Goal: Information Seeking & Learning: Learn about a topic

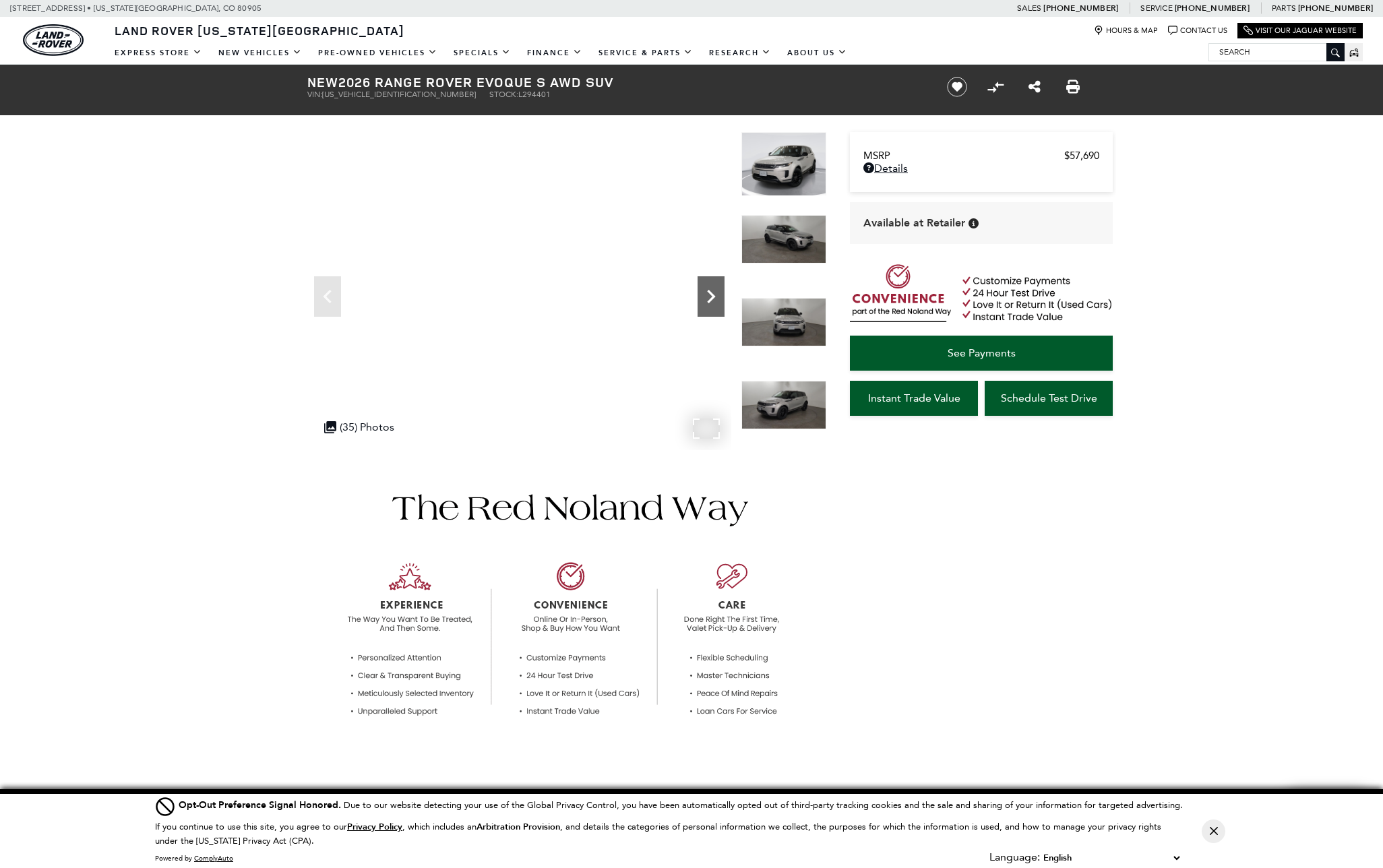
click at [712, 293] on icon "Next" at bounding box center [710, 296] width 27 height 27
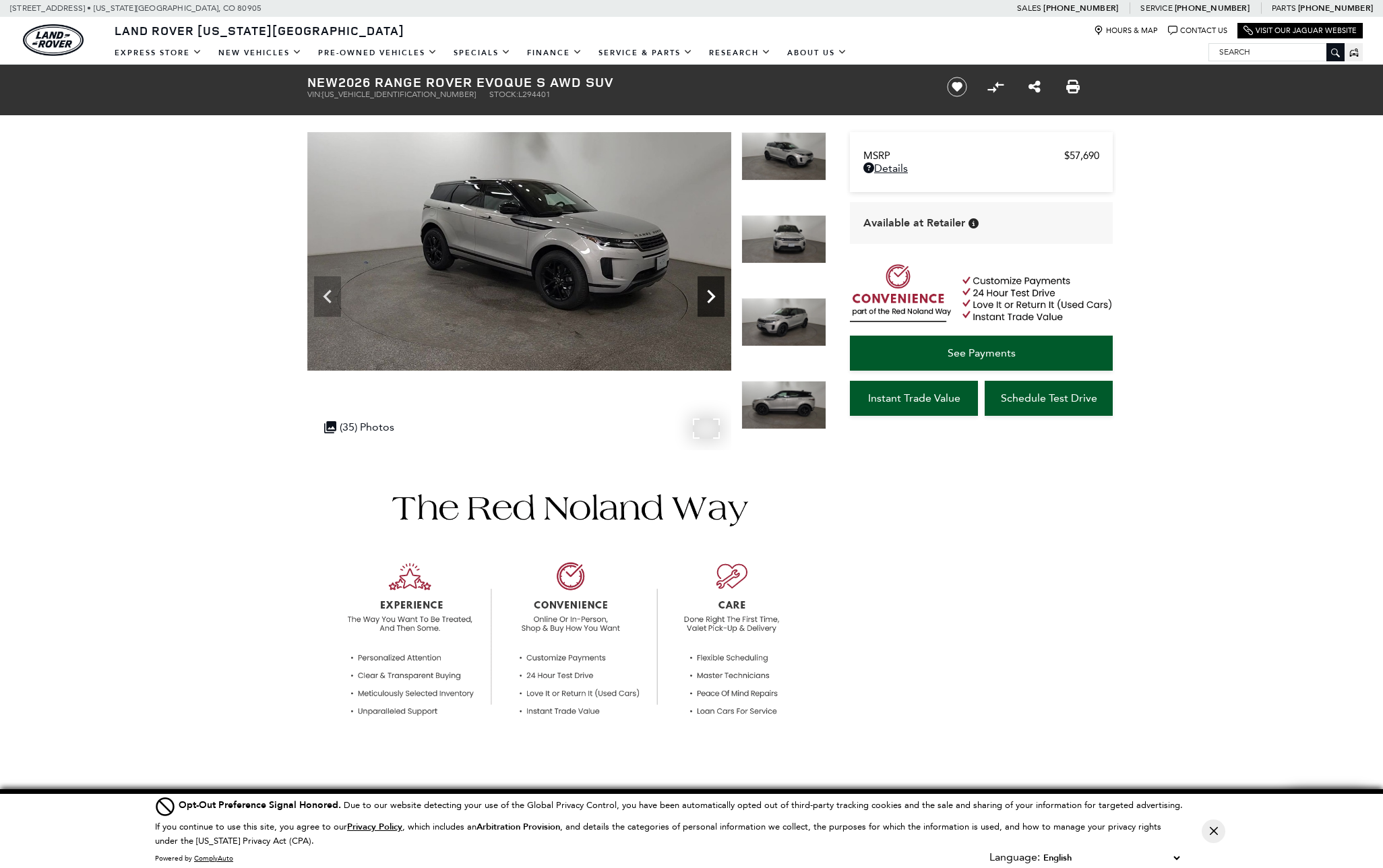
click at [712, 293] on icon "Next" at bounding box center [710, 296] width 27 height 27
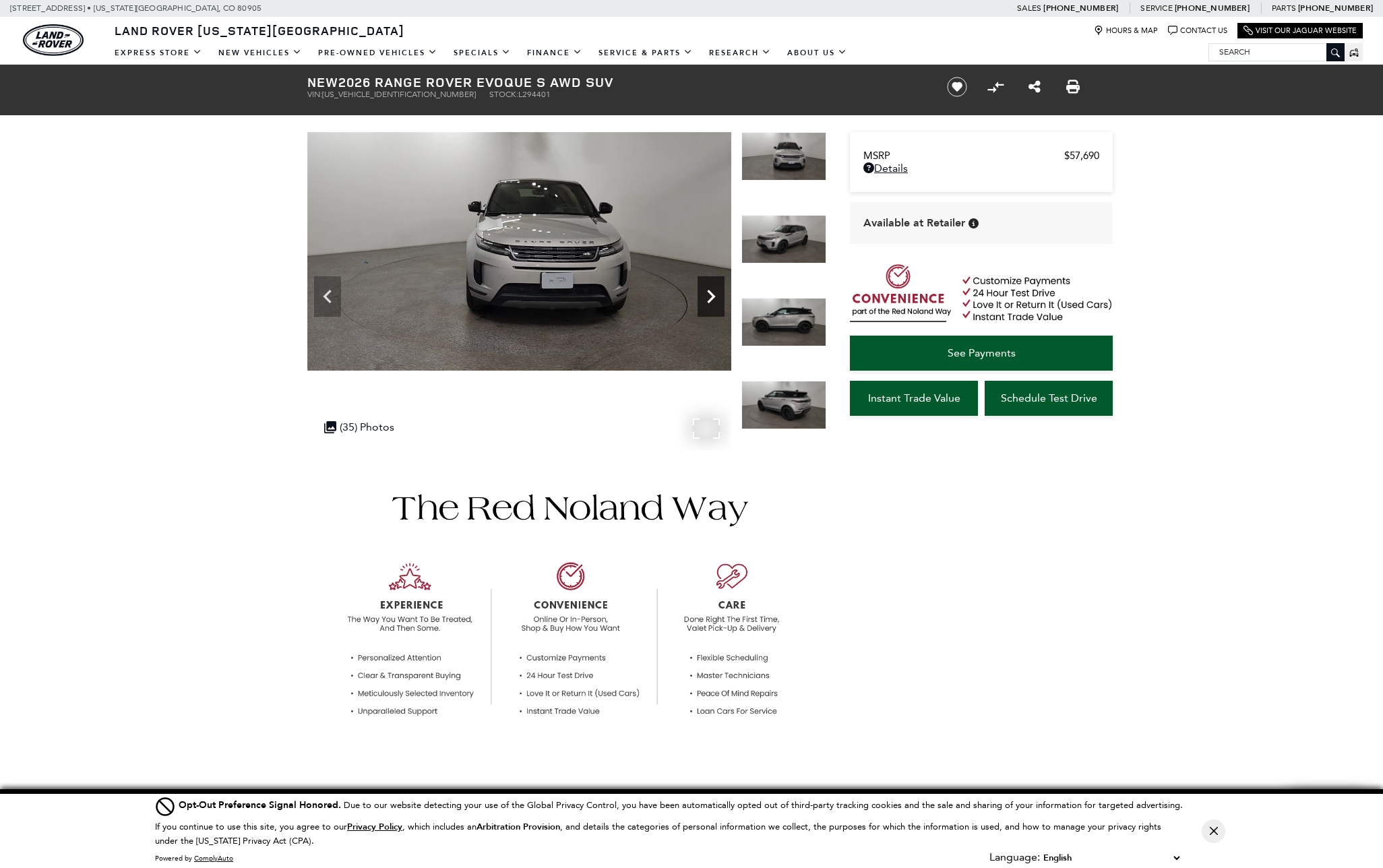
click at [712, 293] on icon "Next" at bounding box center [710, 296] width 27 height 27
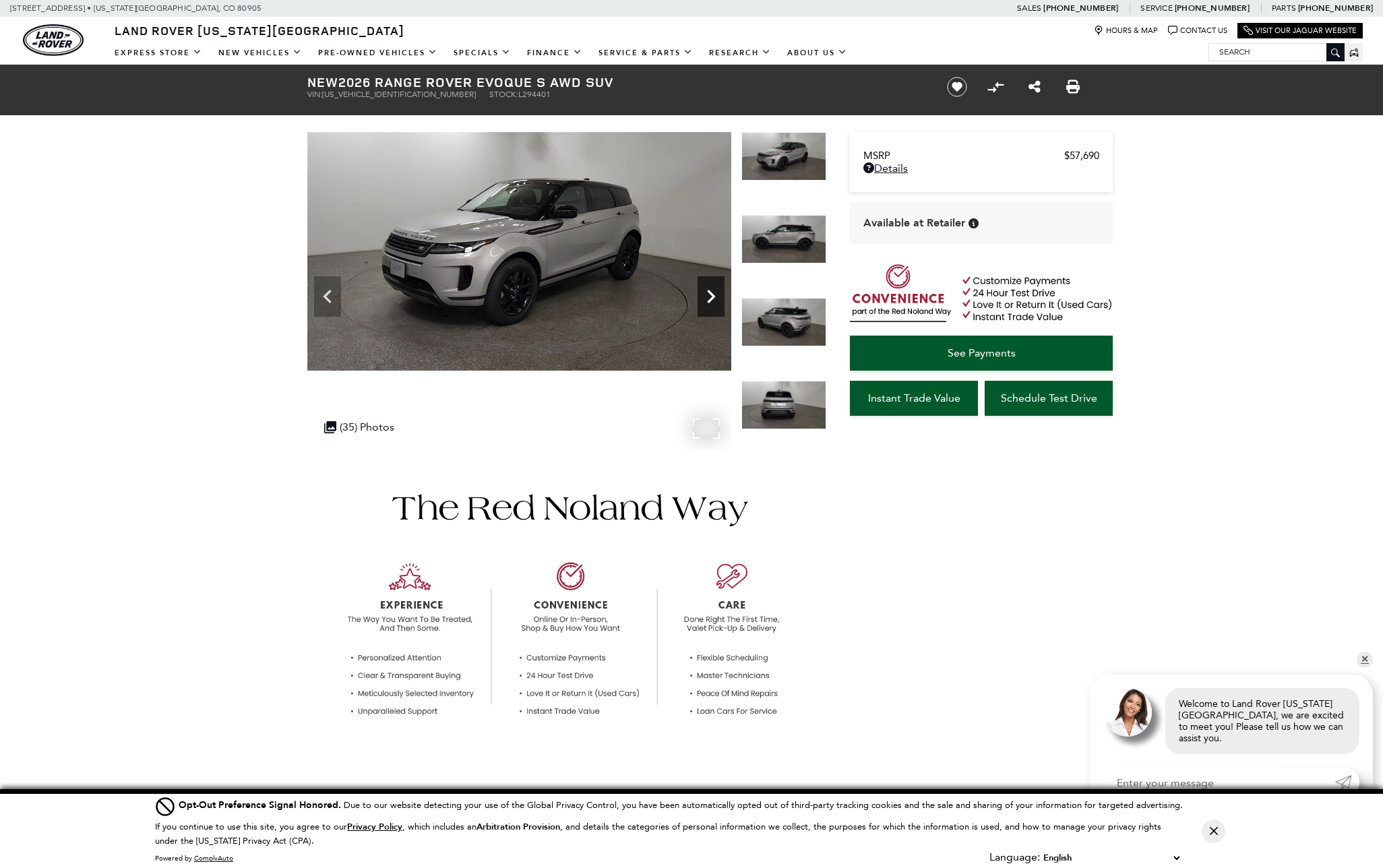
click at [712, 293] on icon "Next" at bounding box center [710, 296] width 27 height 27
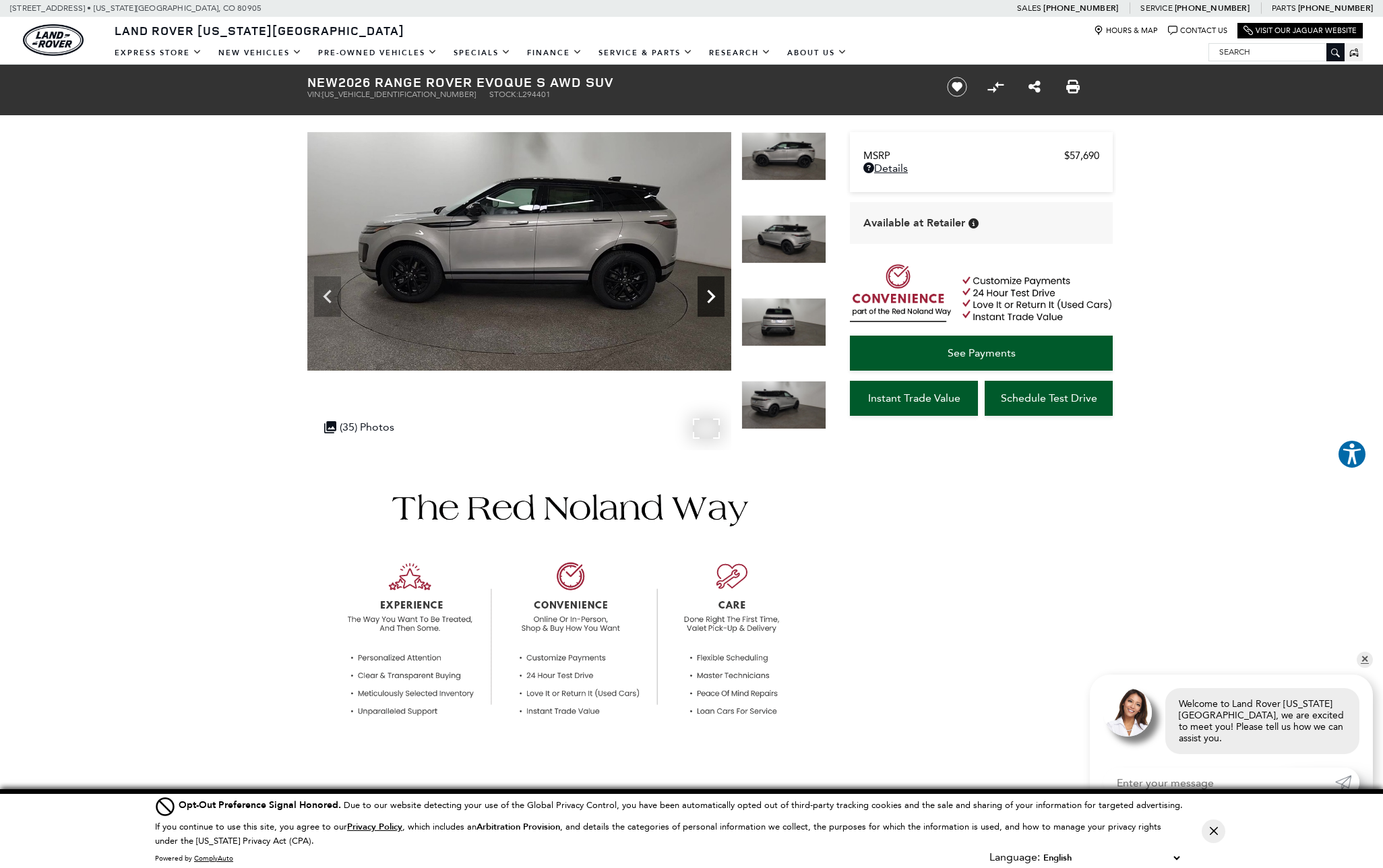
click at [712, 293] on icon "Next" at bounding box center [710, 296] width 27 height 27
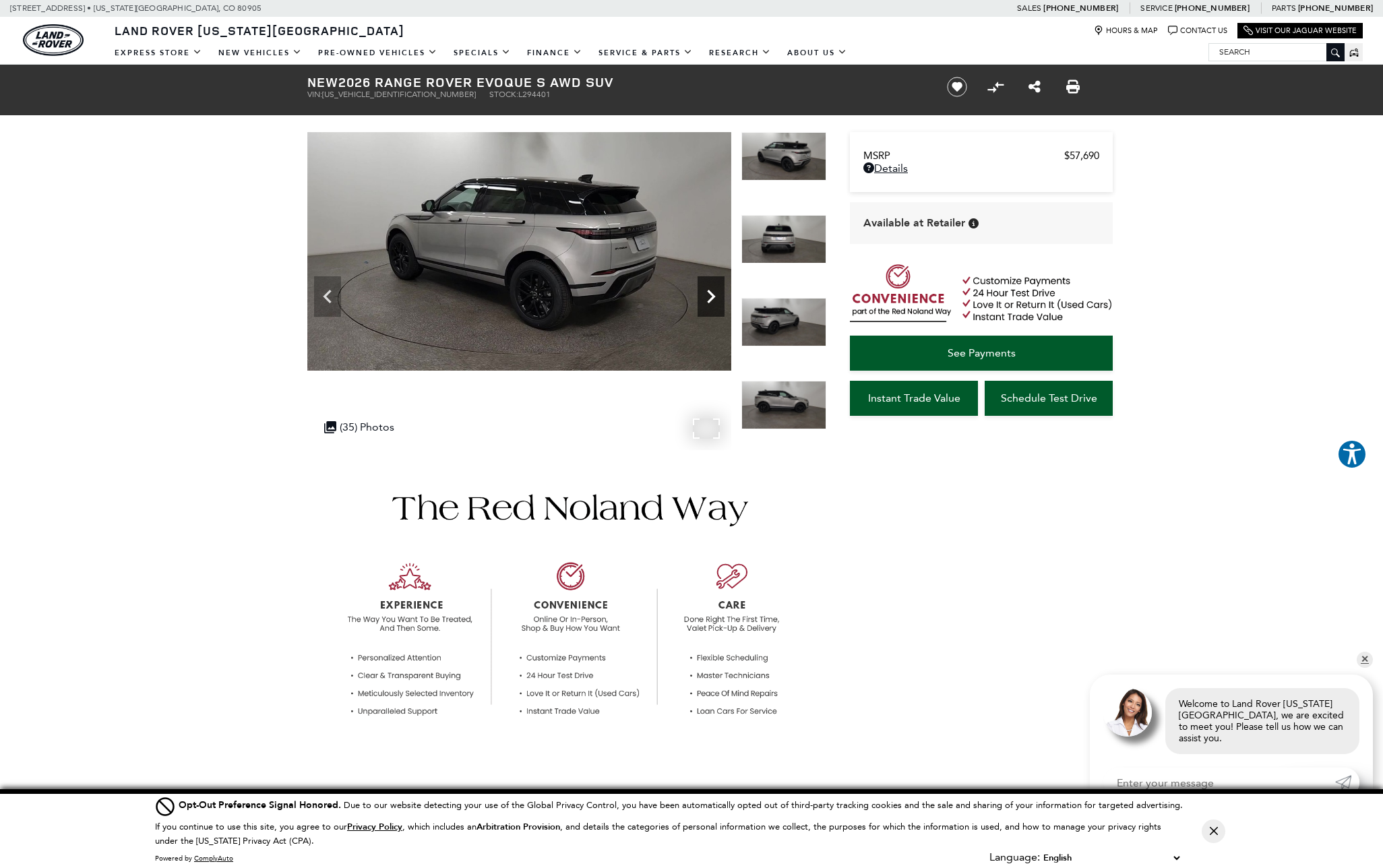
click at [712, 293] on icon "Next" at bounding box center [710, 296] width 27 height 27
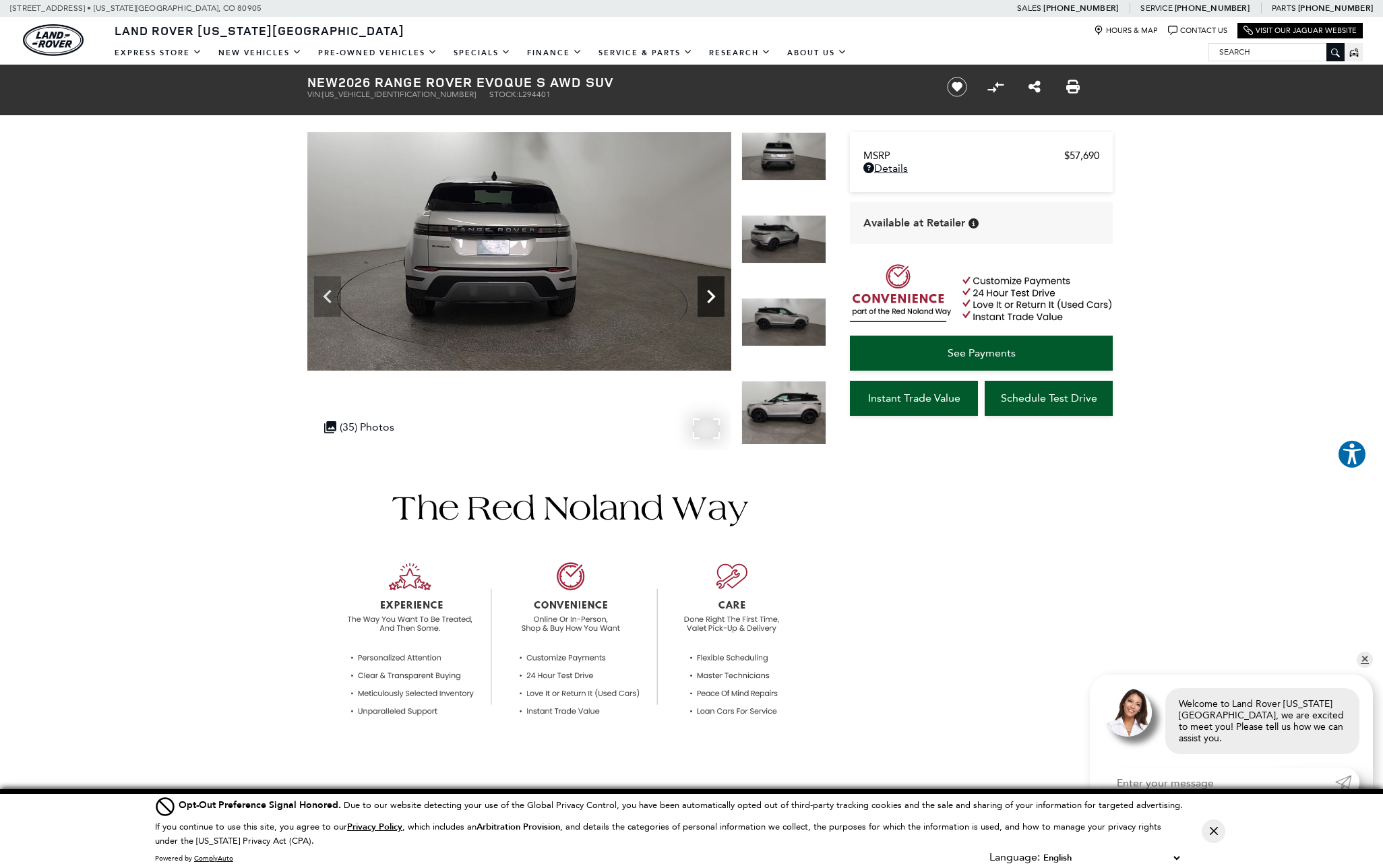
click at [712, 293] on icon "Next" at bounding box center [710, 296] width 27 height 27
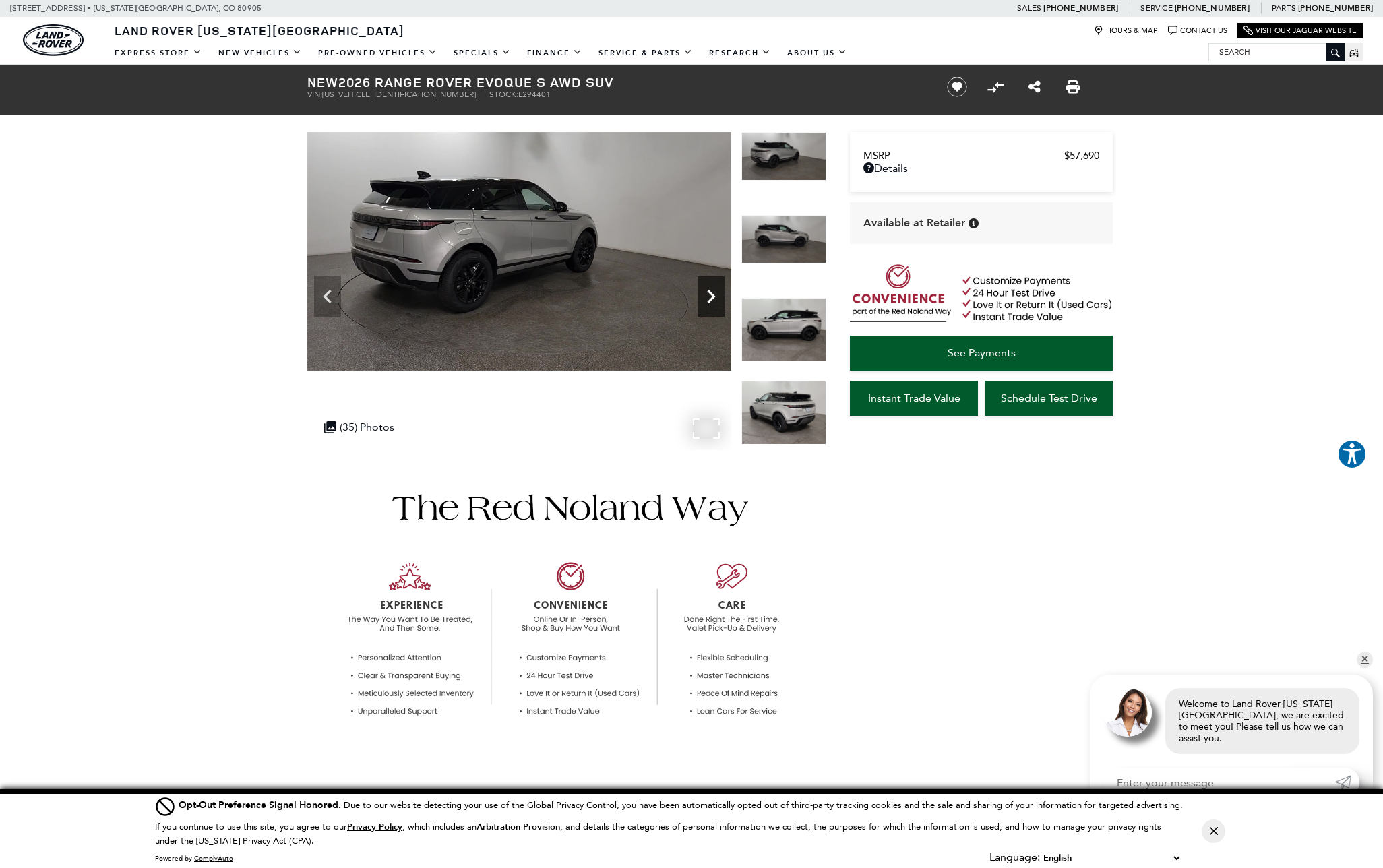
click at [712, 293] on icon "Next" at bounding box center [710, 296] width 27 height 27
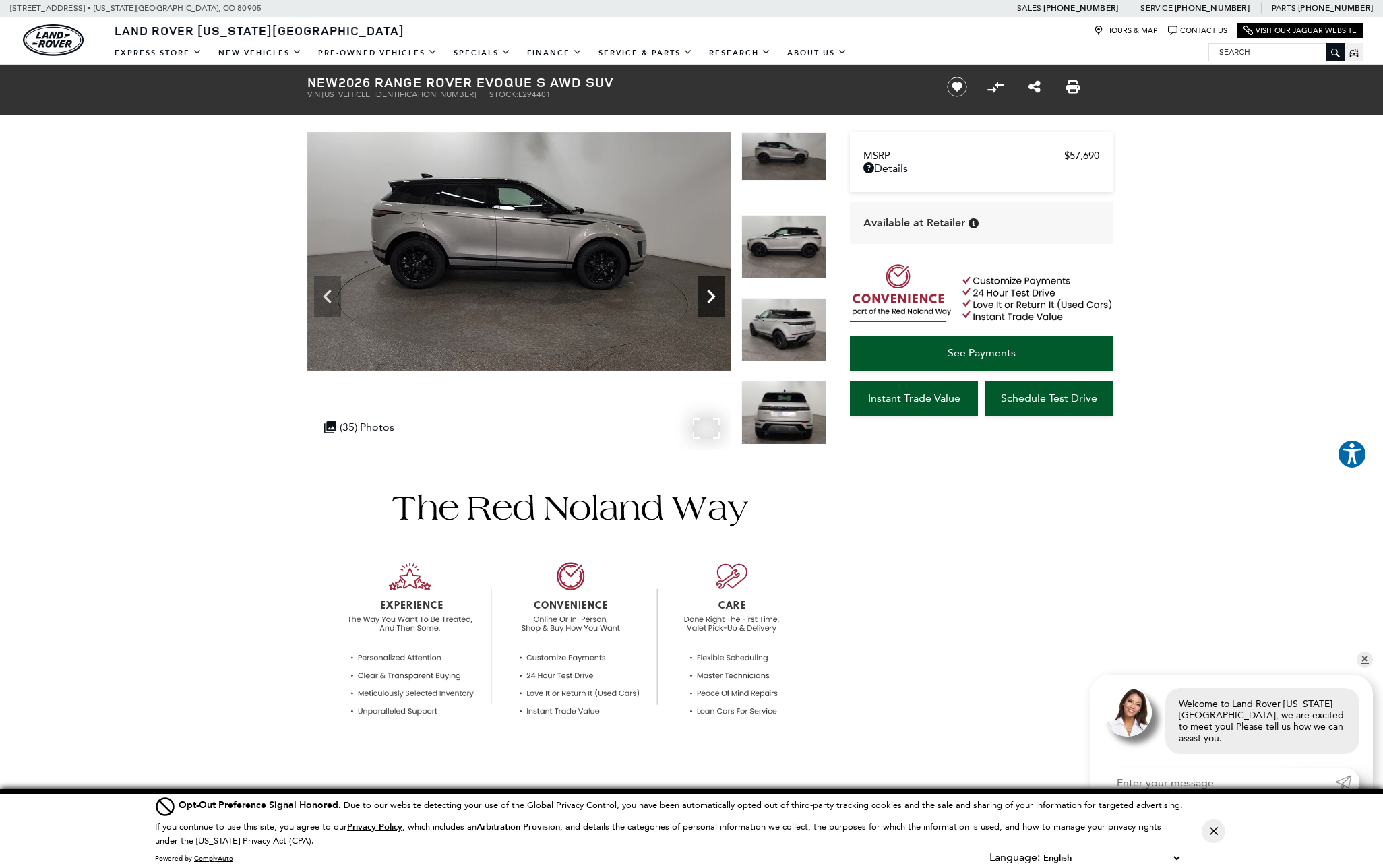
click at [712, 293] on icon "Next" at bounding box center [710, 296] width 27 height 27
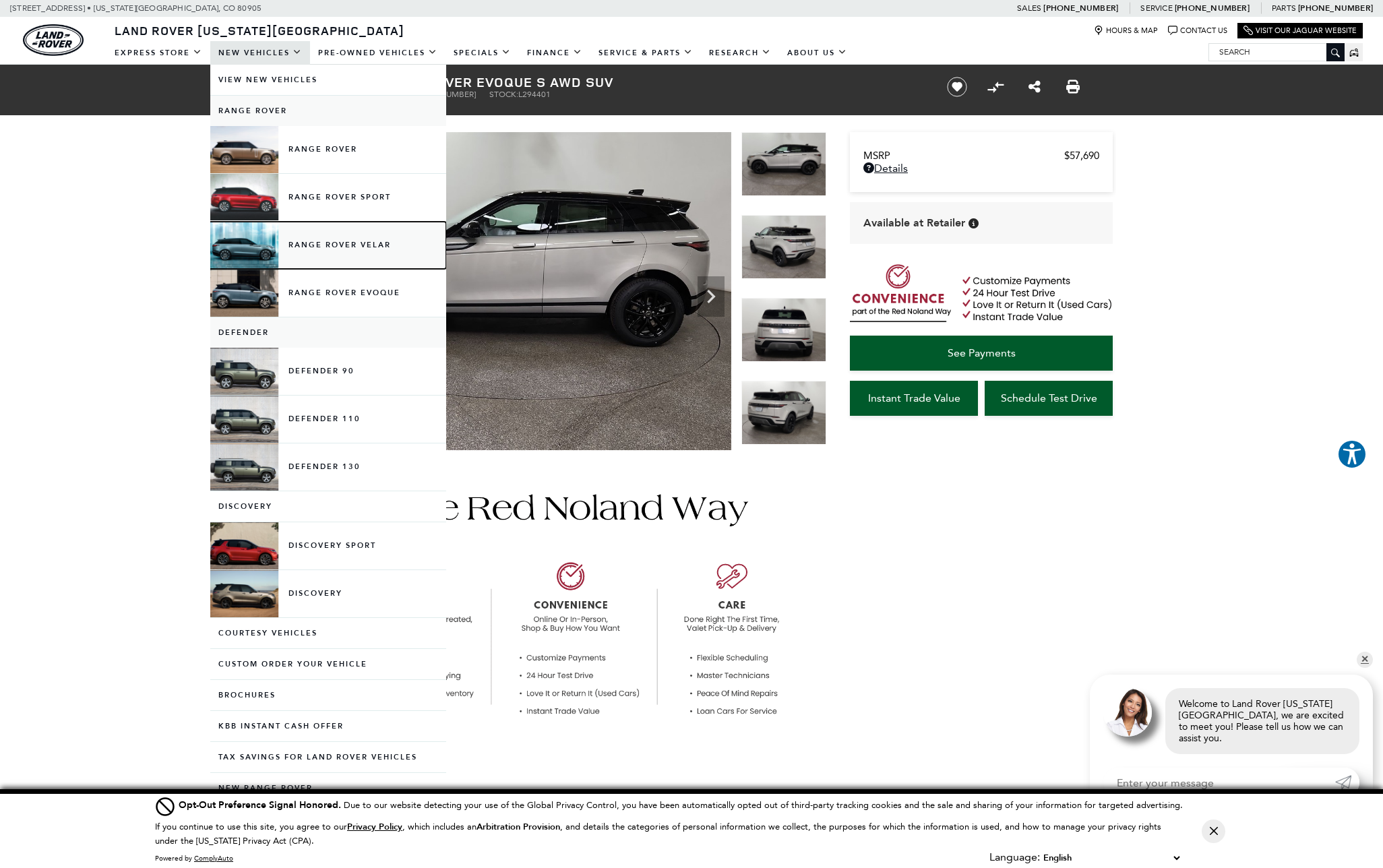
click at [328, 244] on link "Range Rover Velar" at bounding box center [328, 245] width 236 height 47
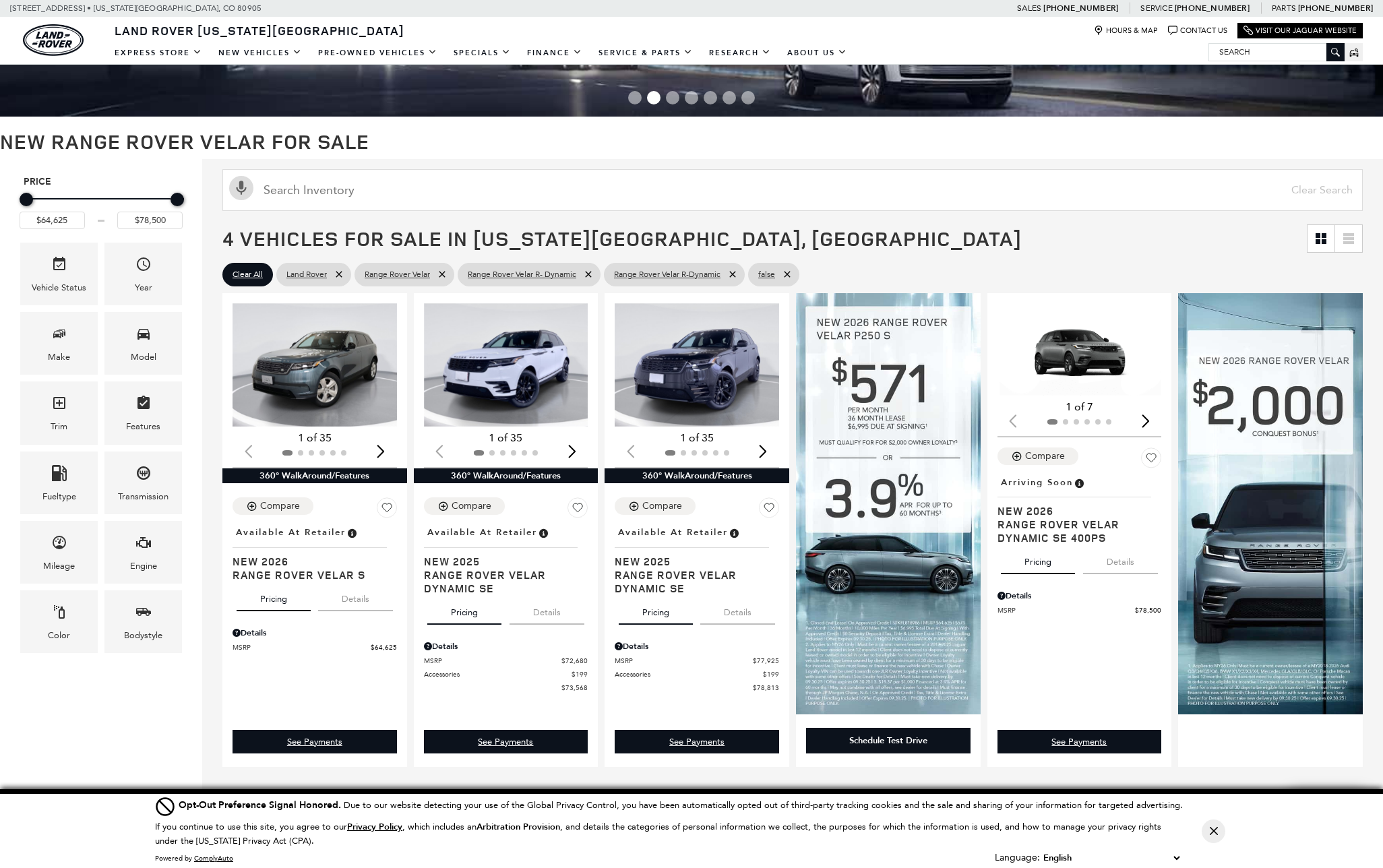
scroll to position [98, 0]
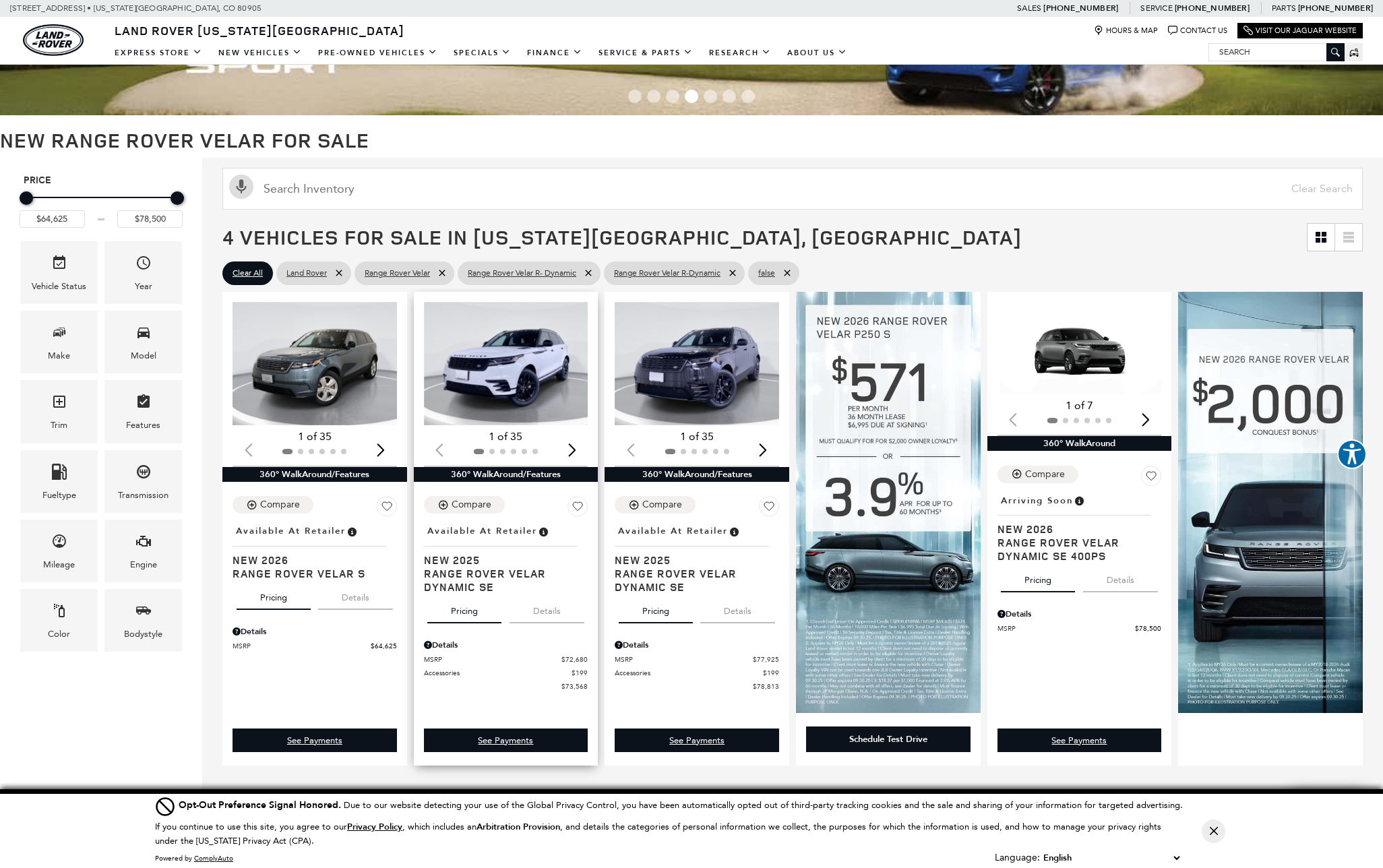
click at [497, 377] on img "1 / 2" at bounding box center [506, 363] width 164 height 124
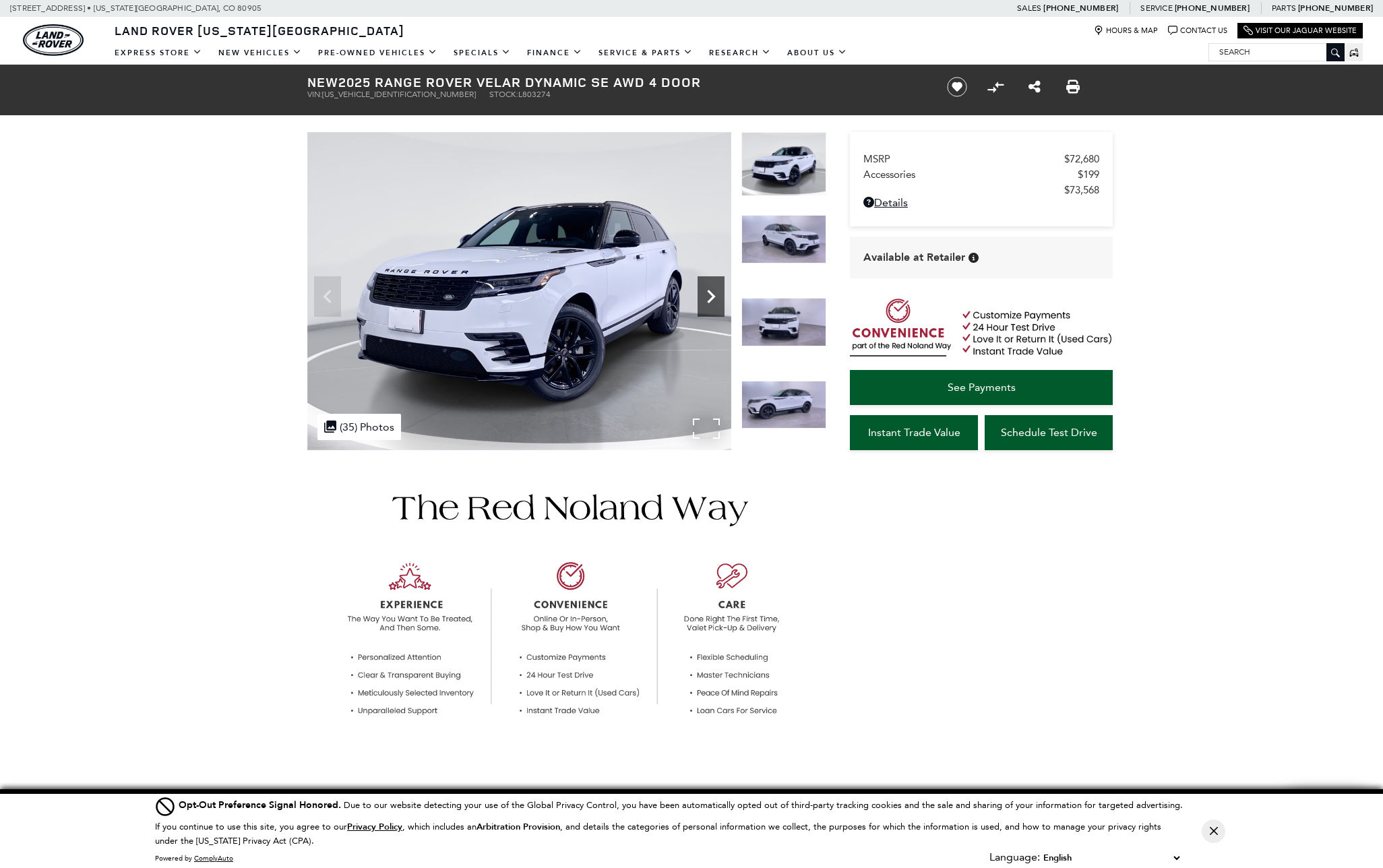
click at [709, 300] on icon "Next" at bounding box center [710, 296] width 8 height 13
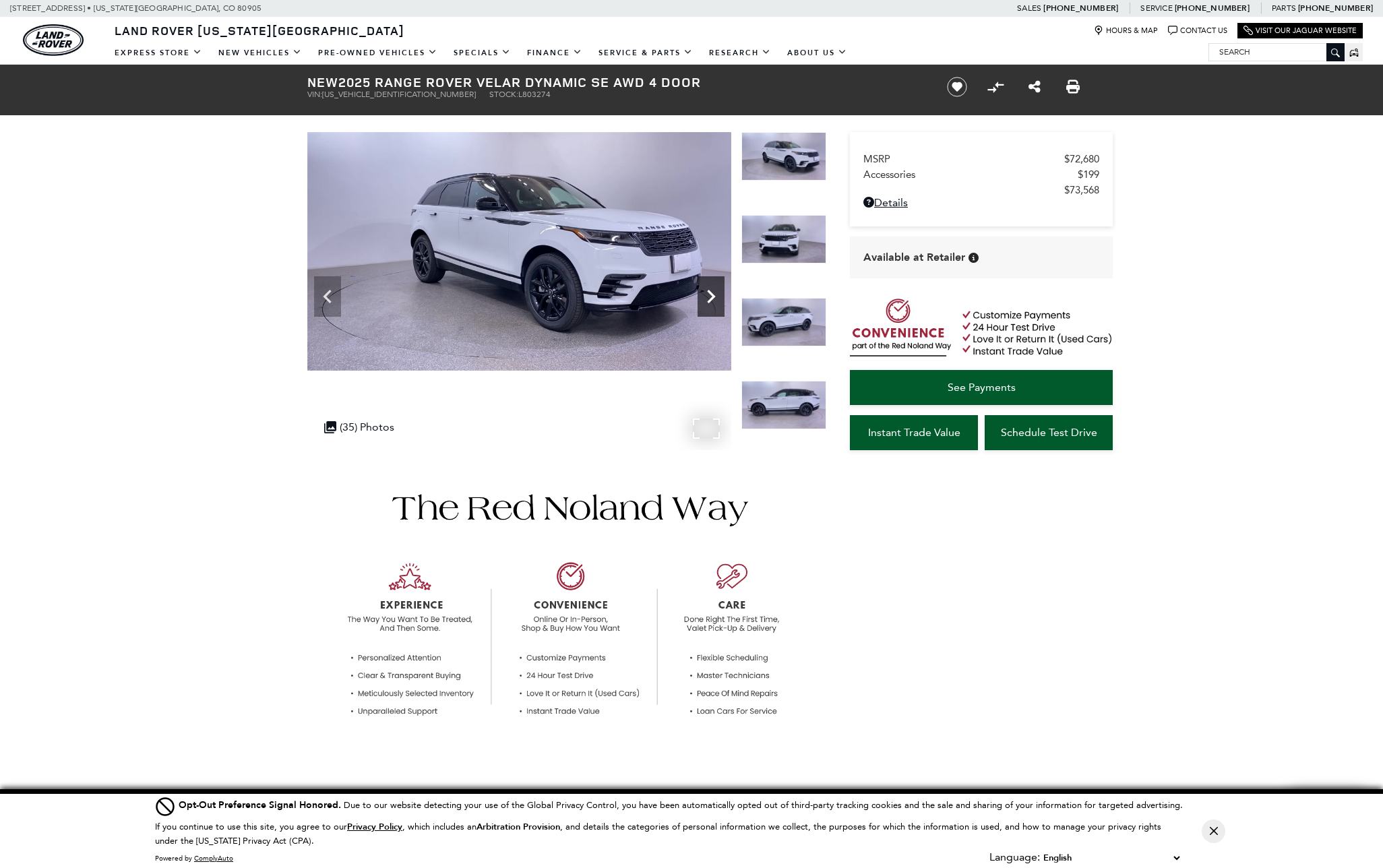
click at [709, 300] on icon "Next" at bounding box center [710, 296] width 8 height 13
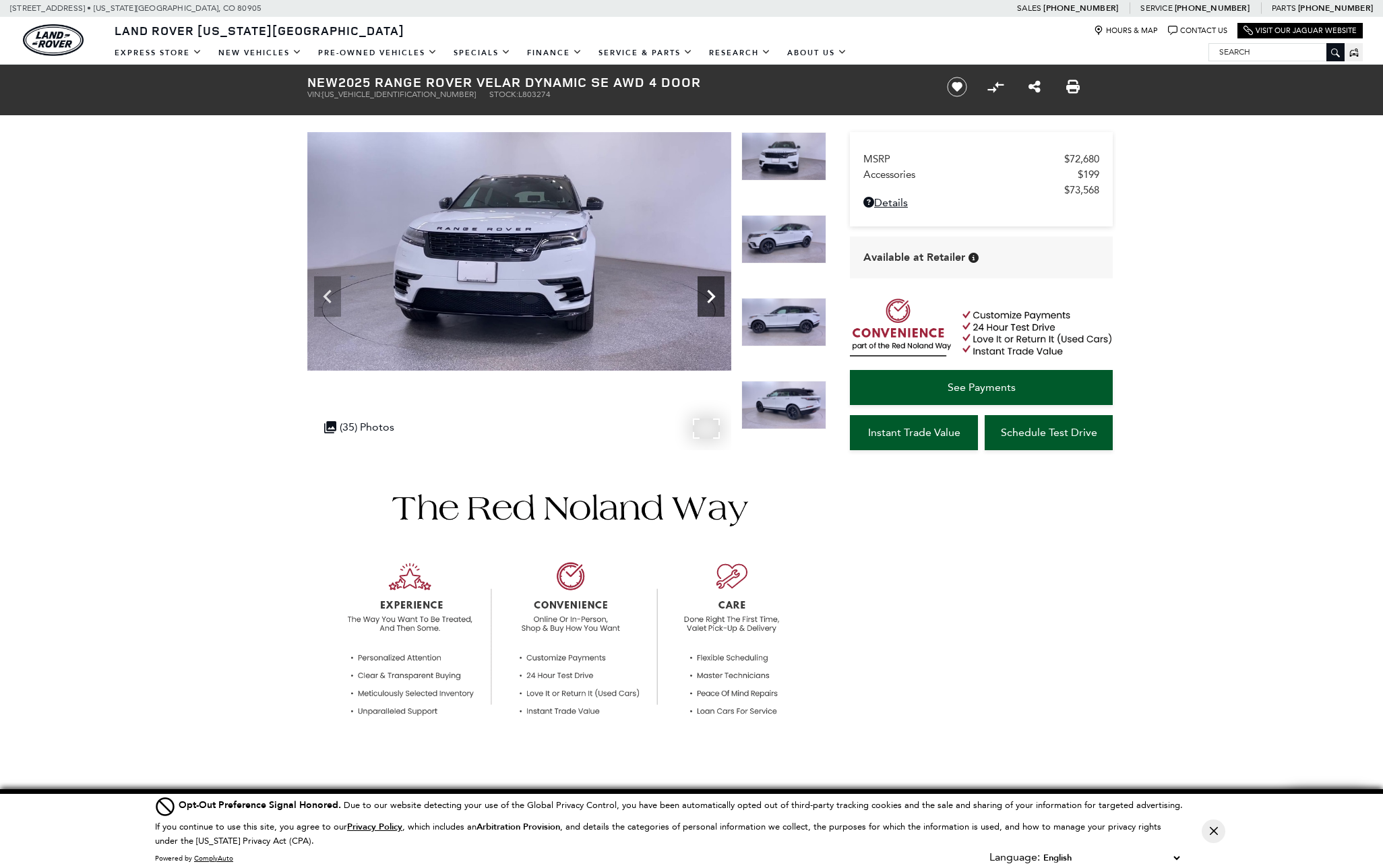
click at [709, 300] on icon "Next" at bounding box center [710, 296] width 8 height 13
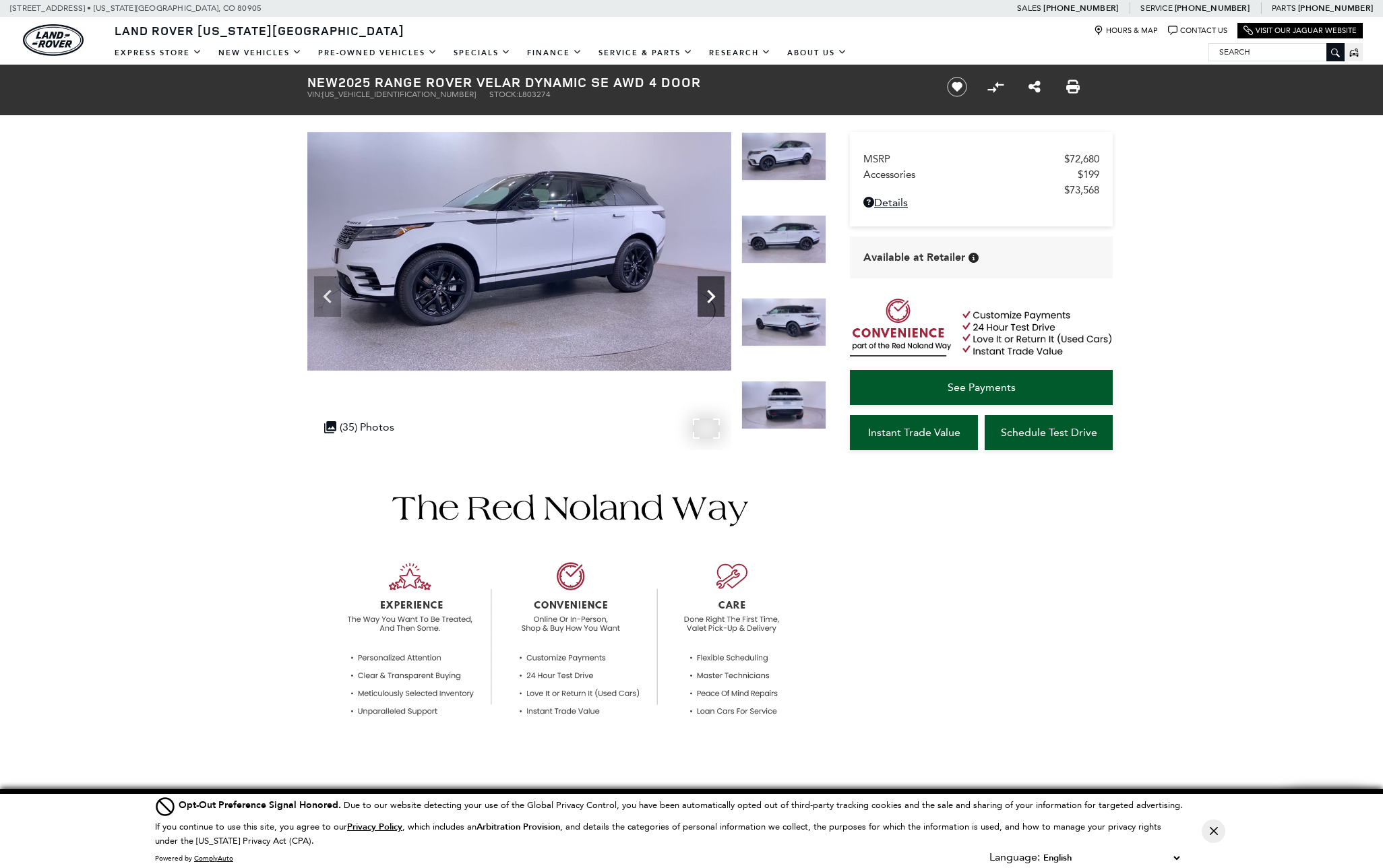
click at [709, 300] on icon "Next" at bounding box center [710, 296] width 8 height 13
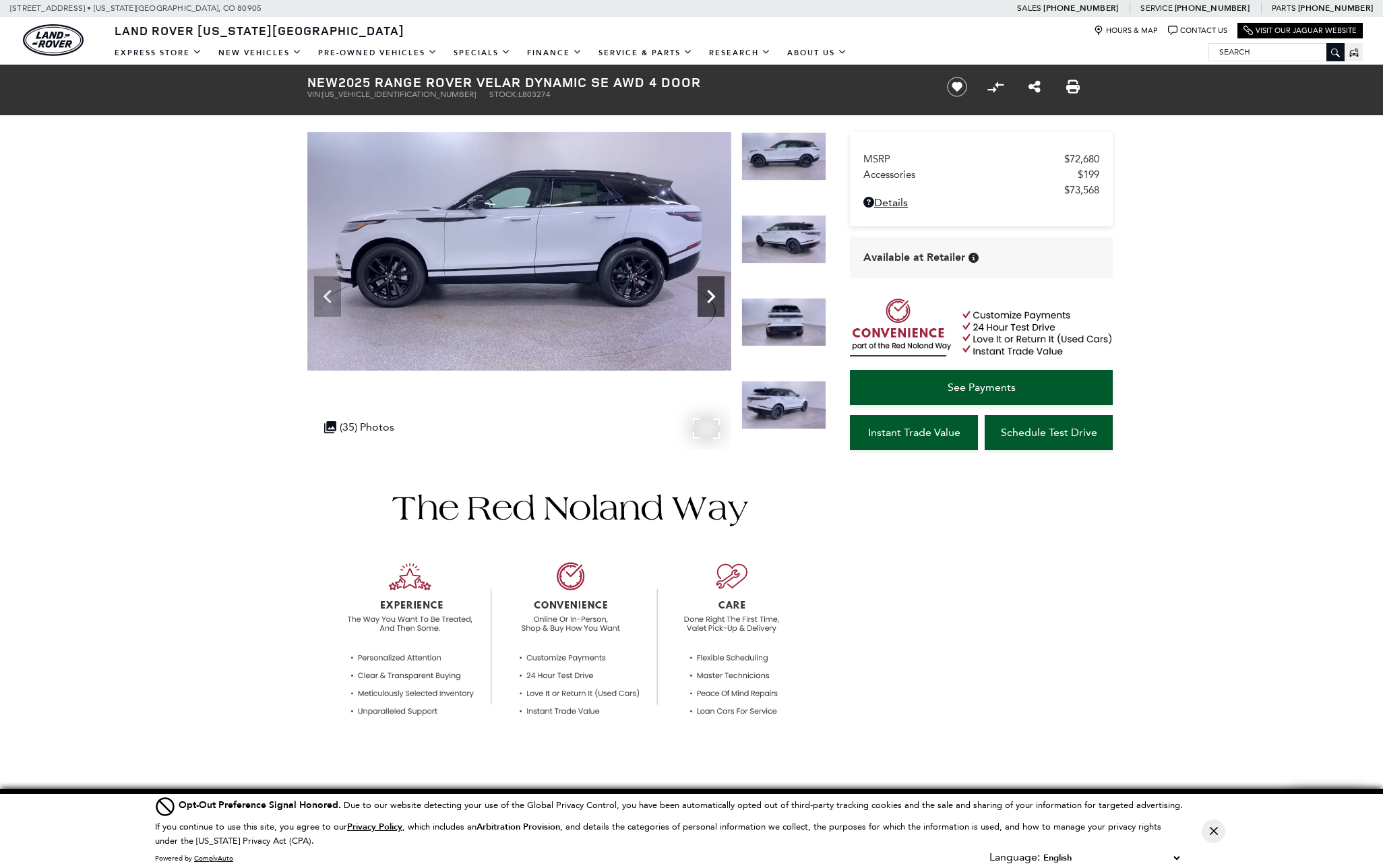
click at [709, 300] on icon "Next" at bounding box center [710, 296] width 8 height 13
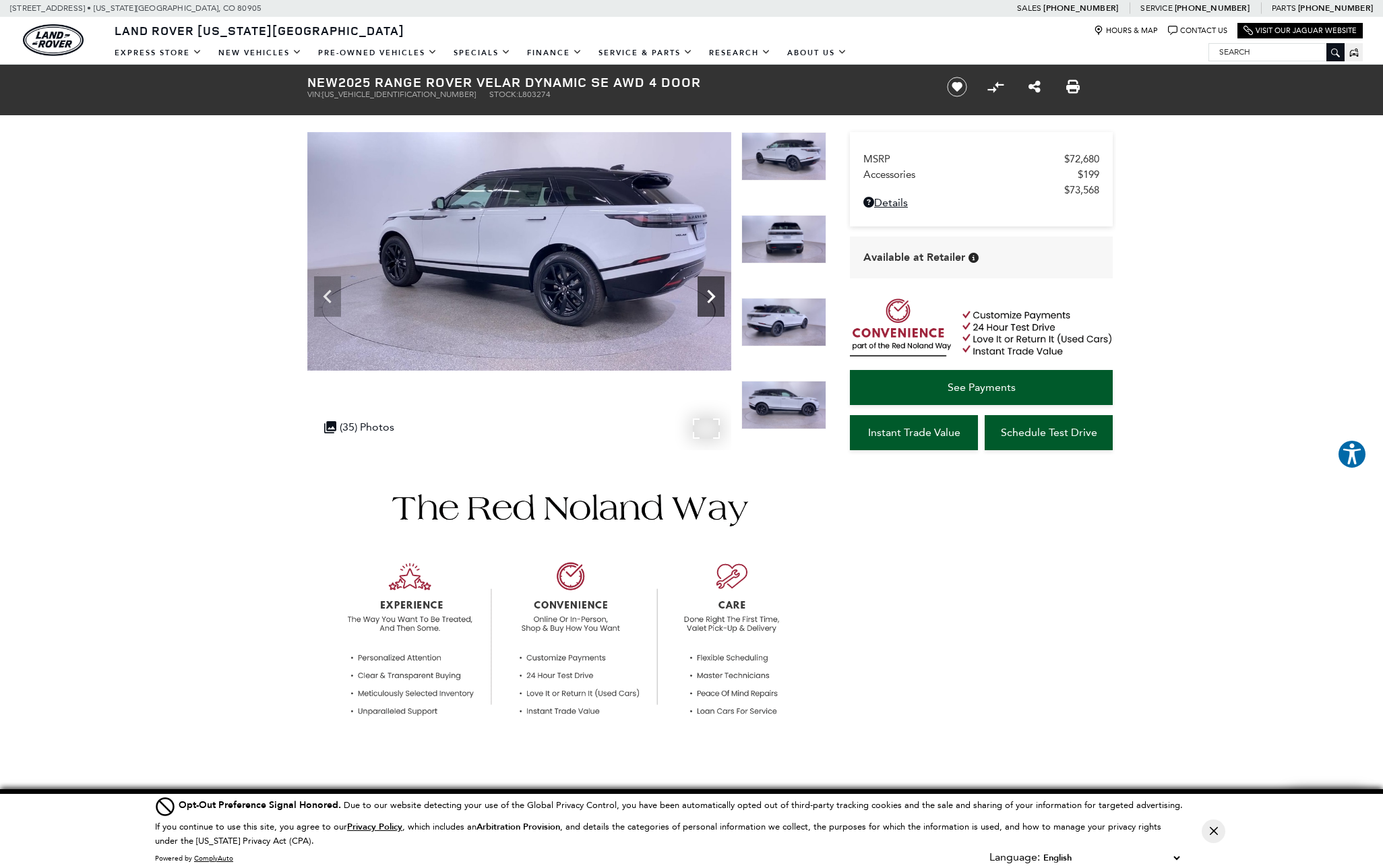
click at [709, 300] on icon "Next" at bounding box center [710, 296] width 8 height 13
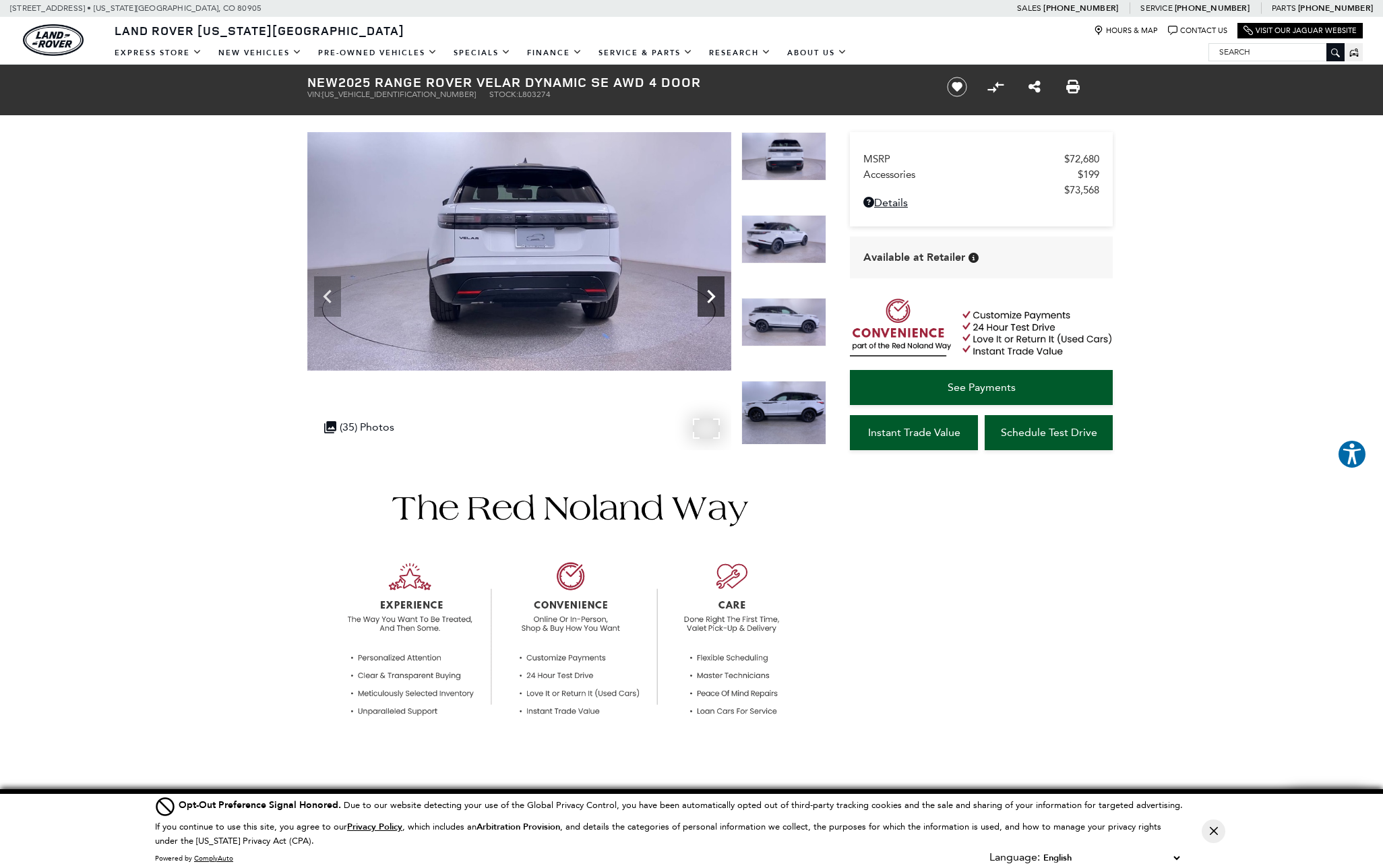
click at [709, 300] on icon "Next" at bounding box center [710, 296] width 8 height 13
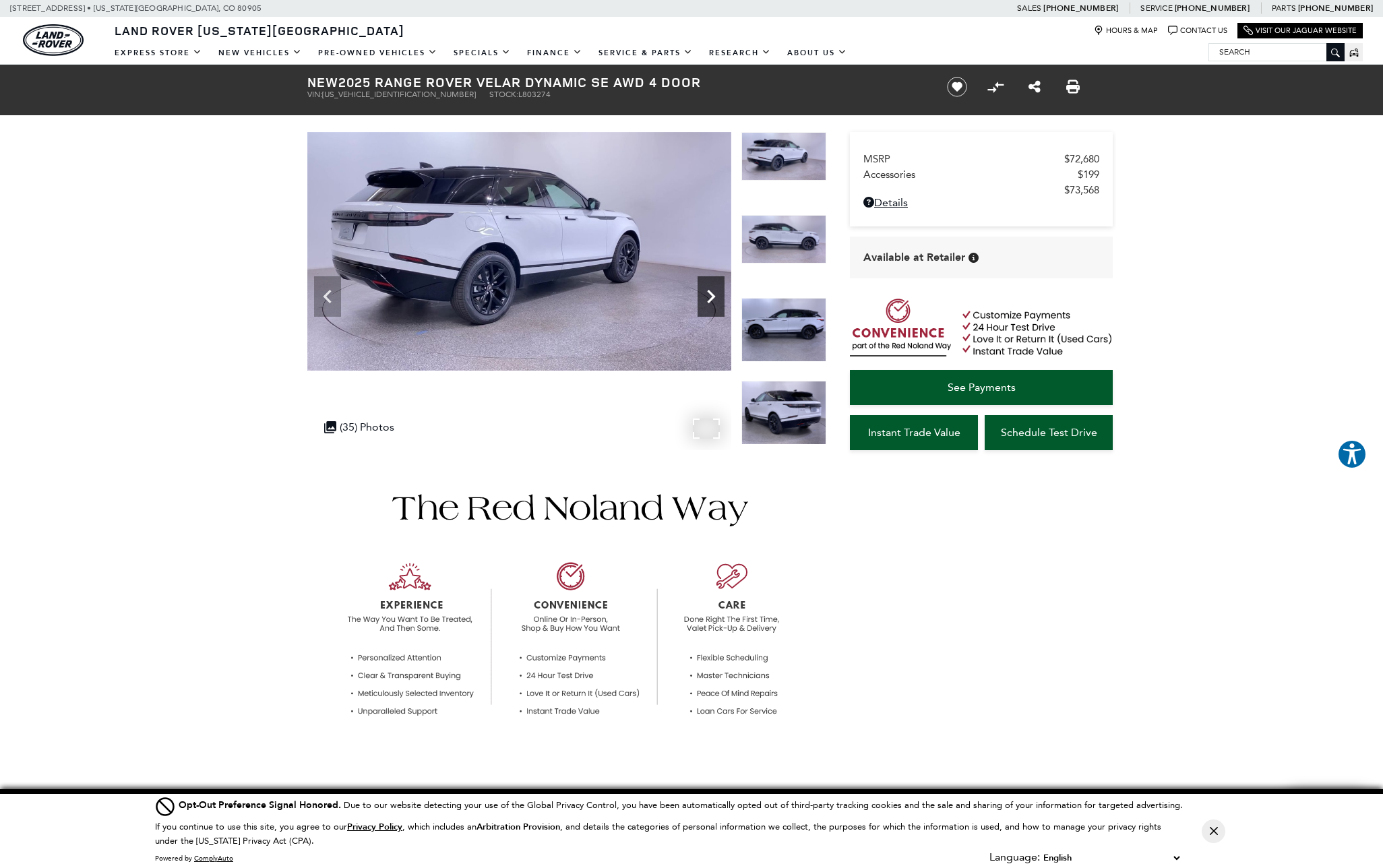
click at [709, 300] on icon "Next" at bounding box center [710, 296] width 8 height 13
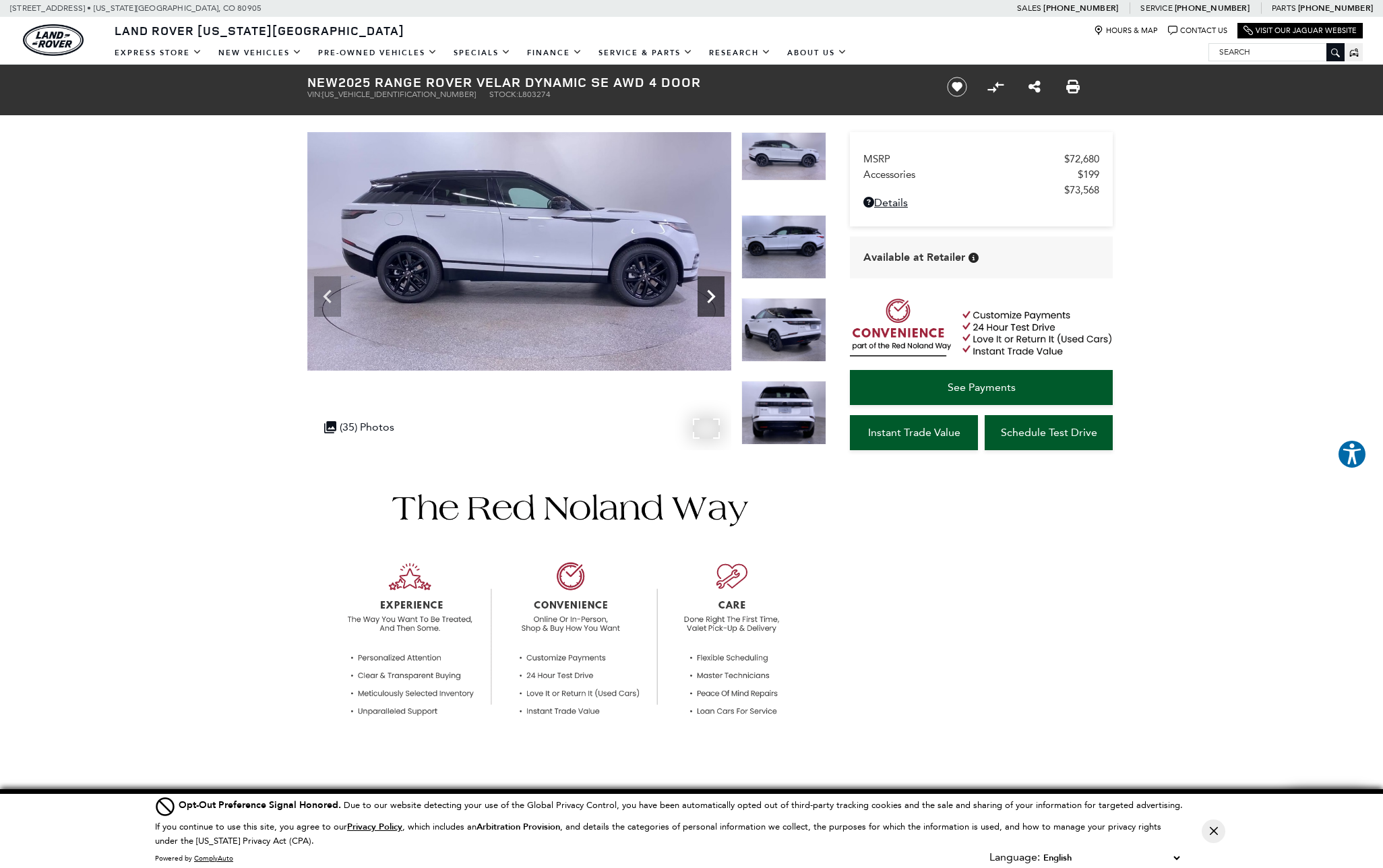
click at [709, 300] on icon "Next" at bounding box center [710, 296] width 8 height 13
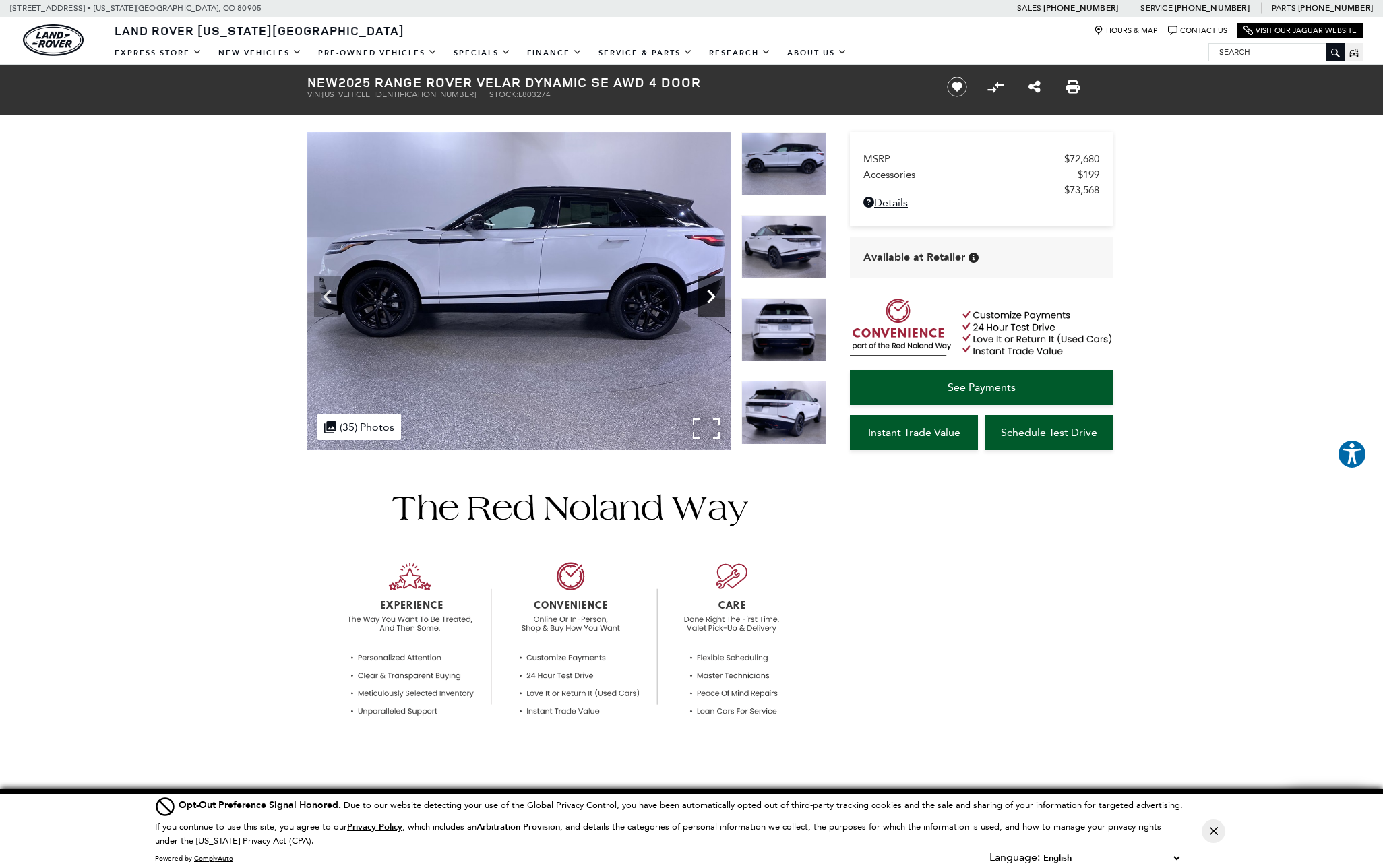
click at [709, 300] on icon "Next" at bounding box center [710, 296] width 8 height 13
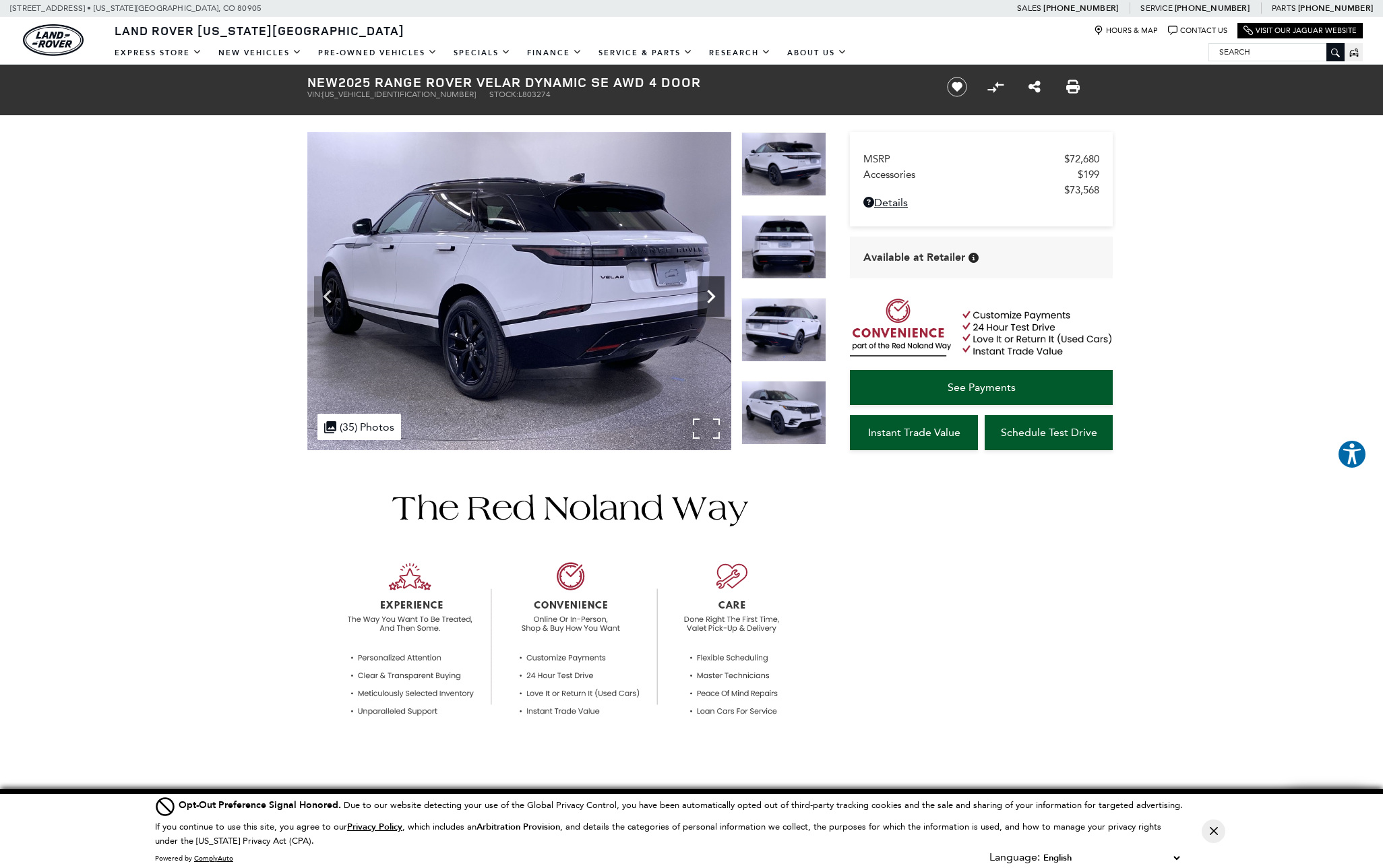
click at [709, 300] on icon "Next" at bounding box center [710, 296] width 8 height 13
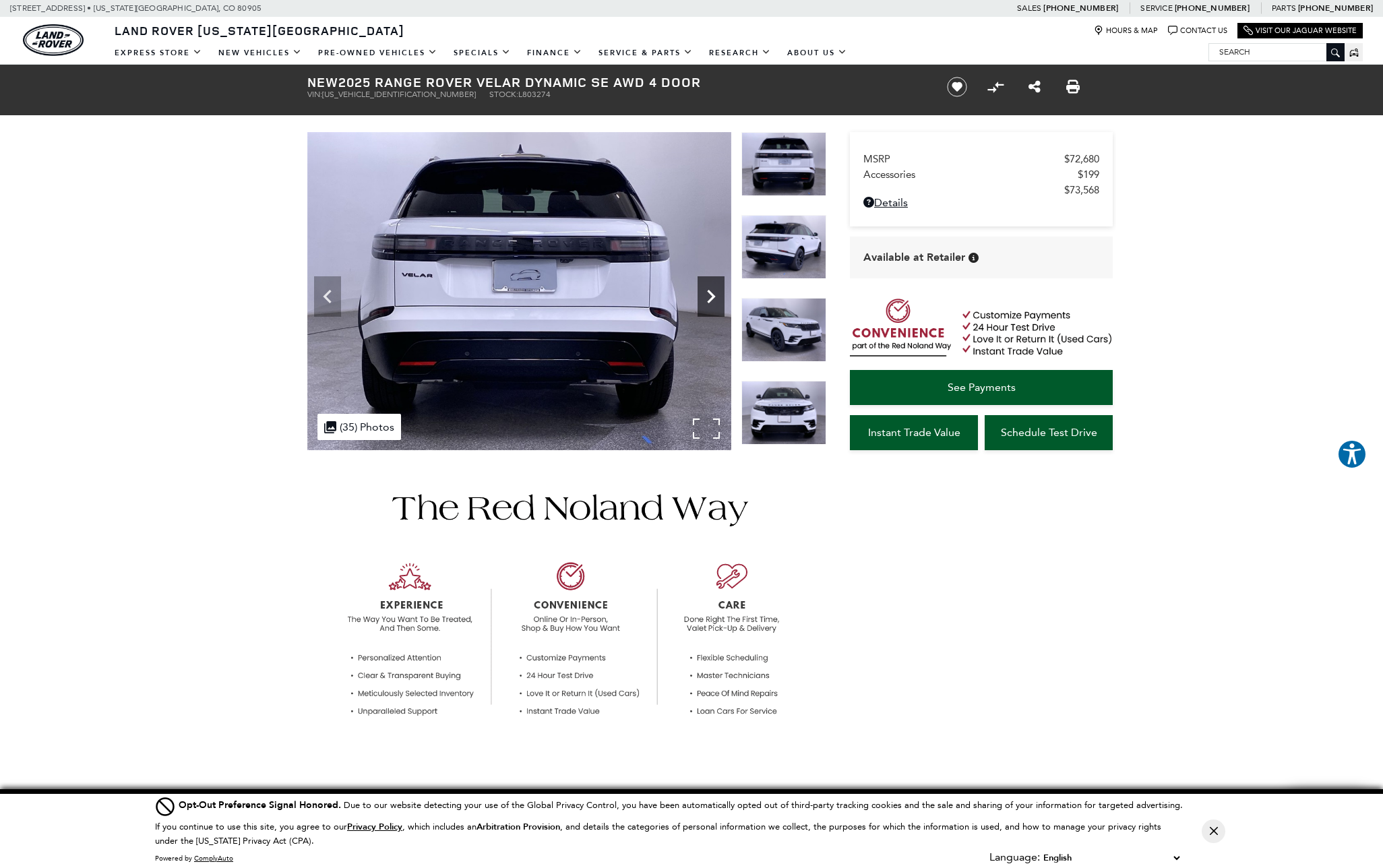
click at [709, 300] on icon "Next" at bounding box center [710, 296] width 8 height 13
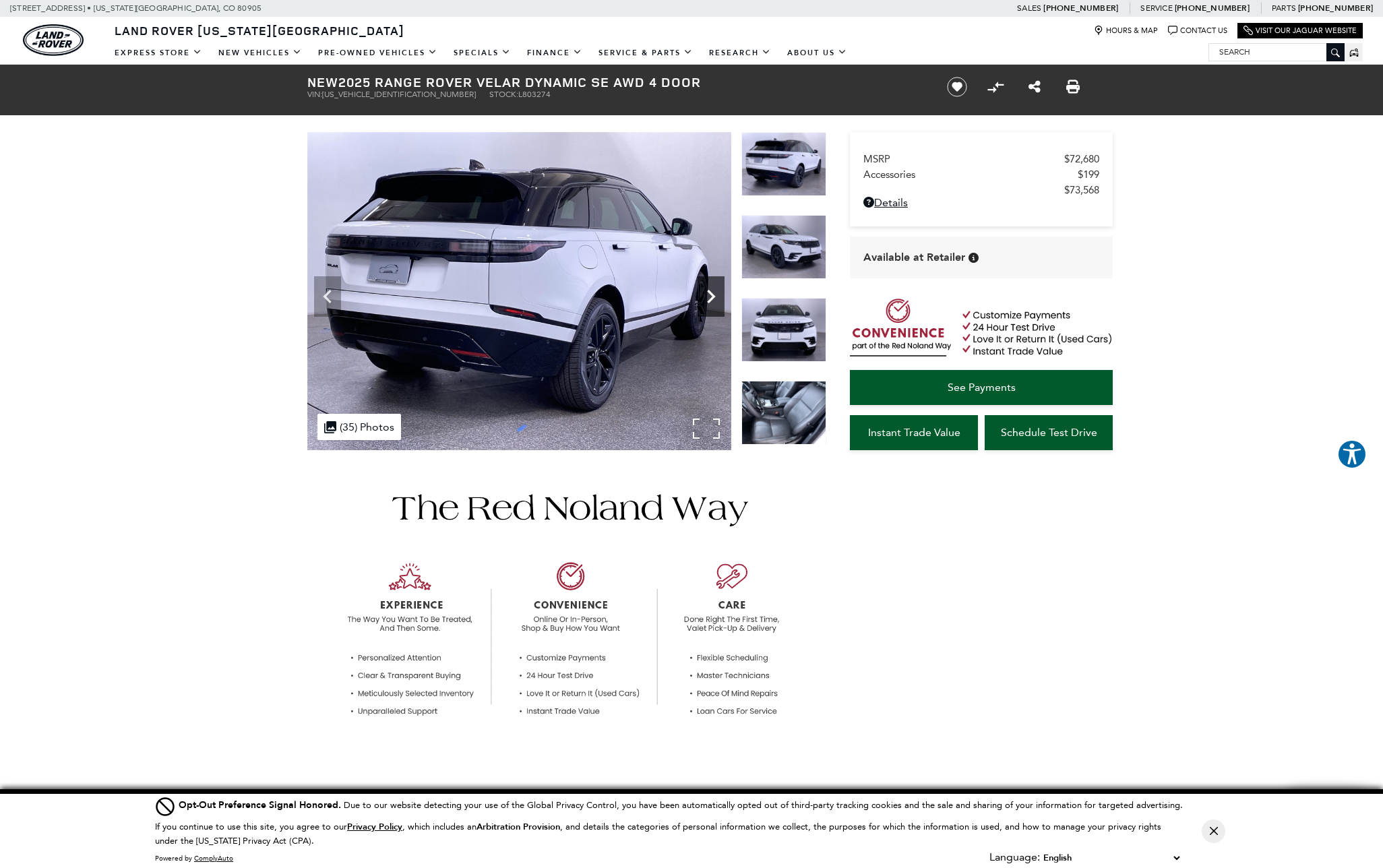
click at [709, 300] on icon "Next" at bounding box center [710, 296] width 8 height 13
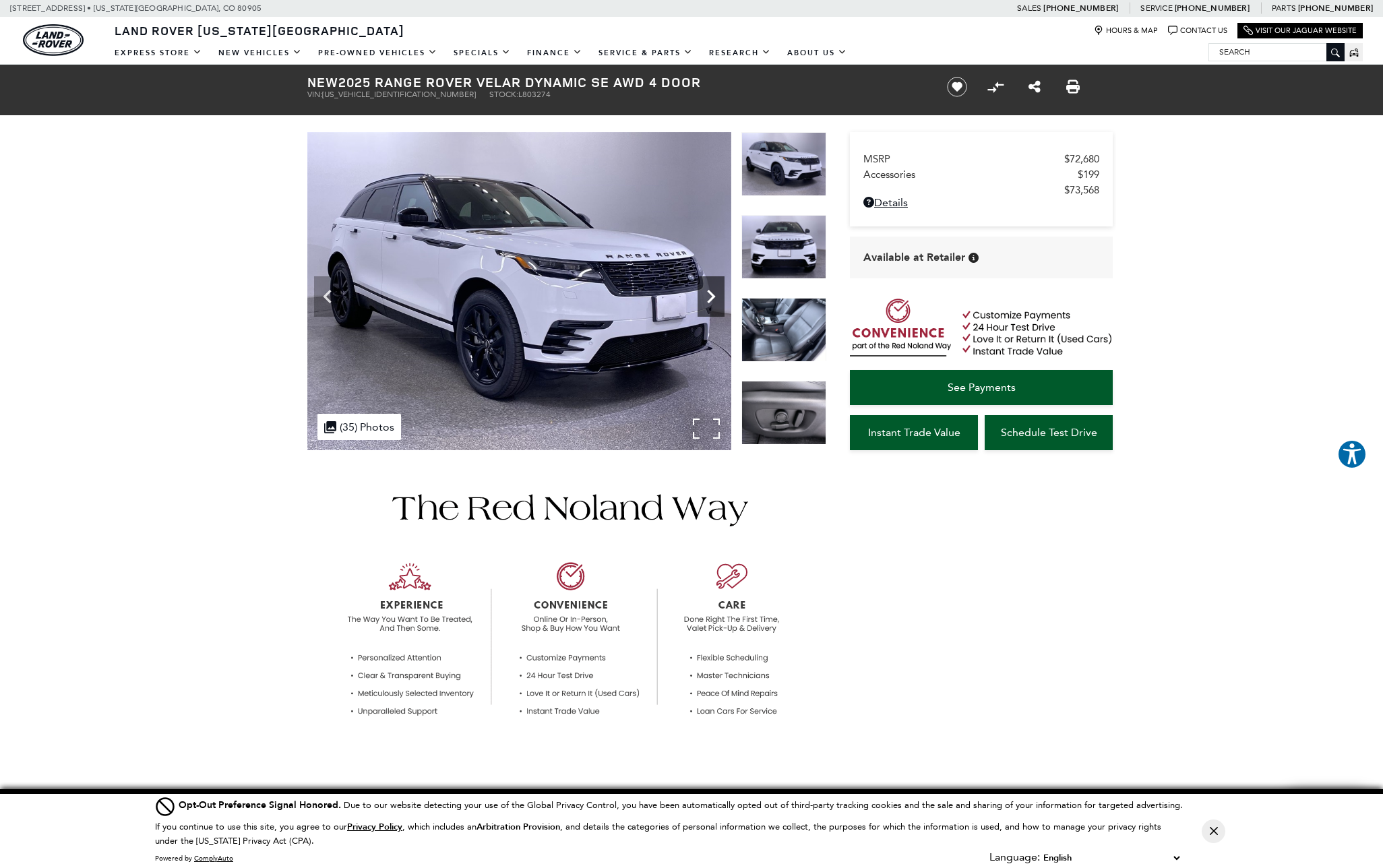
click at [709, 300] on icon "Next" at bounding box center [710, 296] width 8 height 13
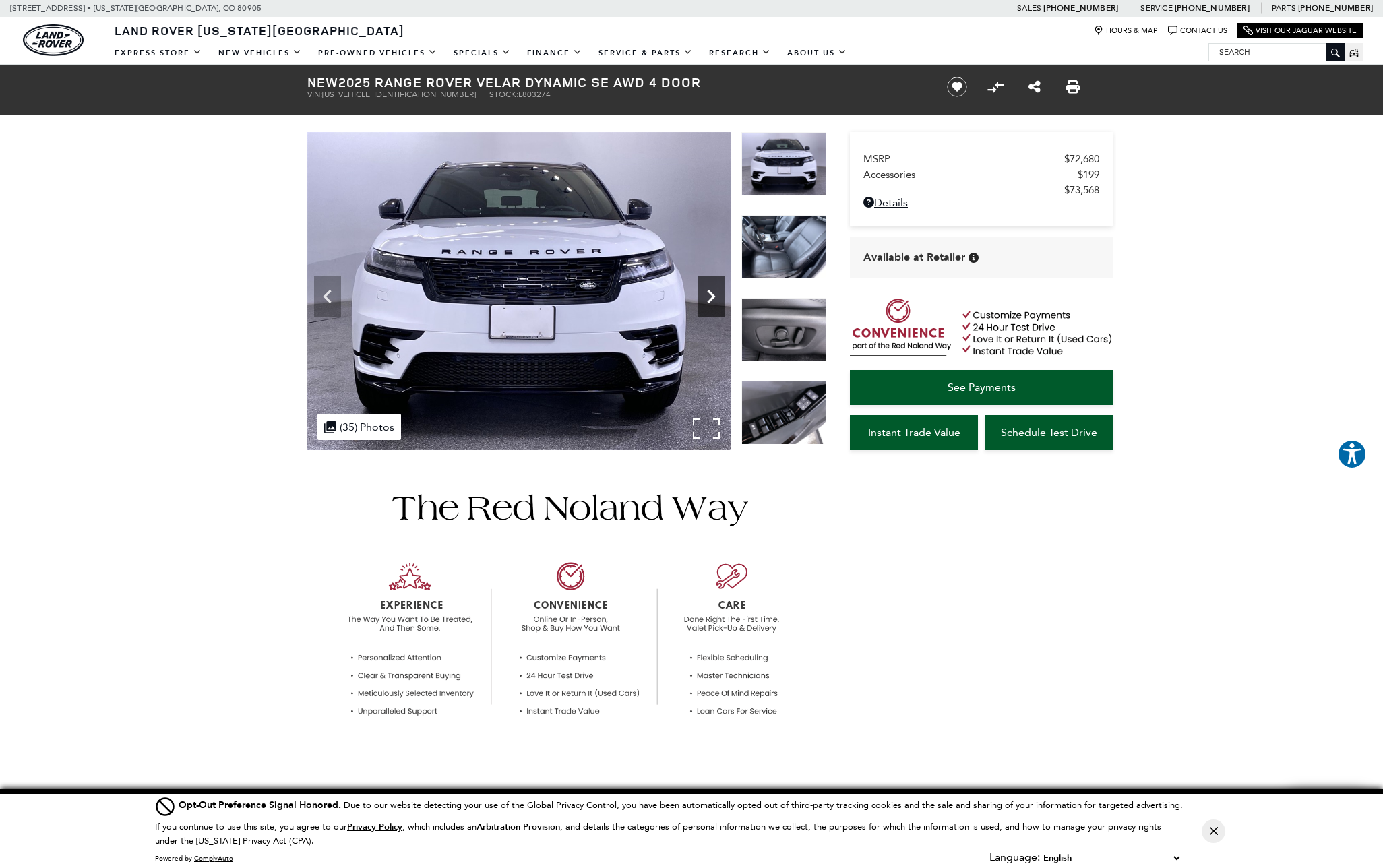
click at [709, 300] on icon "Next" at bounding box center [710, 296] width 8 height 13
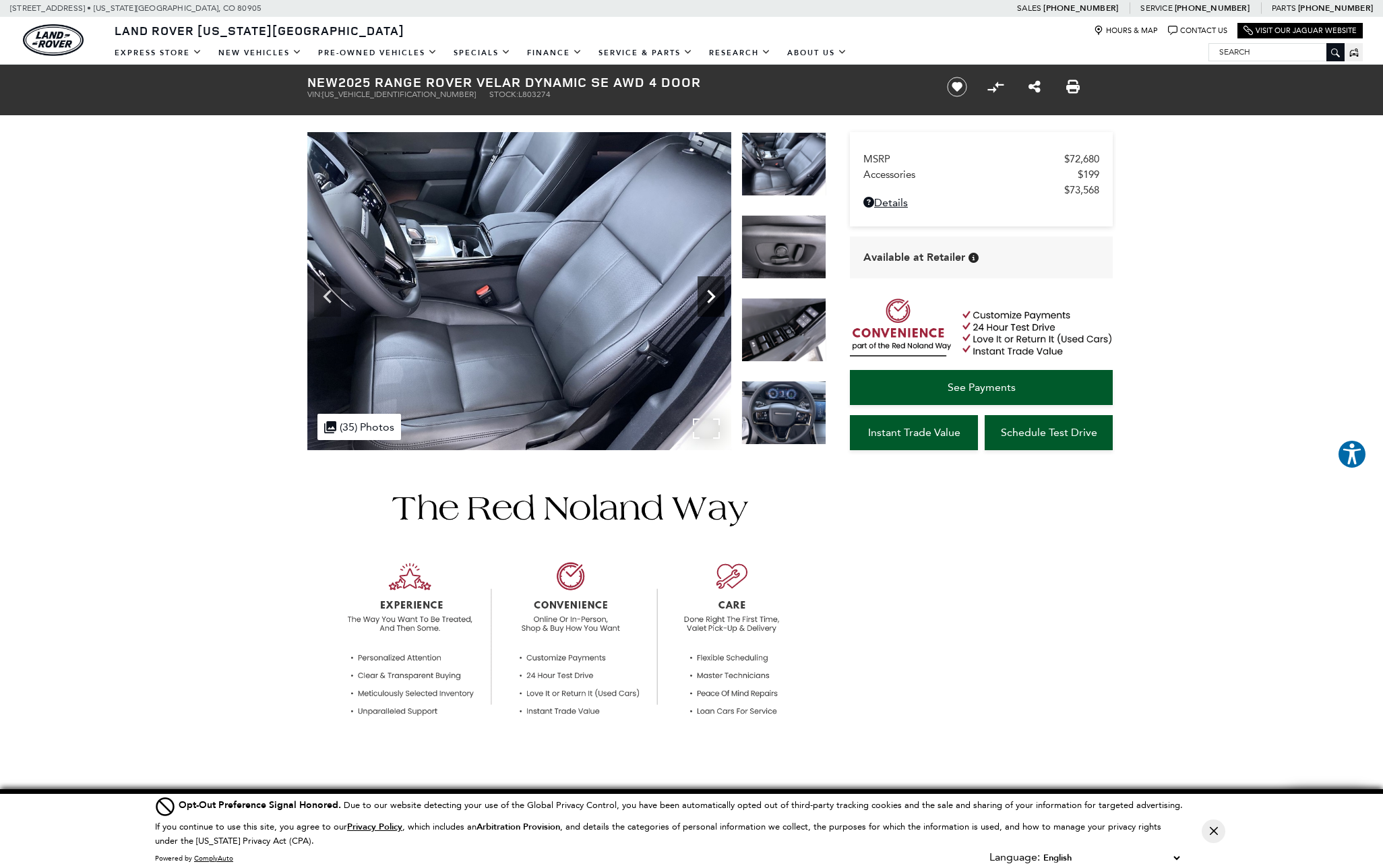
click at [709, 300] on icon "Next" at bounding box center [710, 296] width 8 height 13
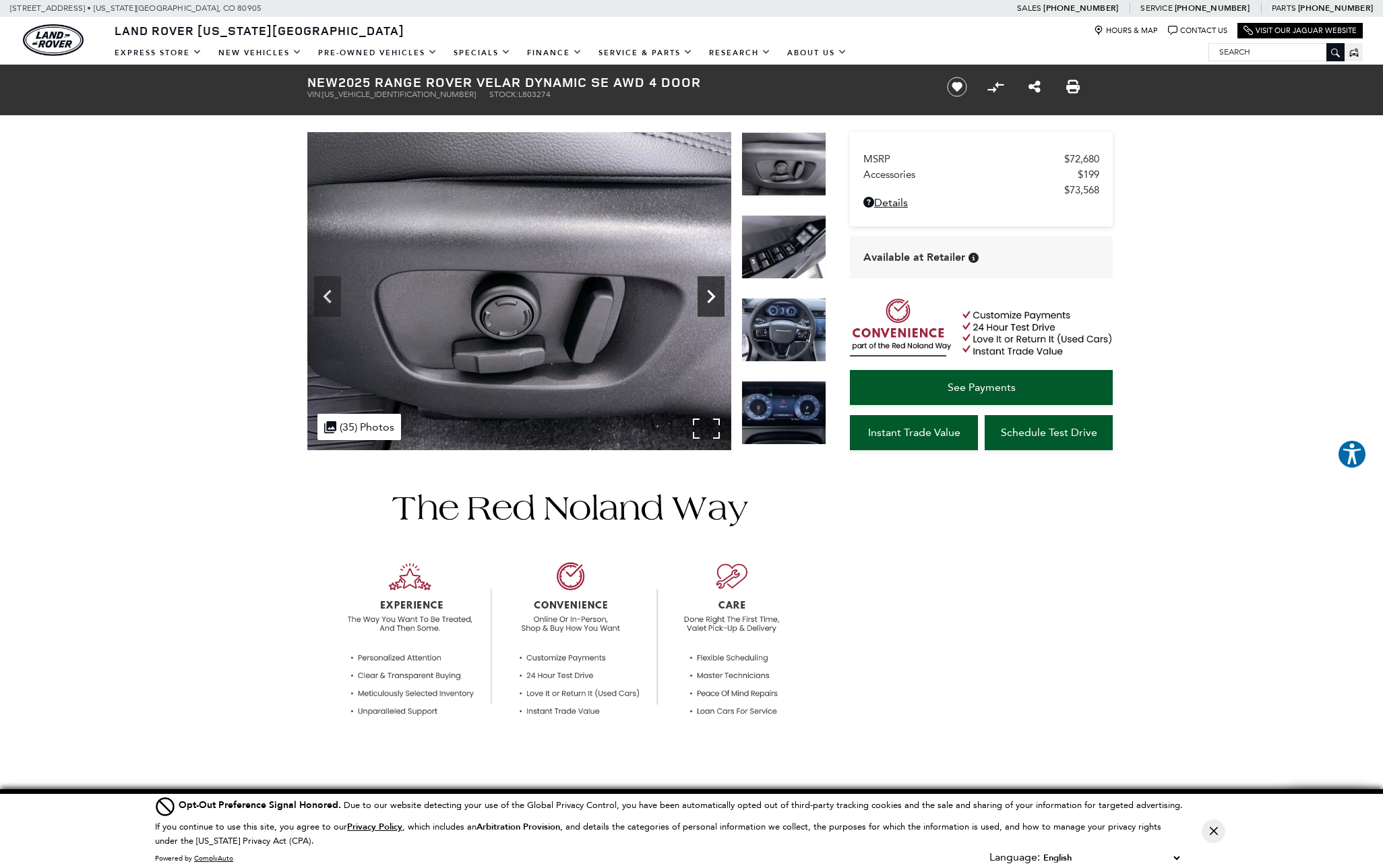
click at [709, 300] on icon "Next" at bounding box center [710, 296] width 8 height 13
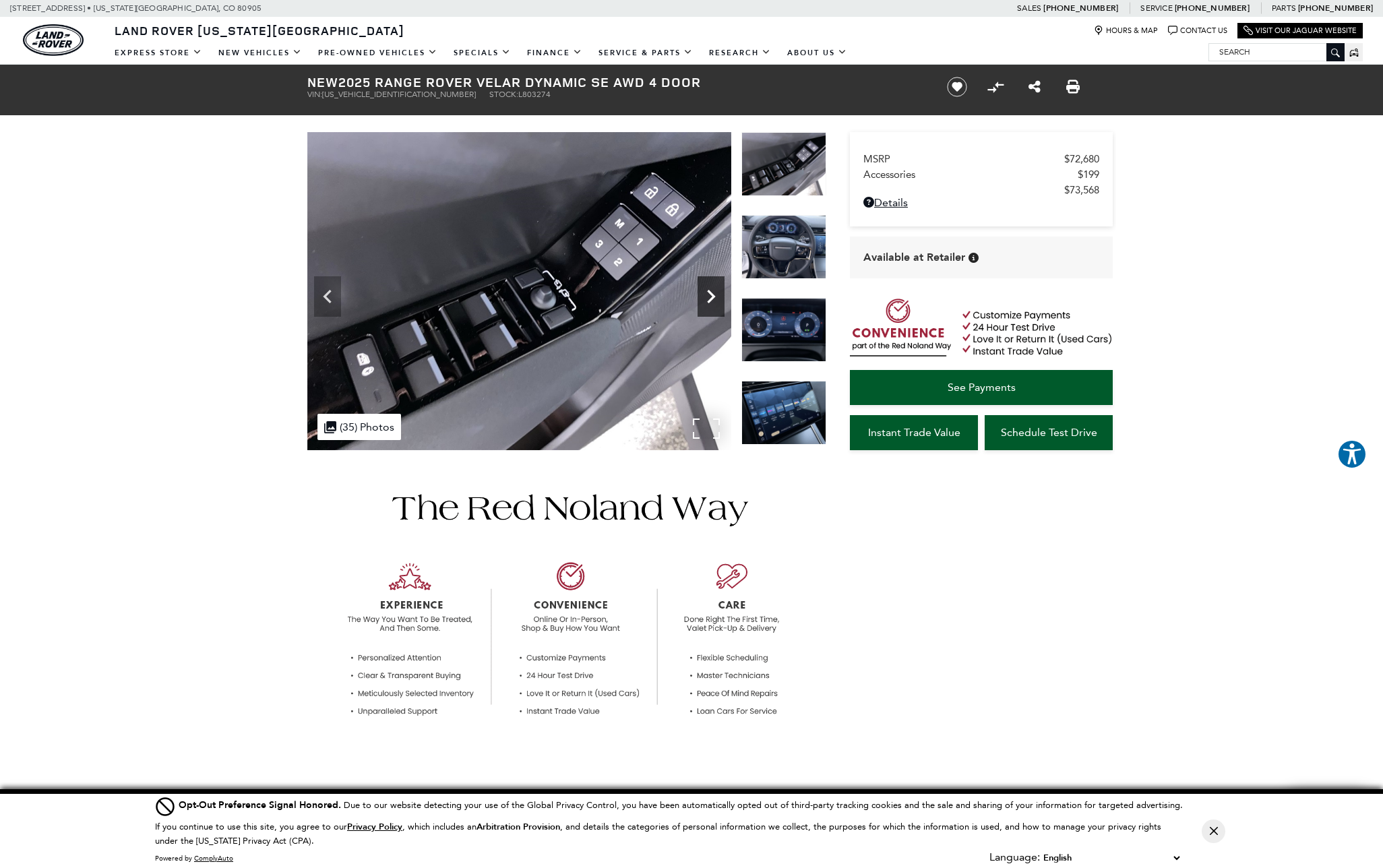
click at [709, 300] on icon "Next" at bounding box center [710, 296] width 8 height 13
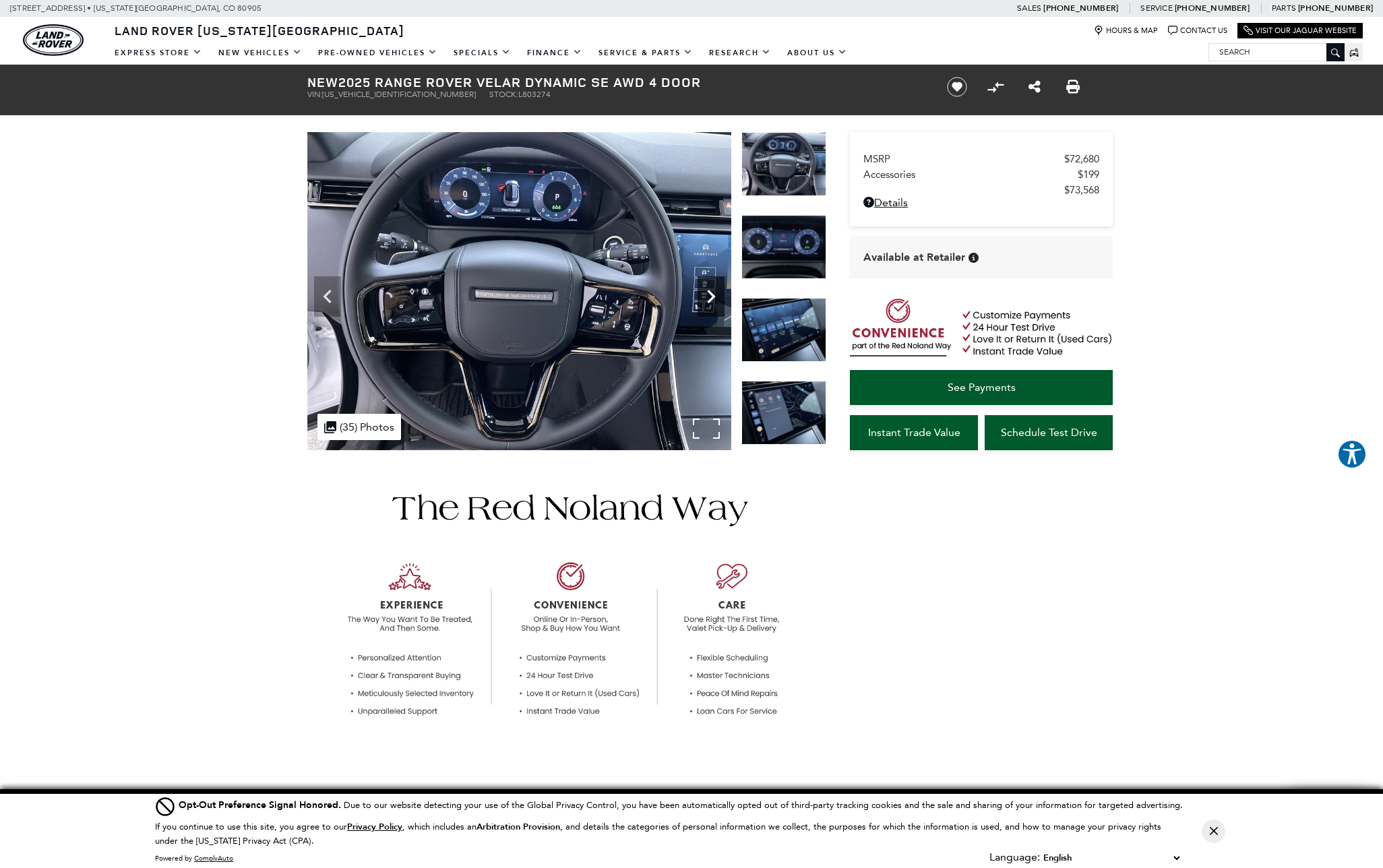
click at [709, 300] on icon "Next" at bounding box center [710, 296] width 8 height 13
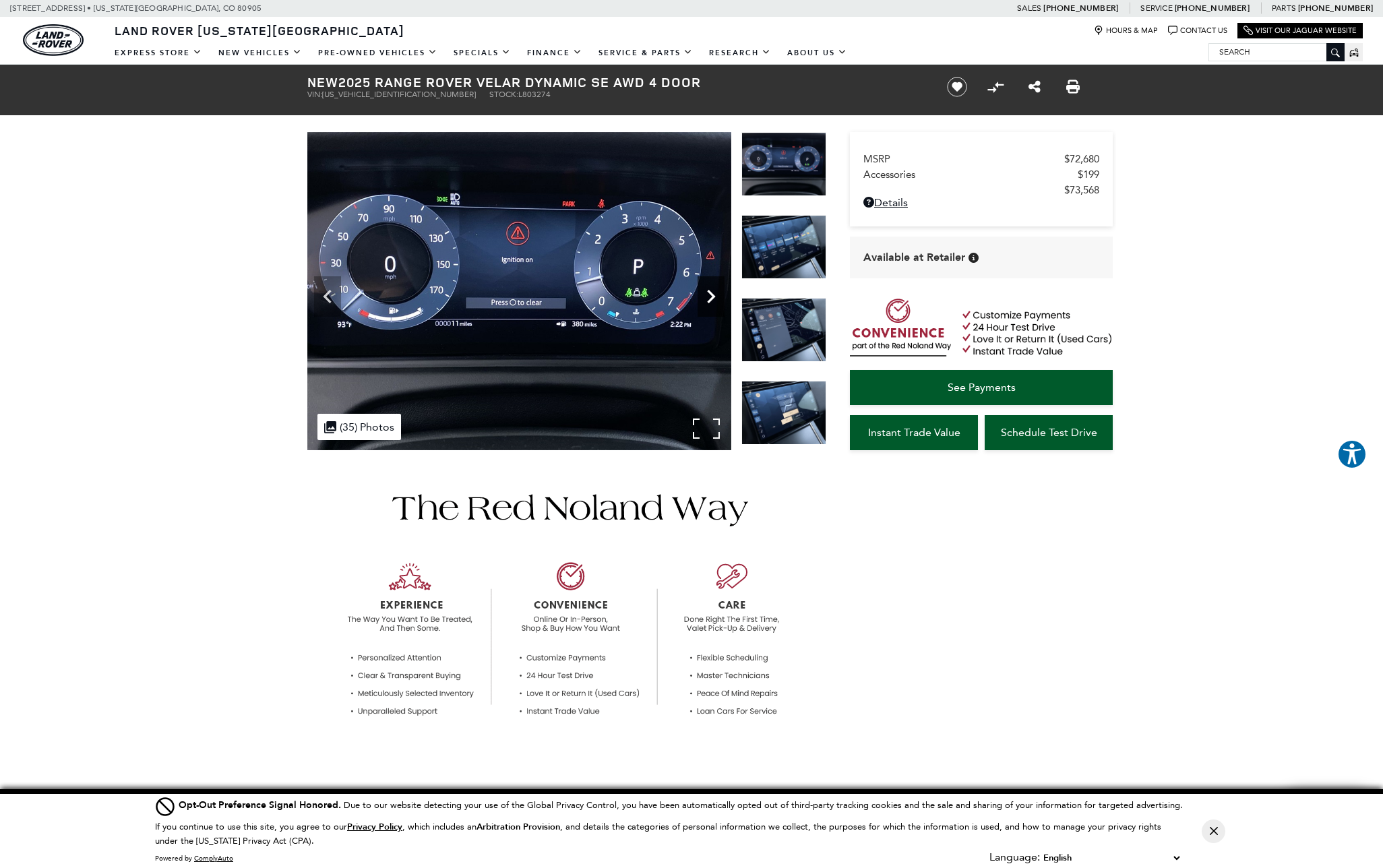
click at [711, 297] on icon "Next" at bounding box center [710, 296] width 8 height 13
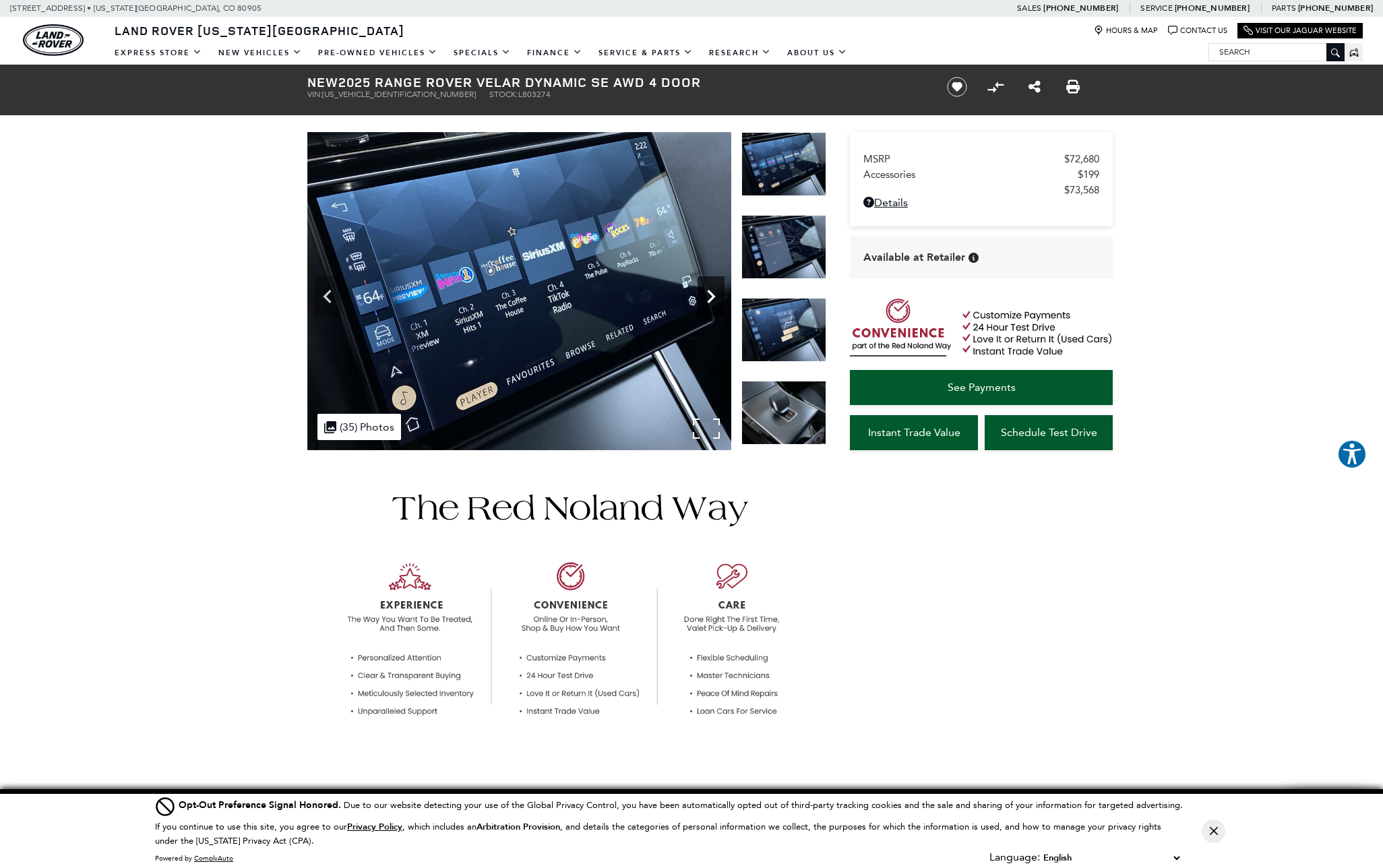
click at [711, 297] on icon "Next" at bounding box center [710, 296] width 8 height 13
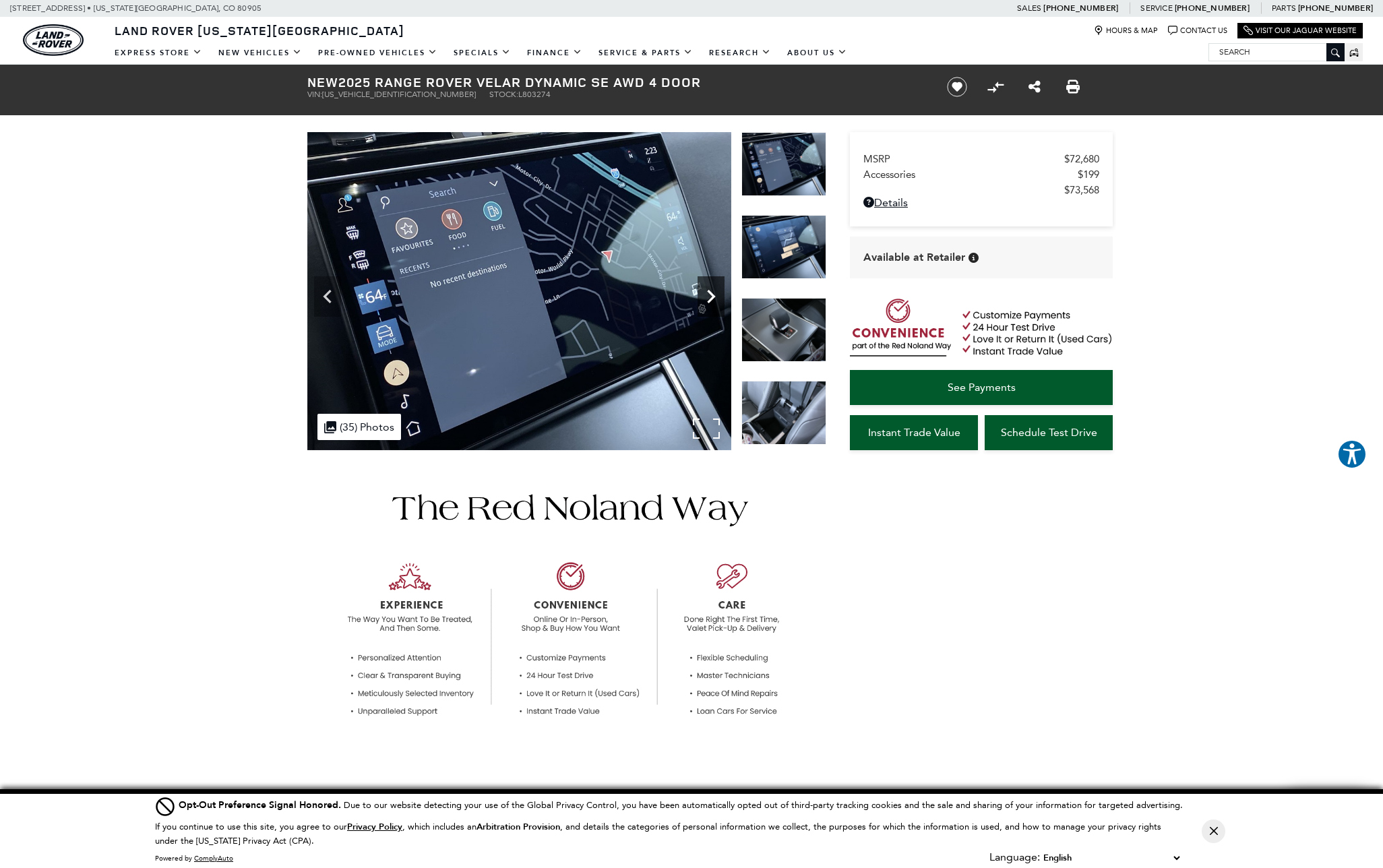
click at [711, 297] on icon "Next" at bounding box center [710, 296] width 8 height 13
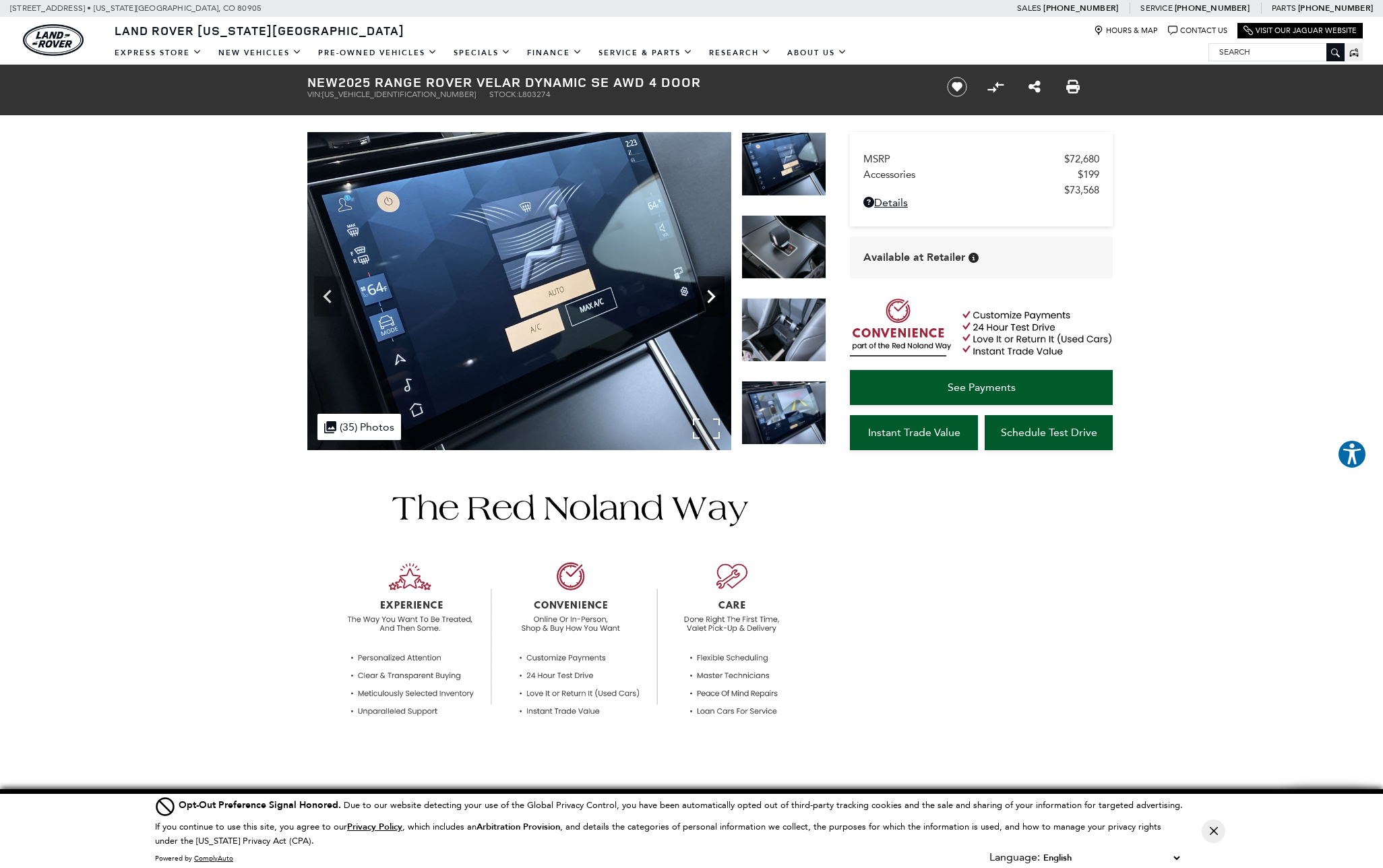
click at [711, 297] on icon "Next" at bounding box center [710, 296] width 8 height 13
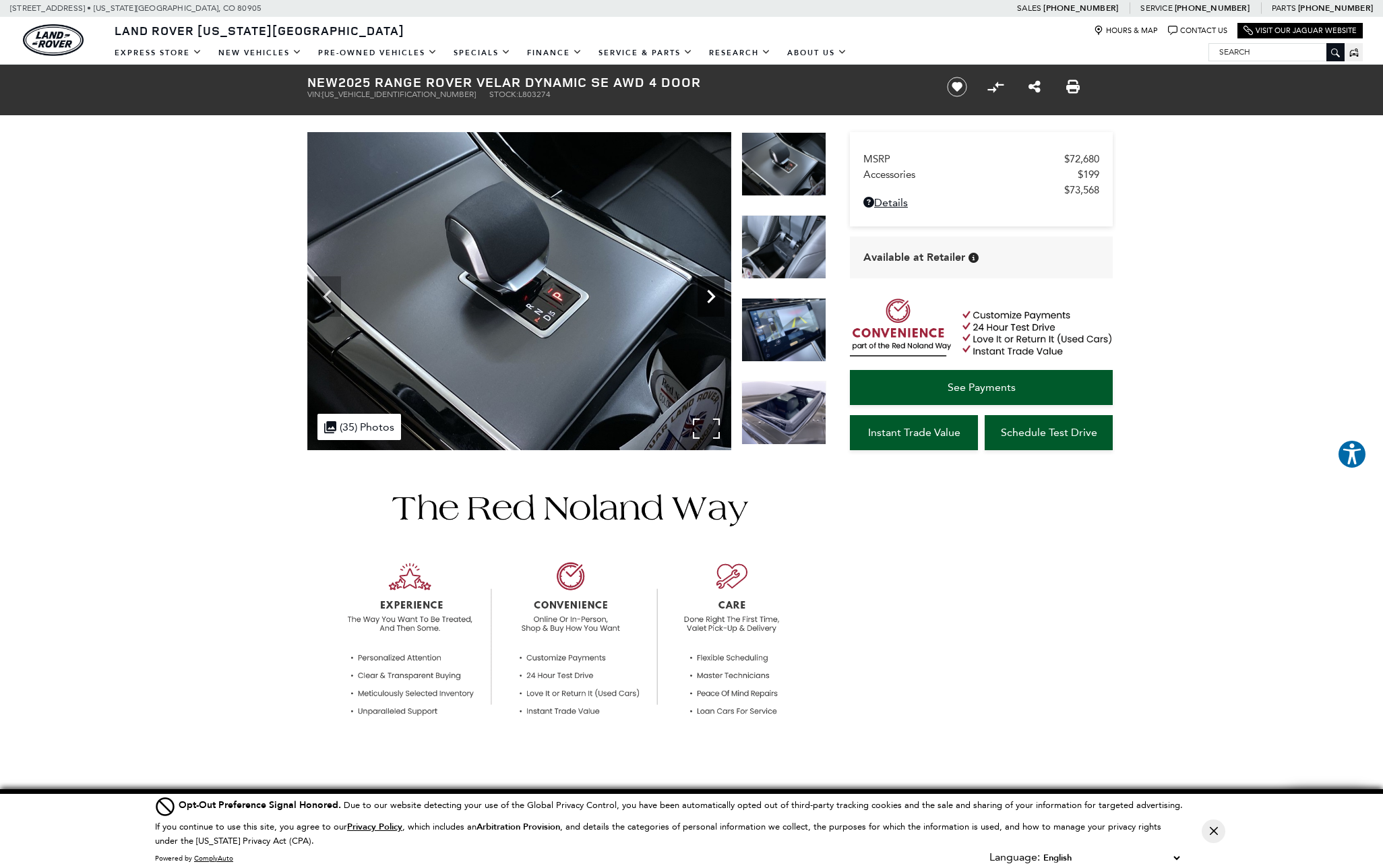
click at [711, 297] on icon "Next" at bounding box center [710, 296] width 8 height 13
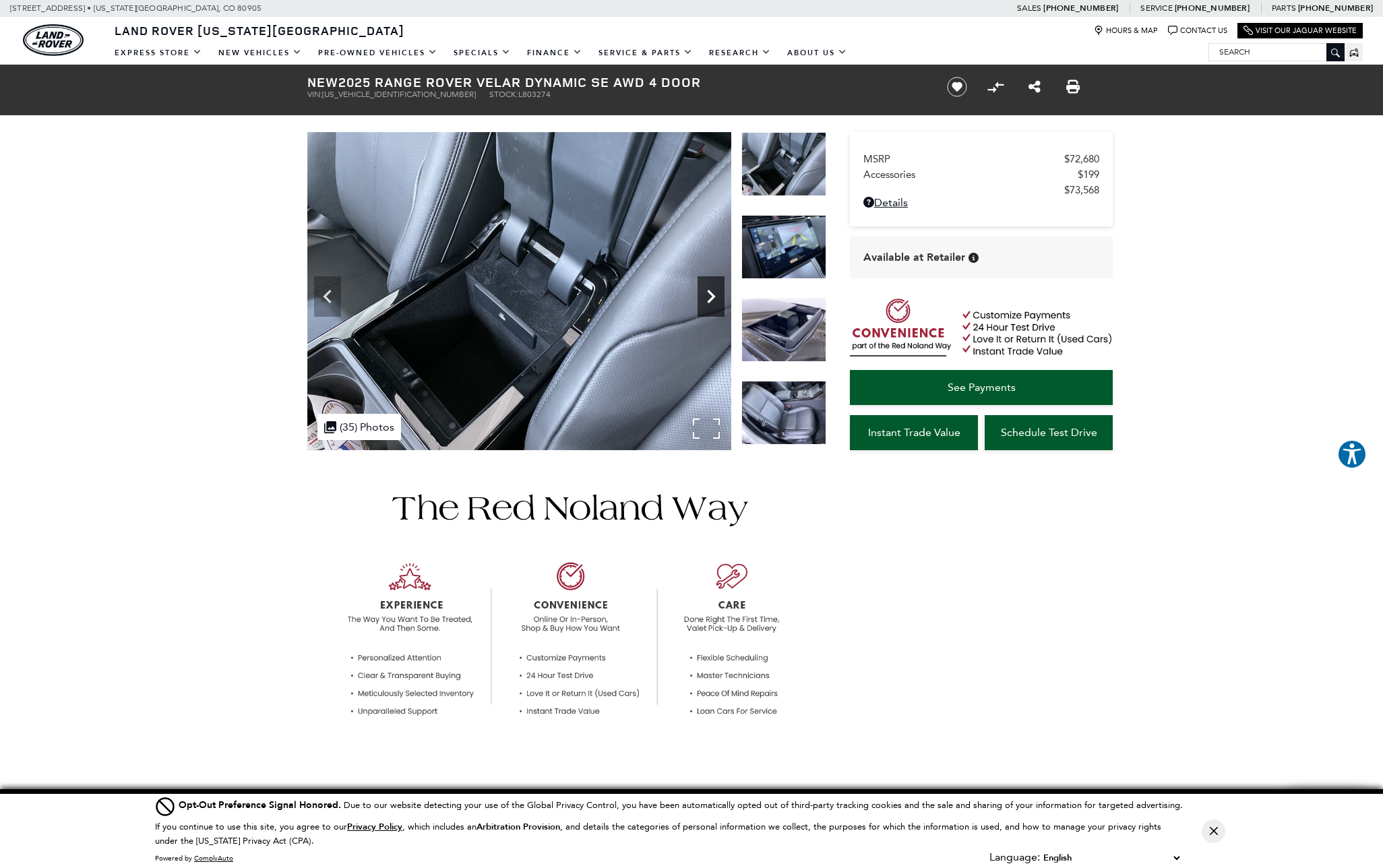
click at [711, 297] on icon "Next" at bounding box center [710, 296] width 8 height 13
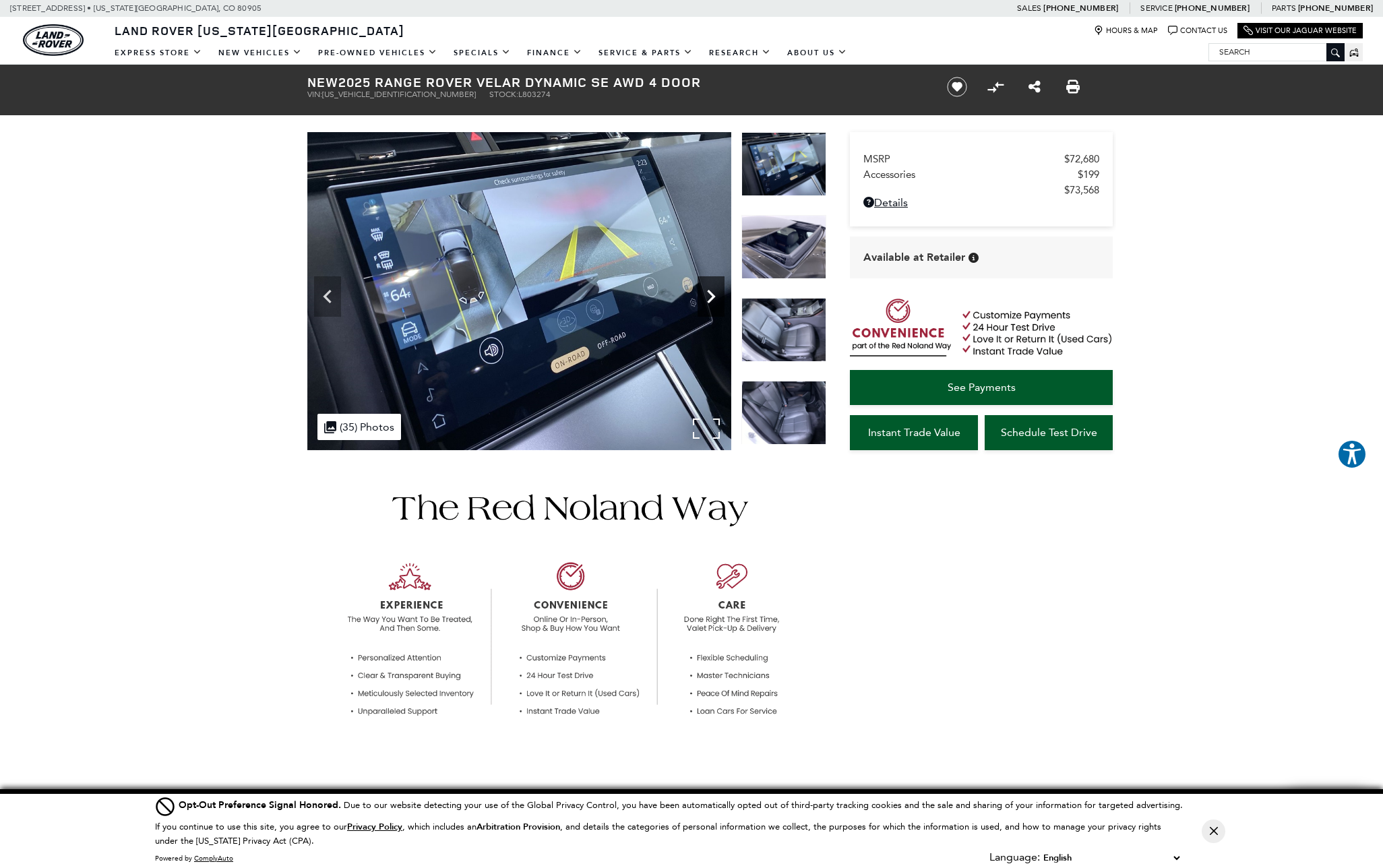
click at [711, 297] on icon "Next" at bounding box center [710, 296] width 8 height 13
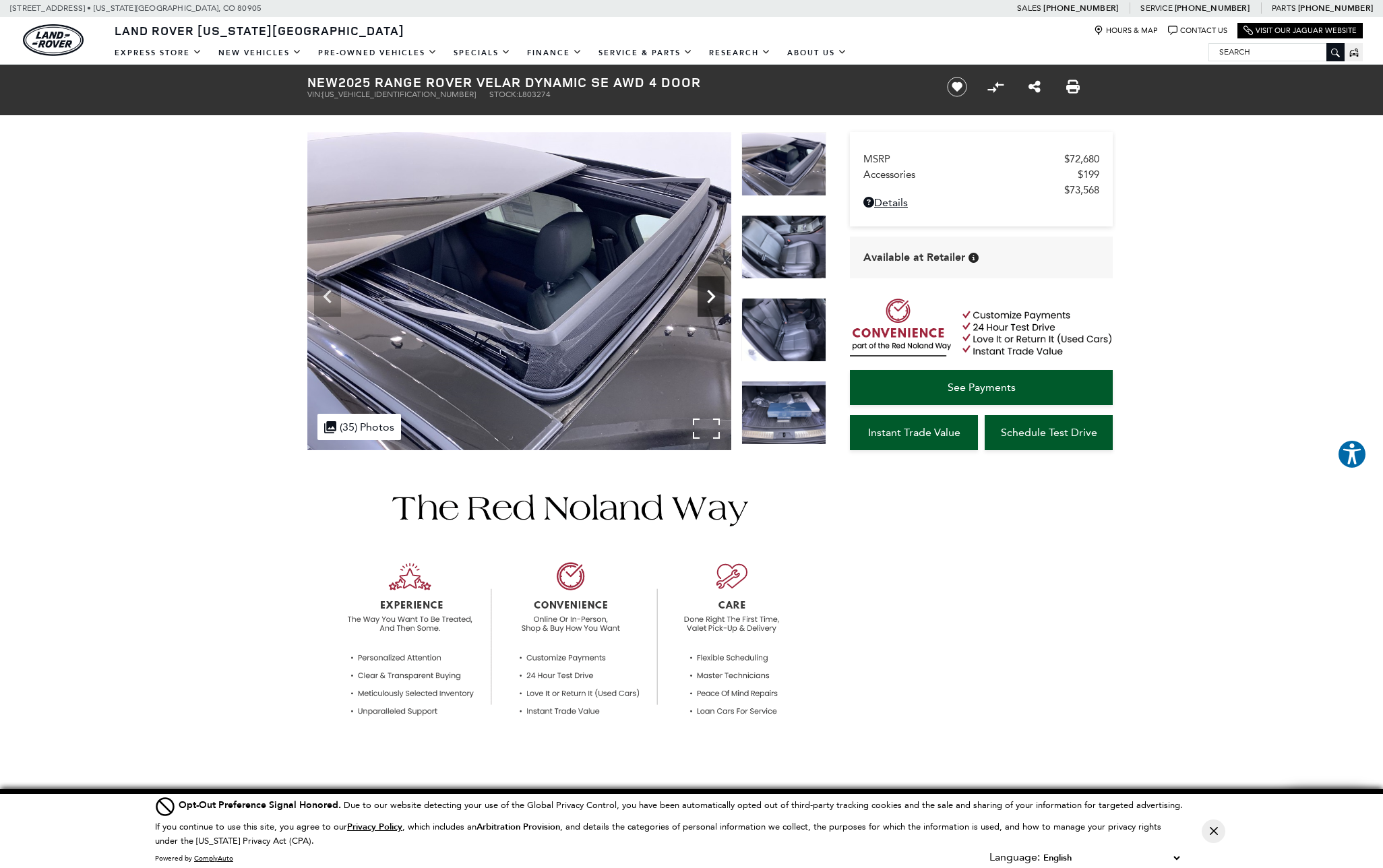
click at [711, 297] on icon "Next" at bounding box center [710, 296] width 8 height 13
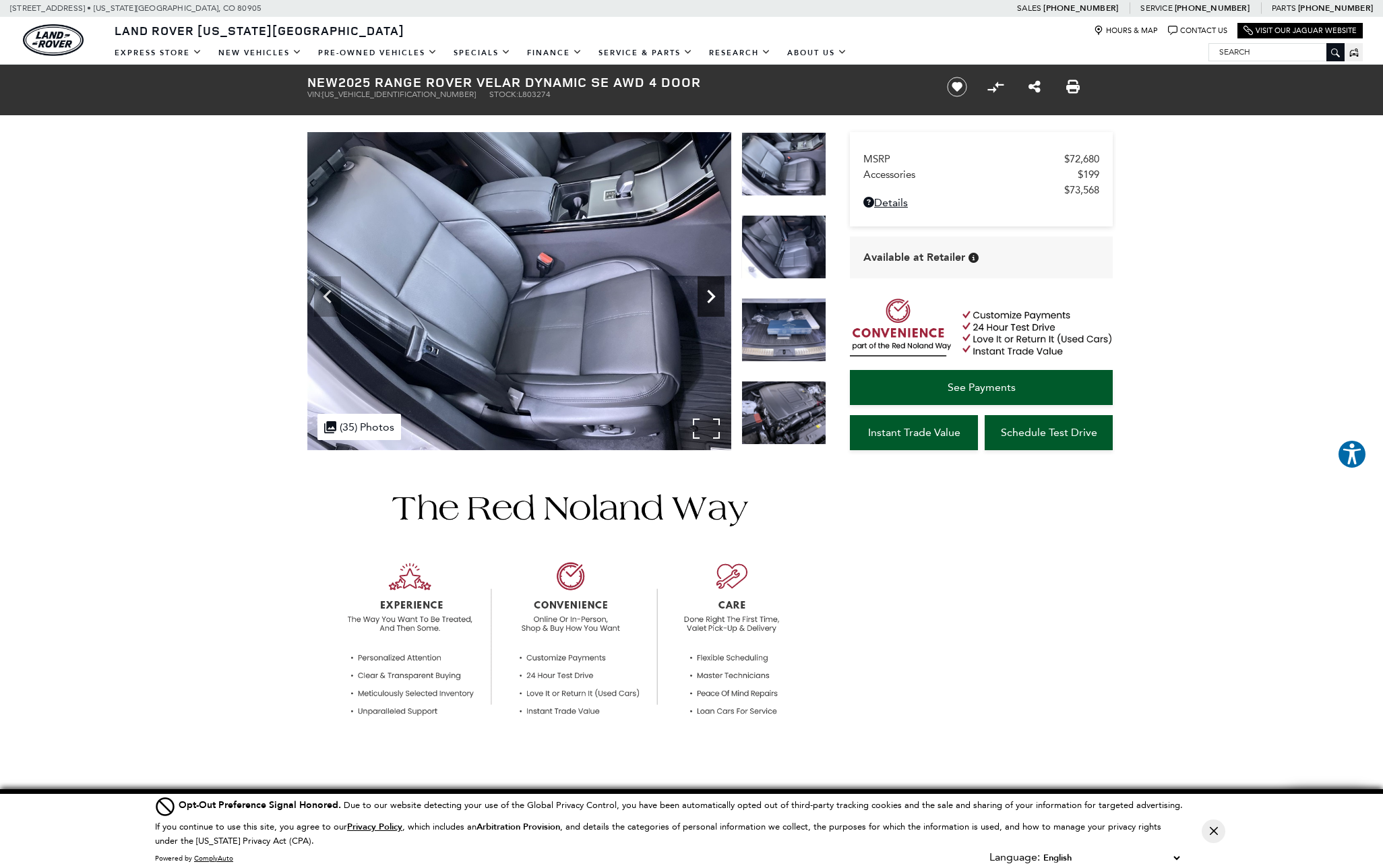
click at [711, 297] on icon "Next" at bounding box center [710, 296] width 8 height 13
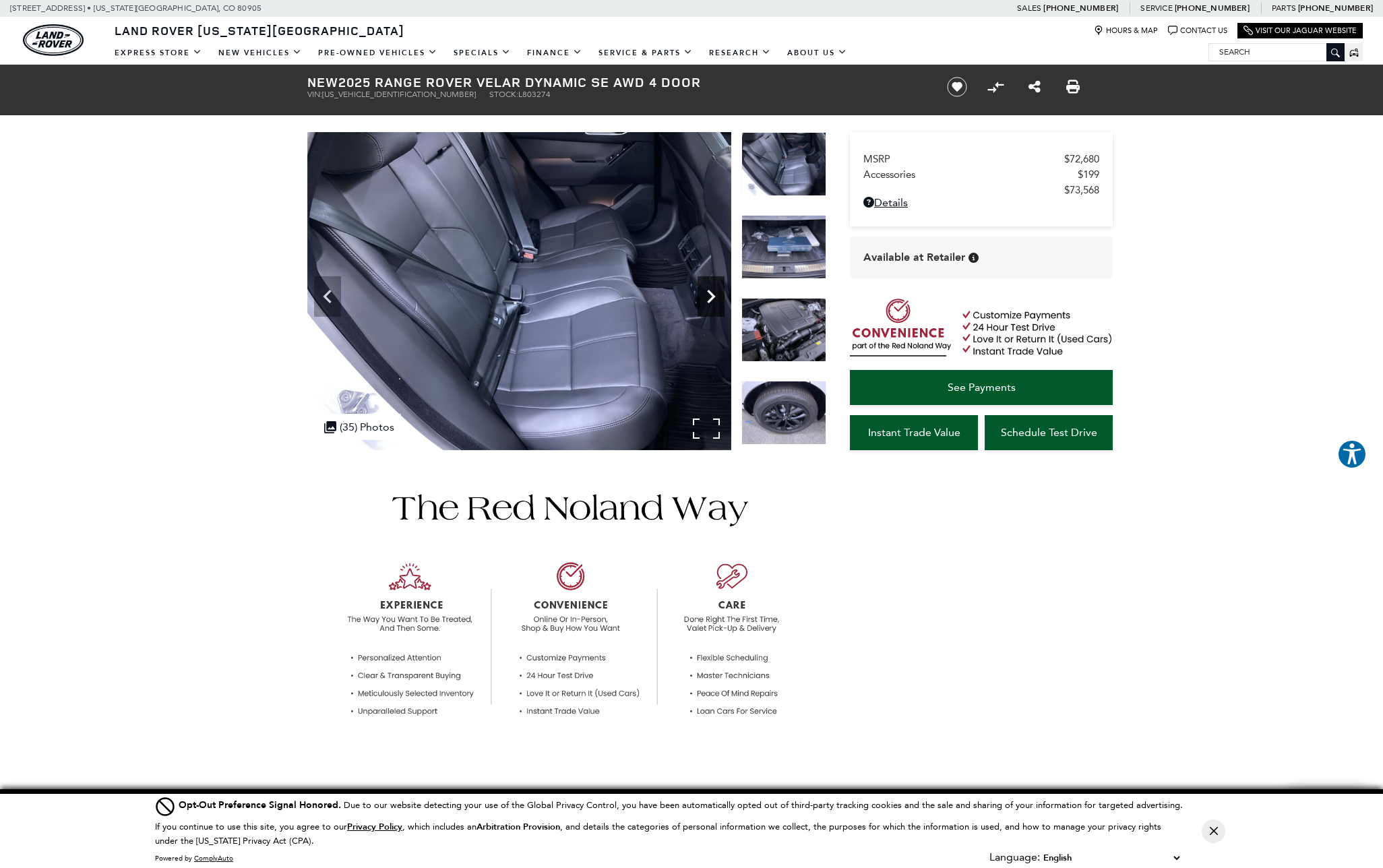
click at [711, 297] on icon "Next" at bounding box center [710, 296] width 8 height 13
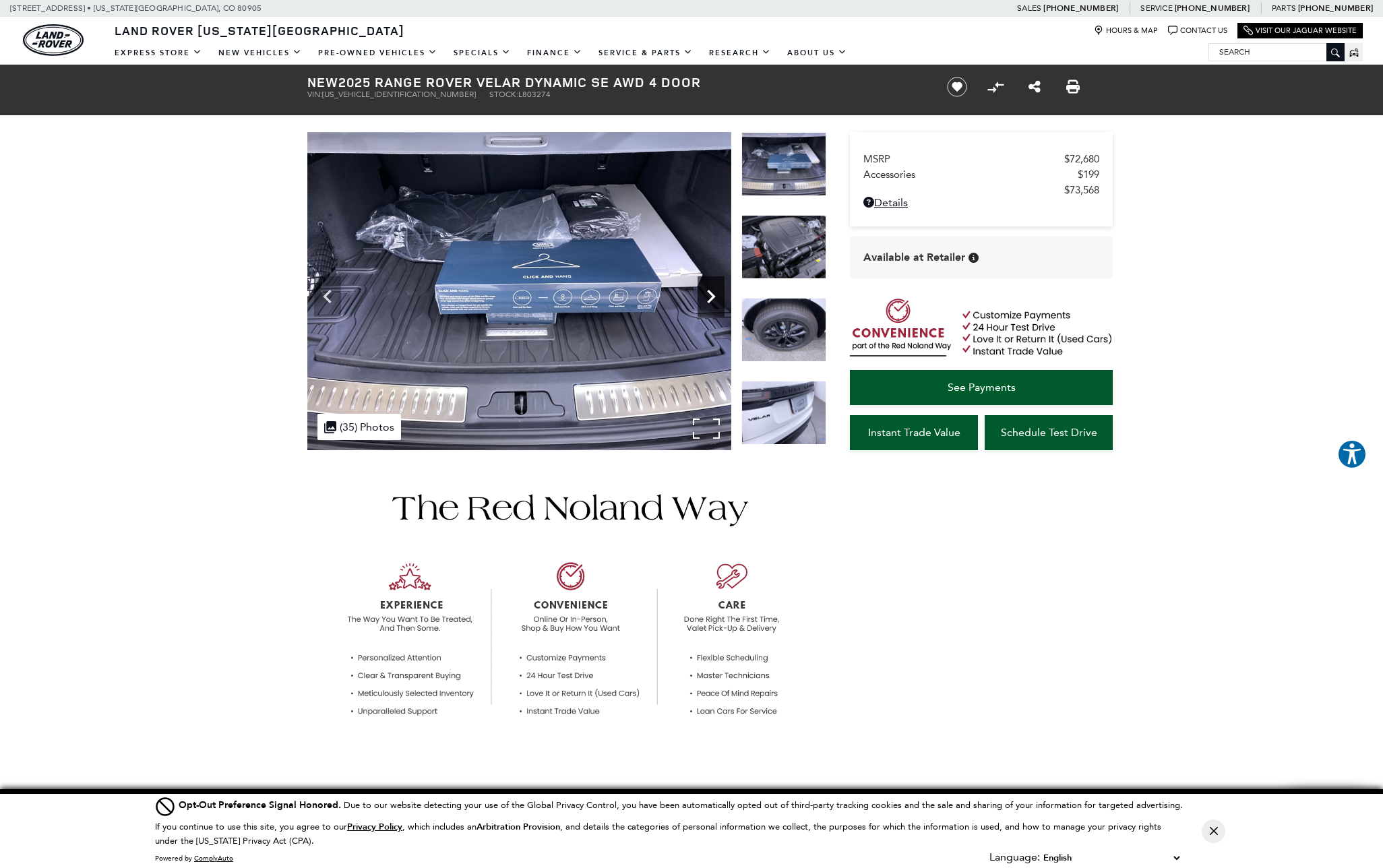
click at [711, 297] on icon "Next" at bounding box center [710, 296] width 8 height 13
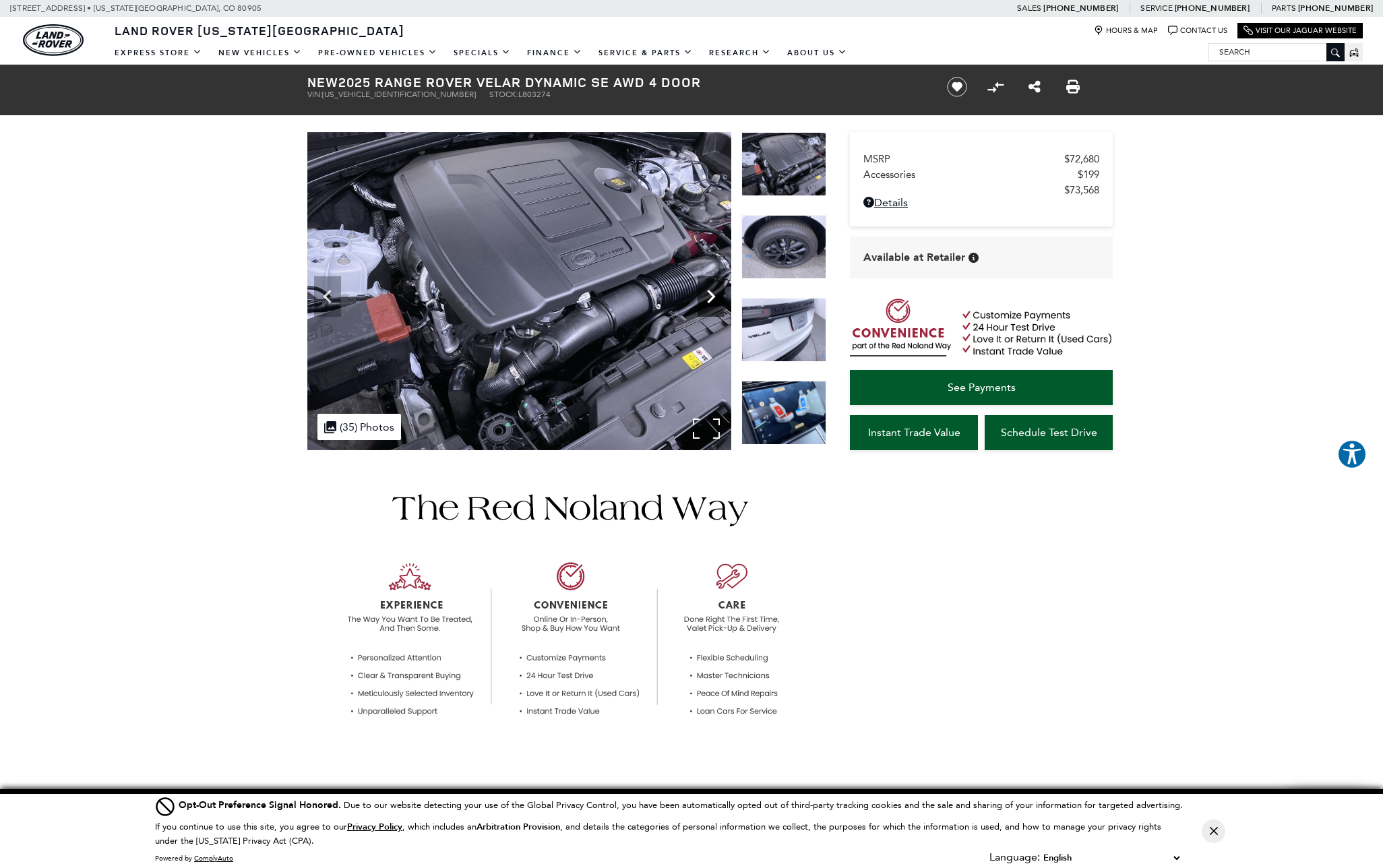
click at [711, 297] on icon "Next" at bounding box center [710, 296] width 8 height 13
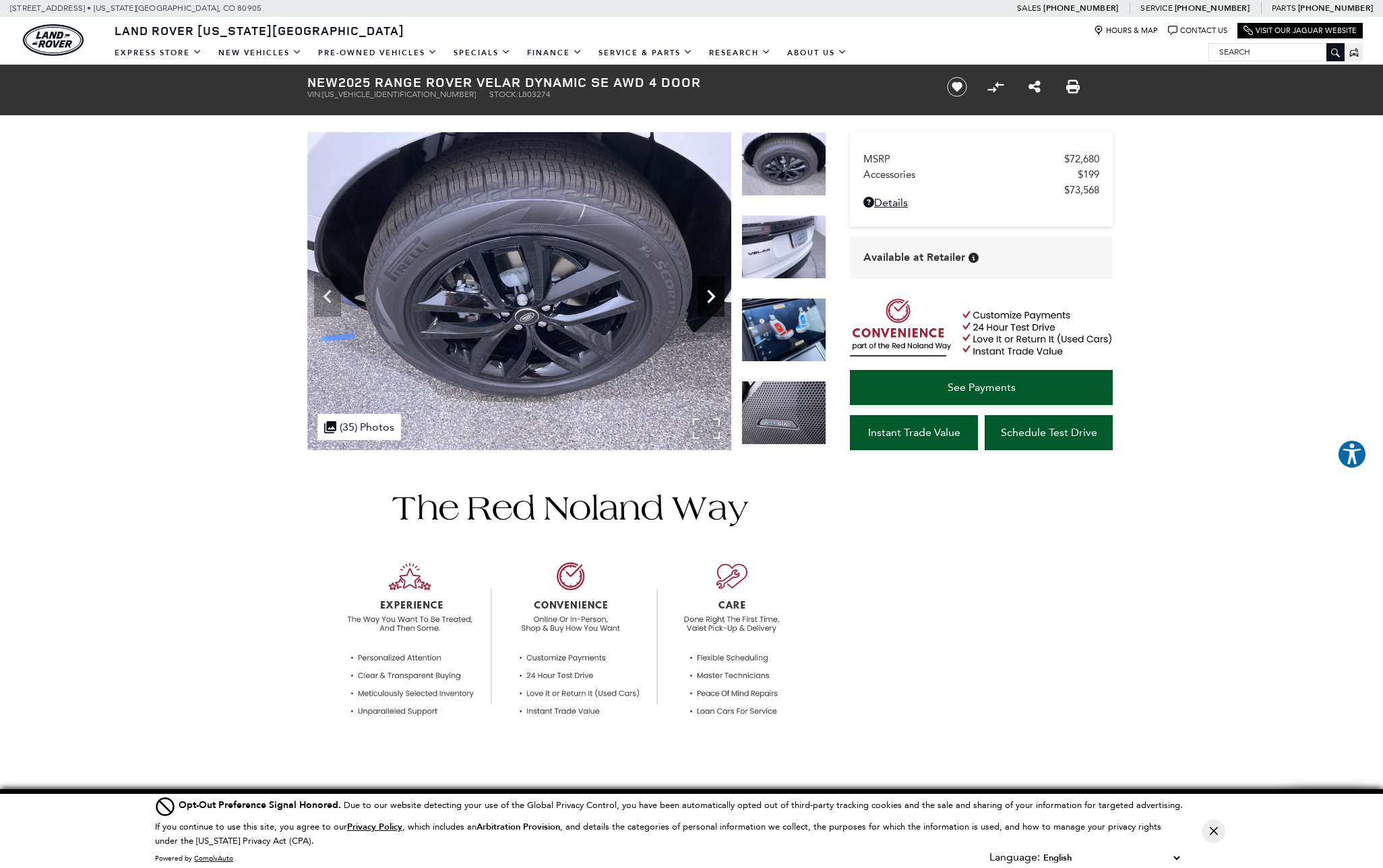
click at [711, 297] on icon "Next" at bounding box center [710, 296] width 8 height 13
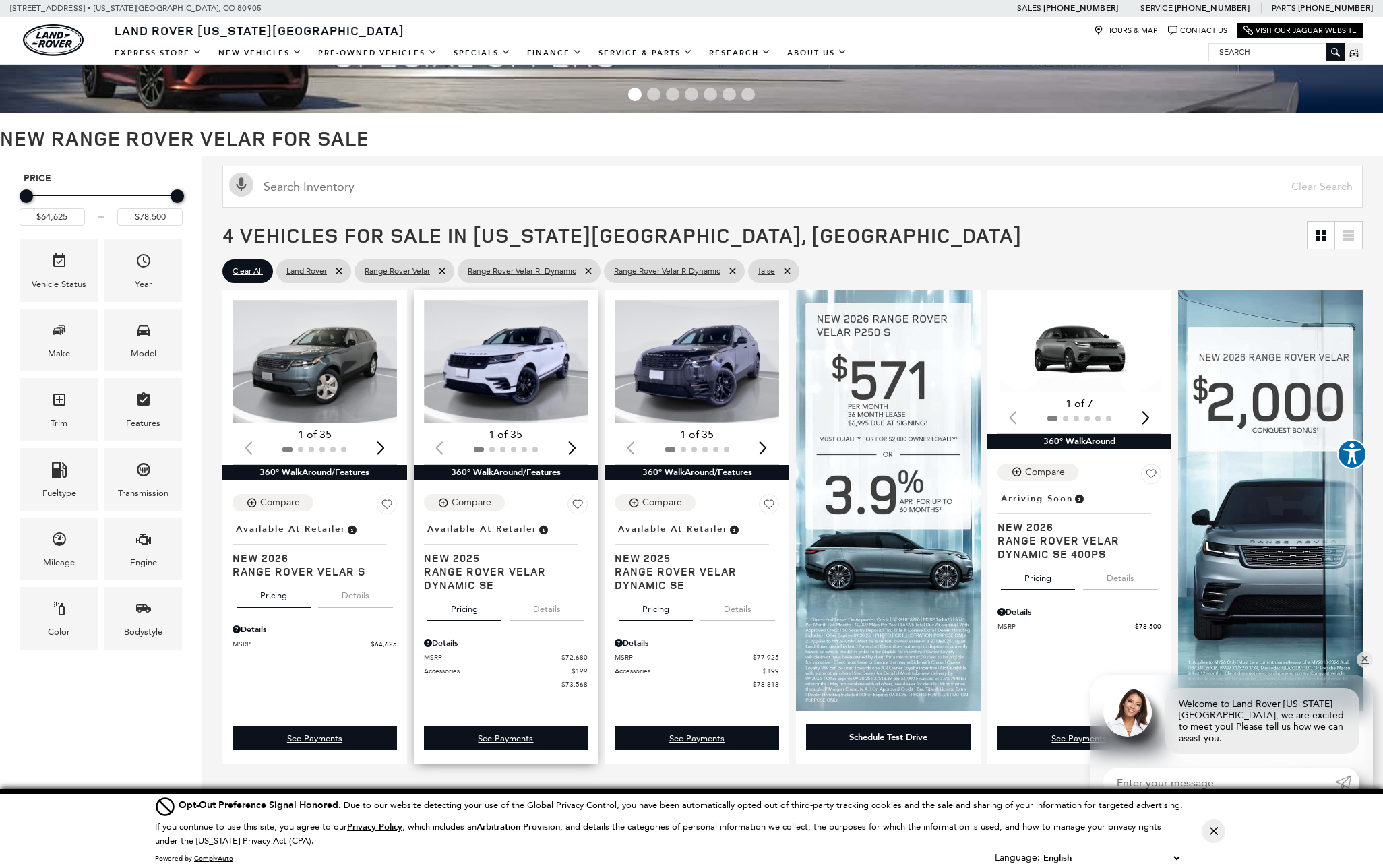
scroll to position [100, 0]
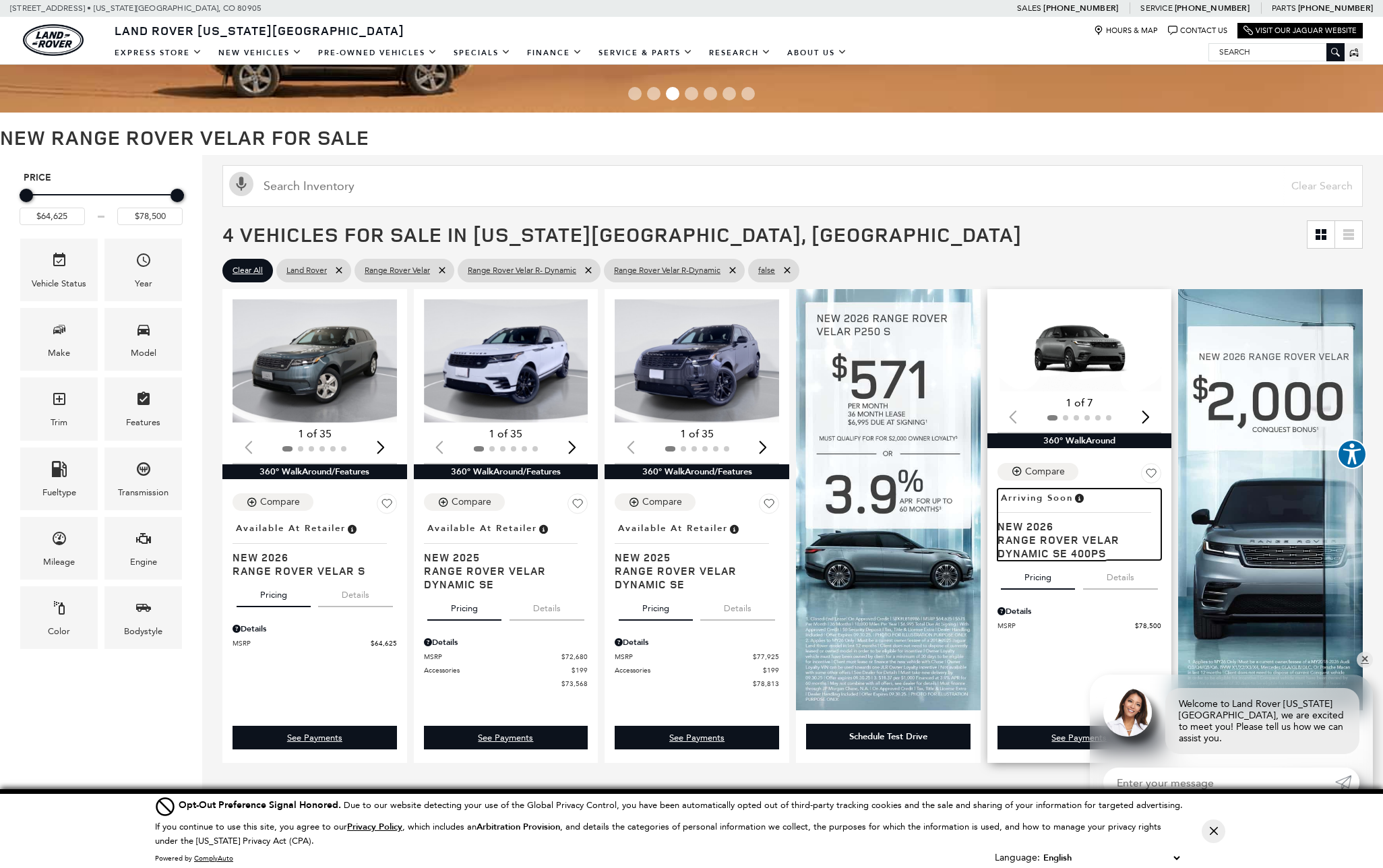
click at [1039, 541] on span "Range Rover Velar Dynamic SE 400PS" at bounding box center [1075, 546] width 155 height 27
click at [1068, 367] on img "1 / 2" at bounding box center [1079, 345] width 164 height 92
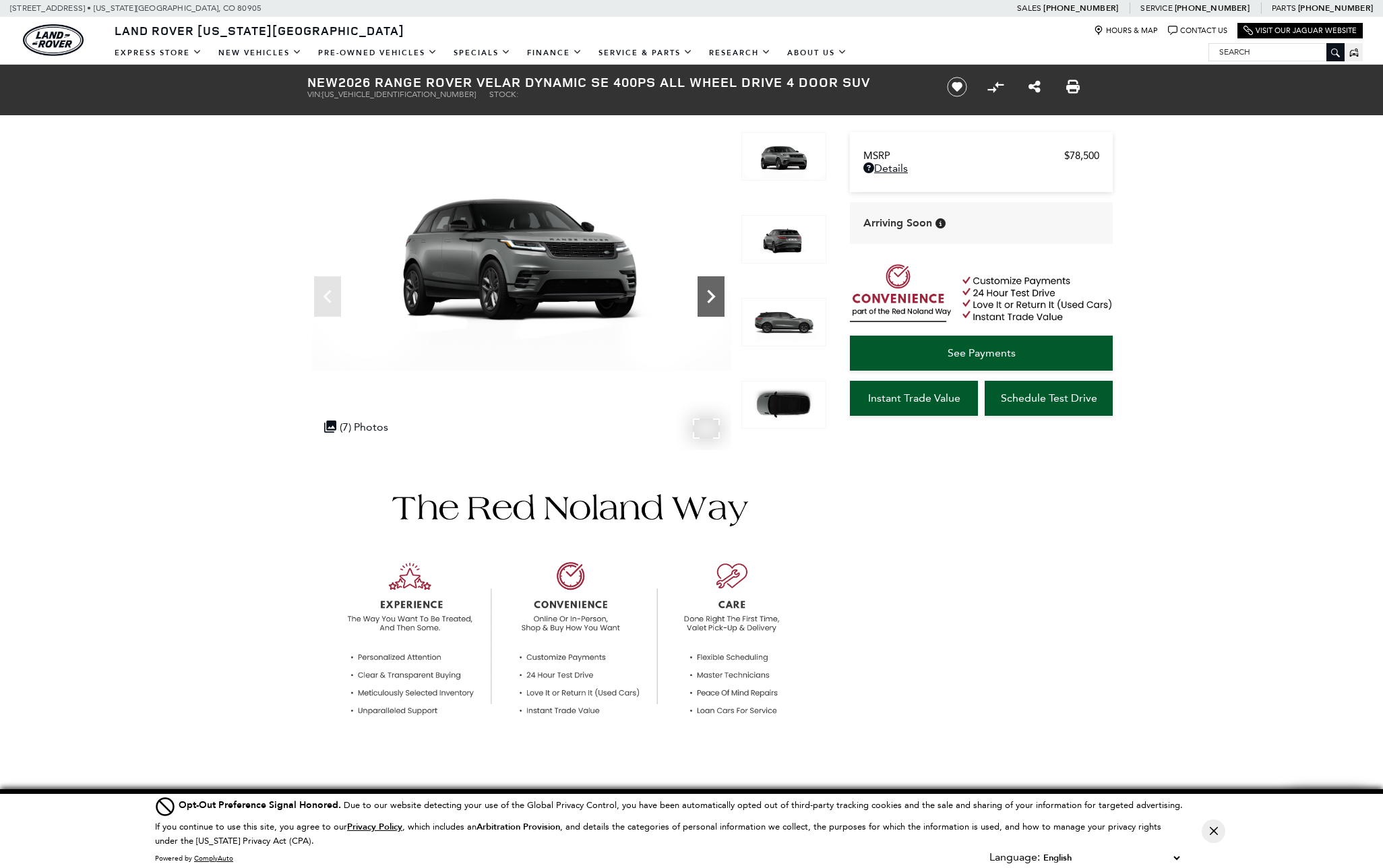
click at [719, 296] on icon "Next" at bounding box center [710, 296] width 27 height 27
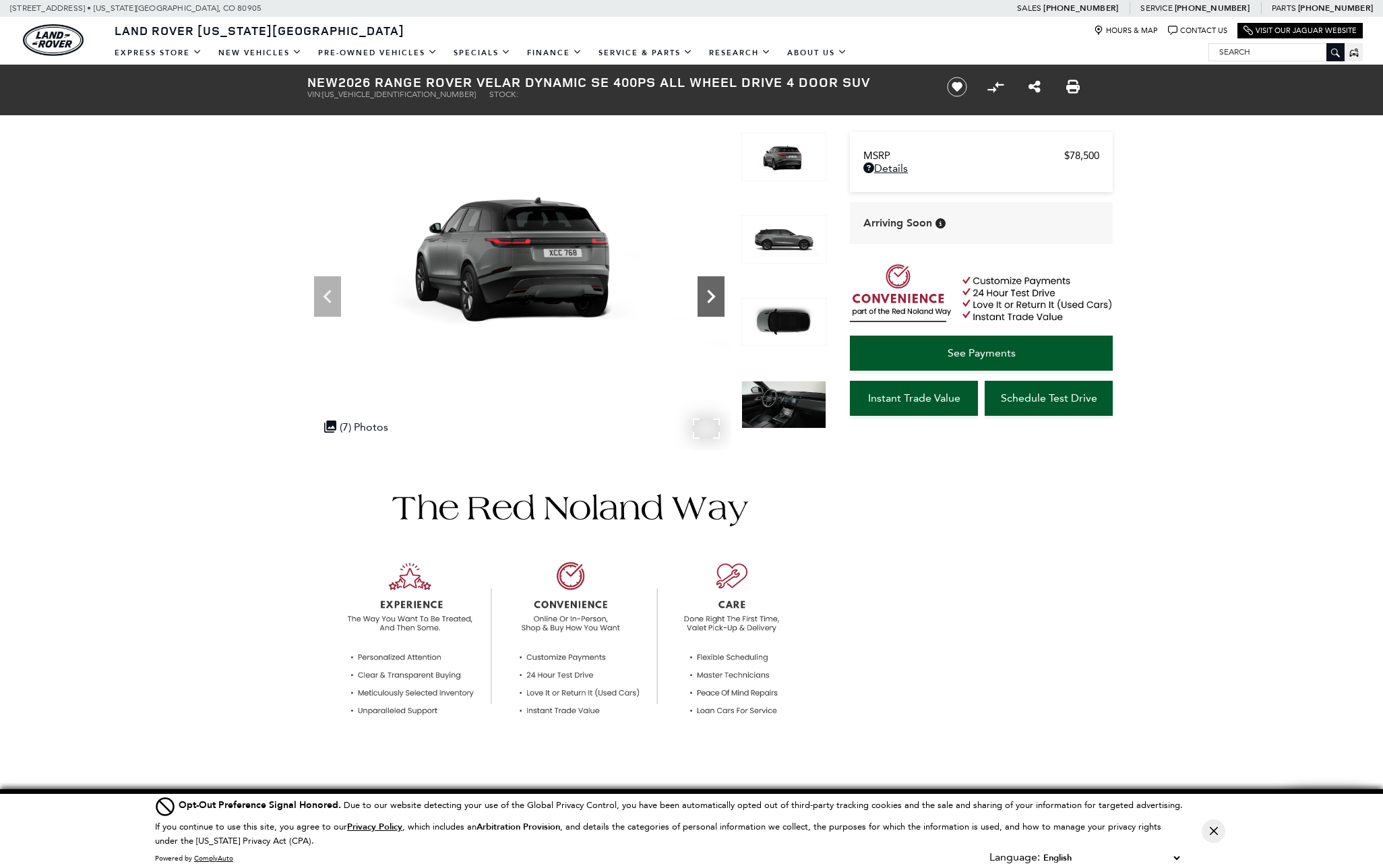
click at [719, 296] on icon "Next" at bounding box center [710, 296] width 27 height 27
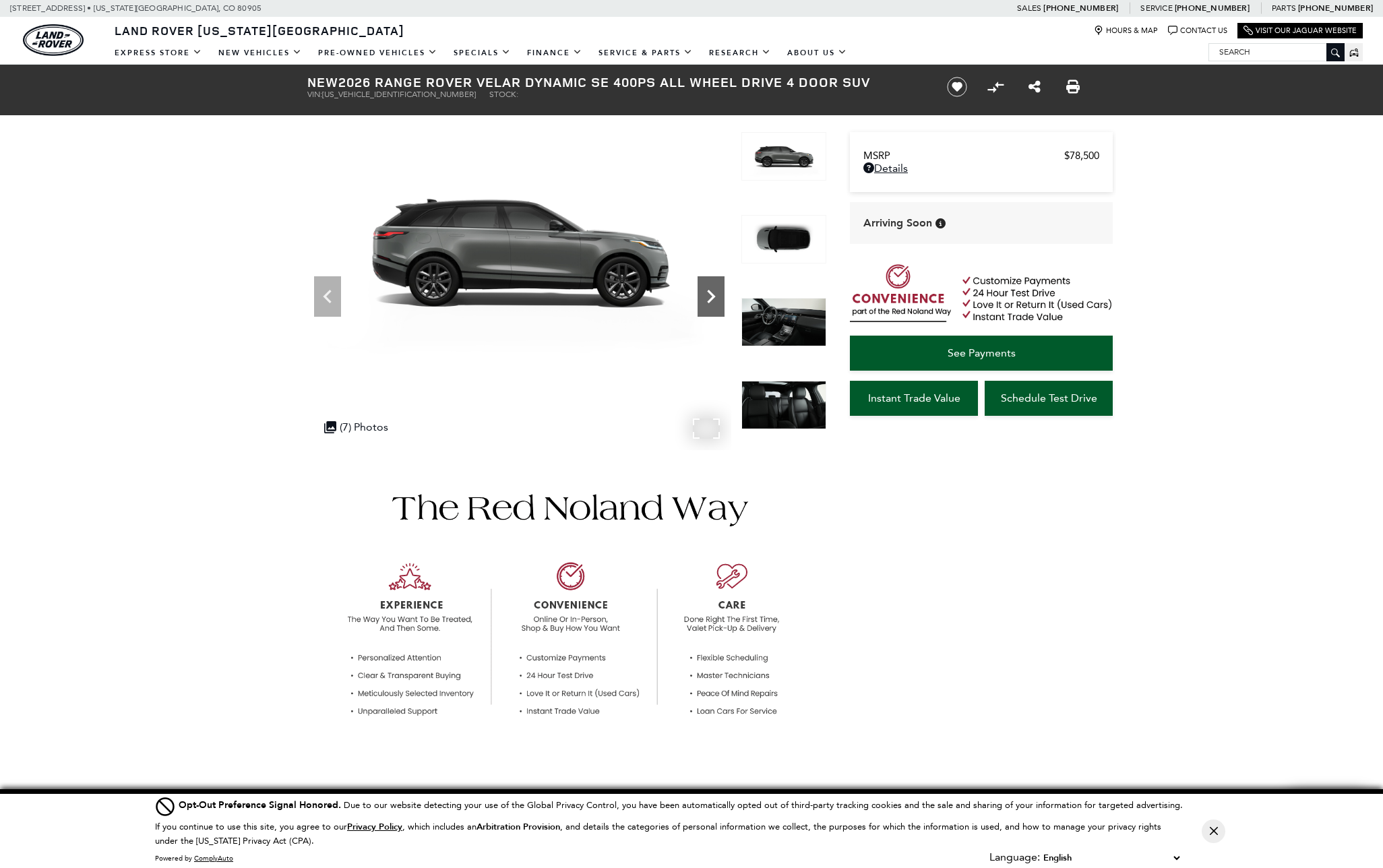
click at [719, 296] on icon "Next" at bounding box center [710, 296] width 27 height 27
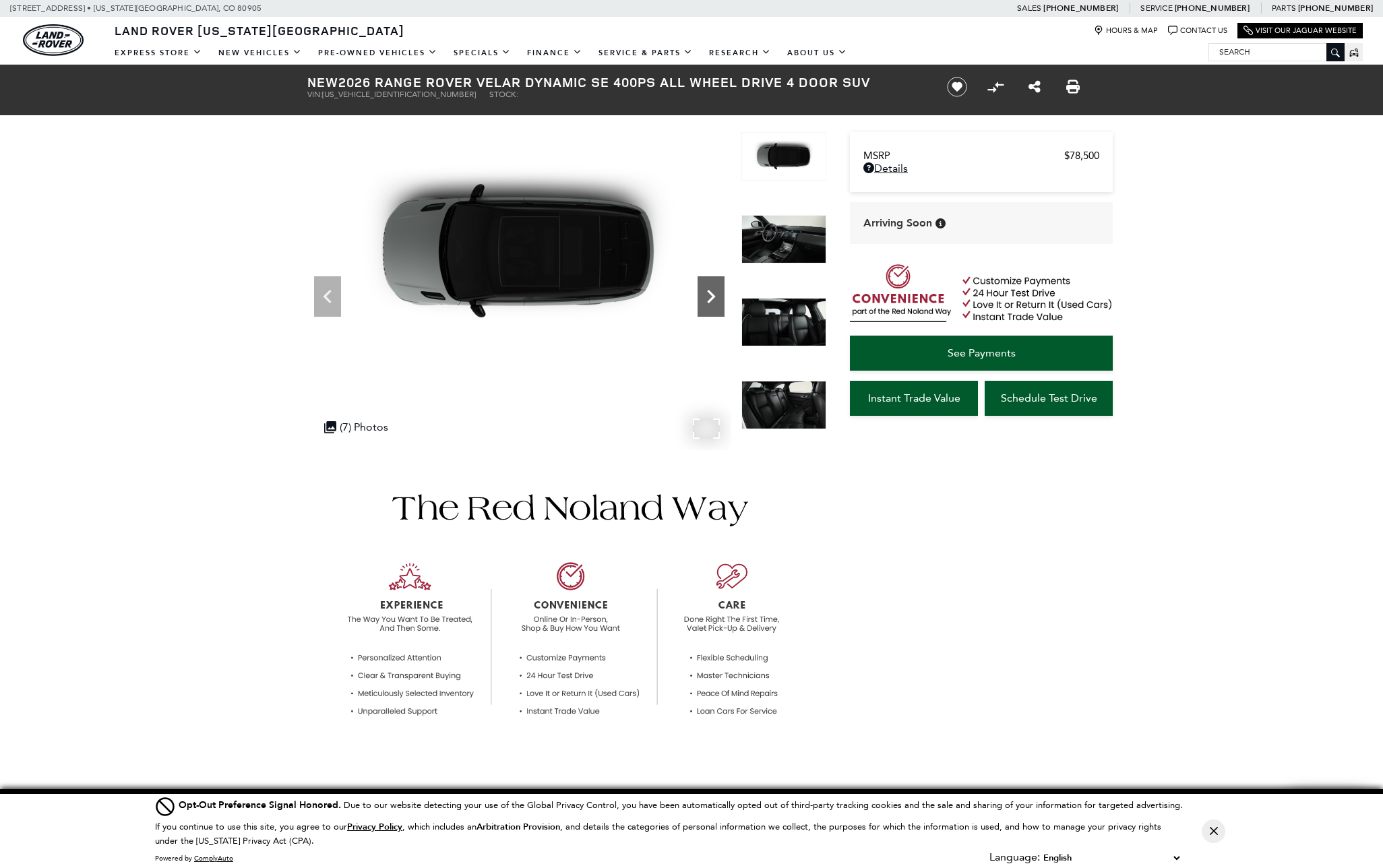
click at [714, 296] on icon "Next" at bounding box center [710, 296] width 8 height 13
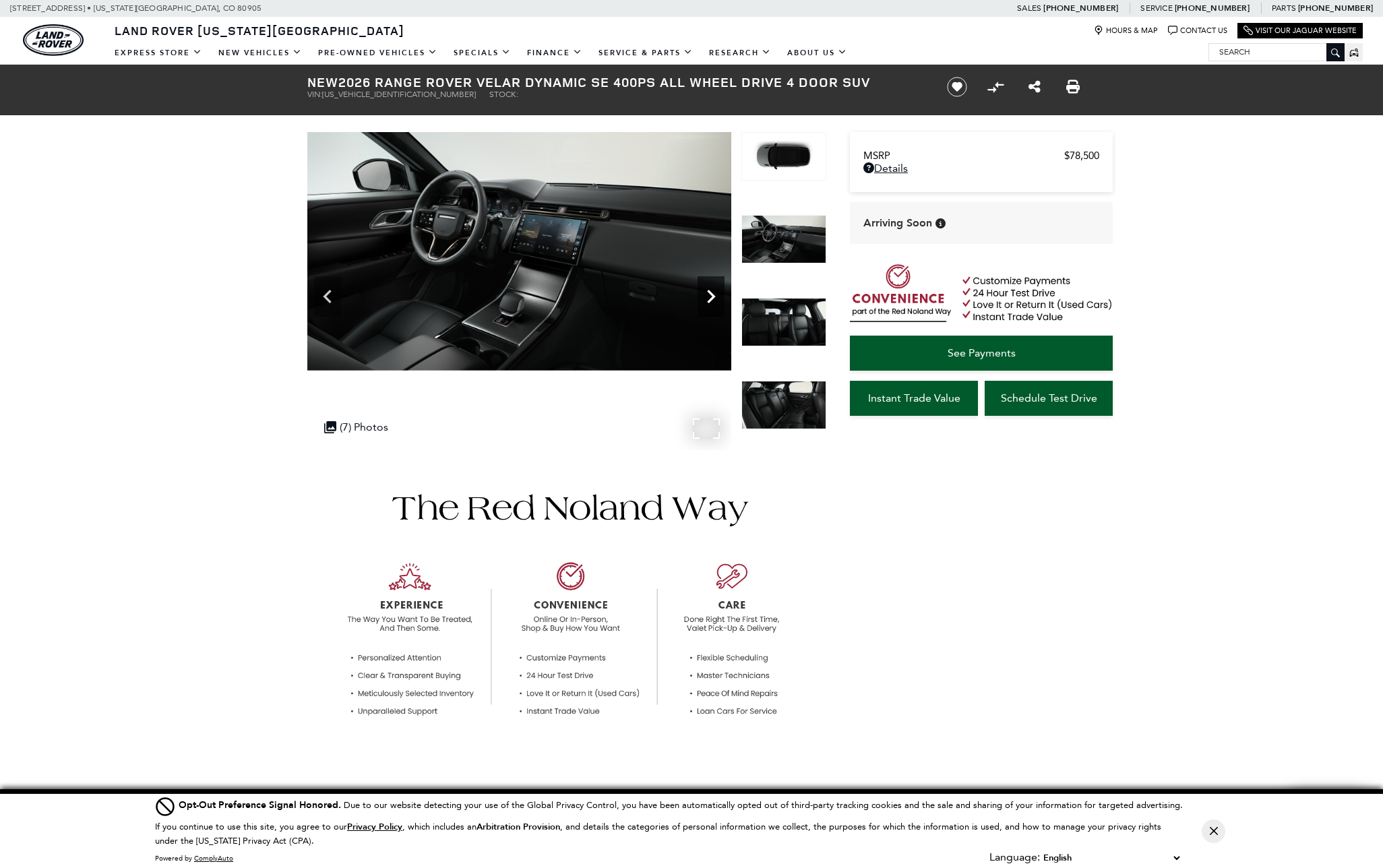
click at [714, 296] on icon "Next" at bounding box center [710, 296] width 8 height 13
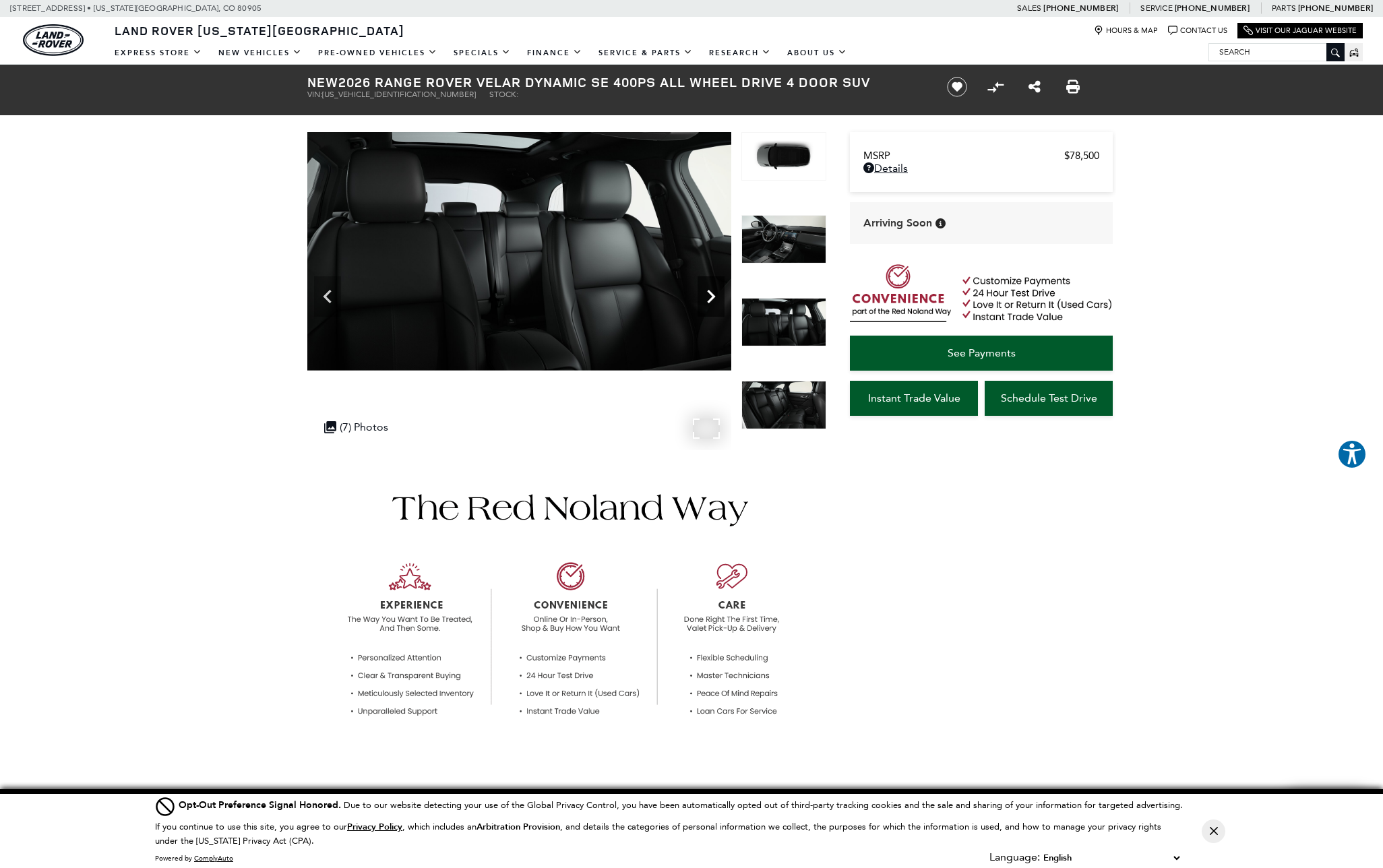
click at [714, 296] on icon "Next" at bounding box center [710, 296] width 8 height 13
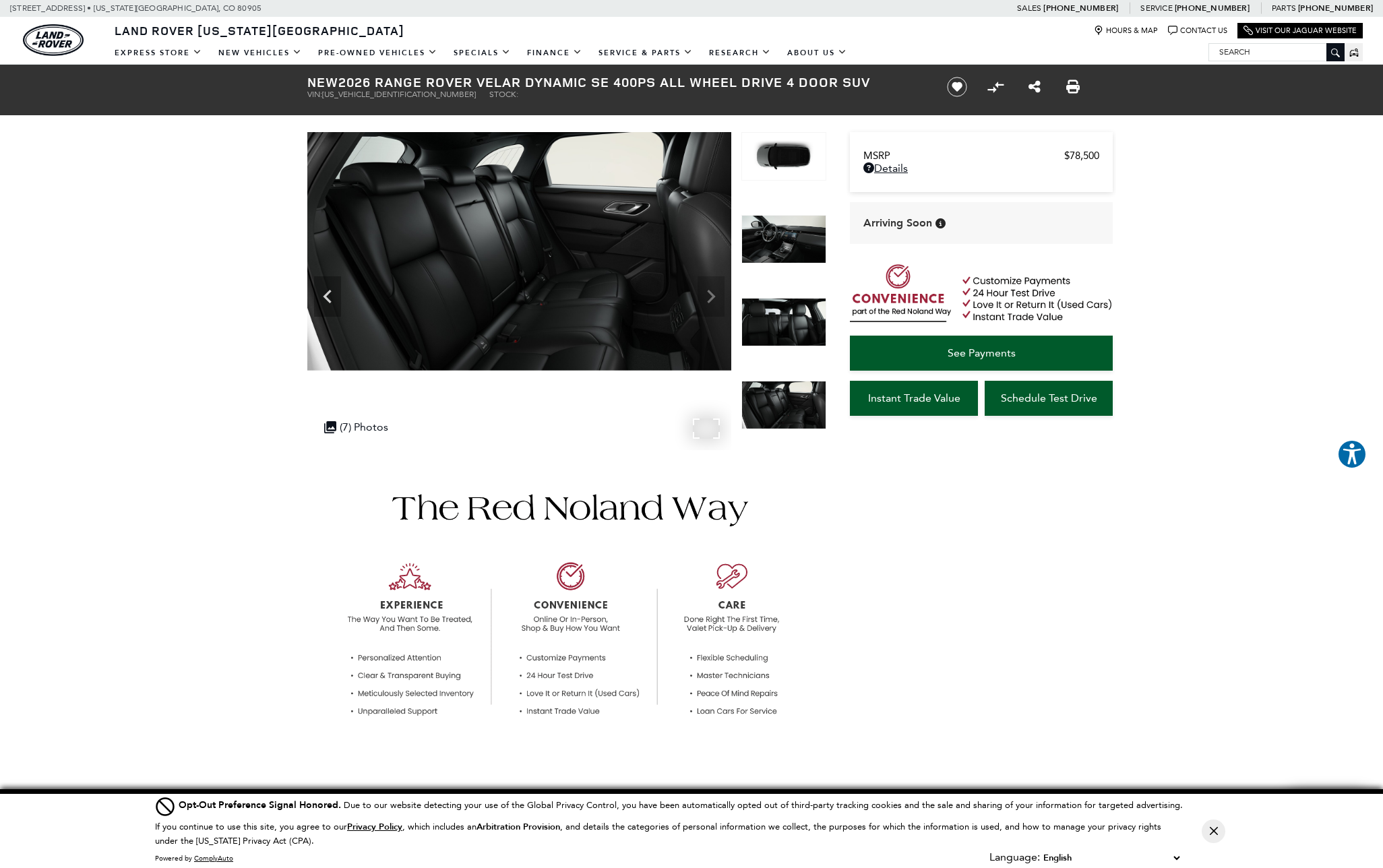
click at [714, 296] on img at bounding box center [519, 251] width 424 height 239
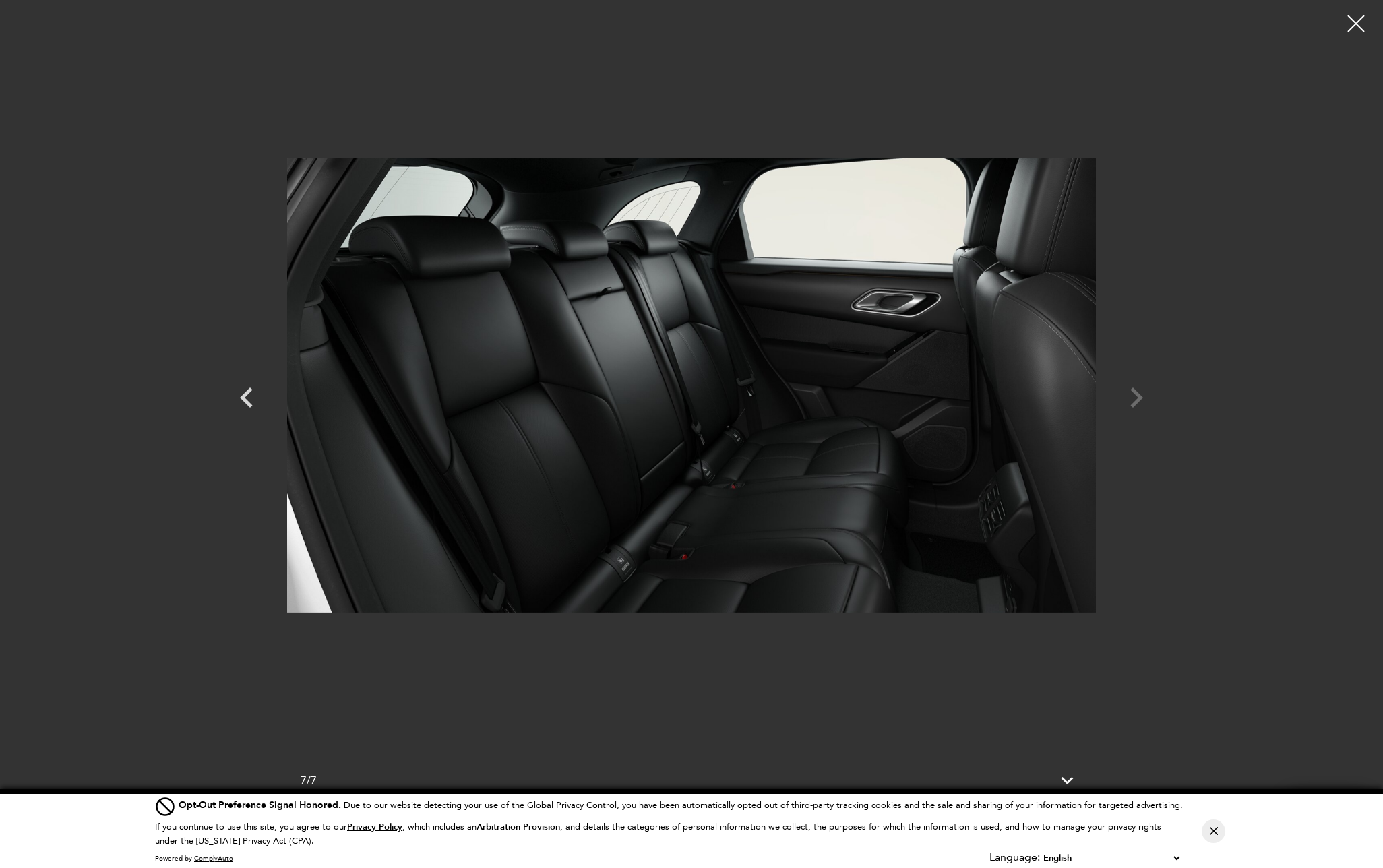
click at [1141, 405] on div at bounding box center [692, 385] width 943 height 750
click at [1137, 395] on div at bounding box center [692, 385] width 943 height 750
click at [1358, 25] on div at bounding box center [1357, 24] width 36 height 36
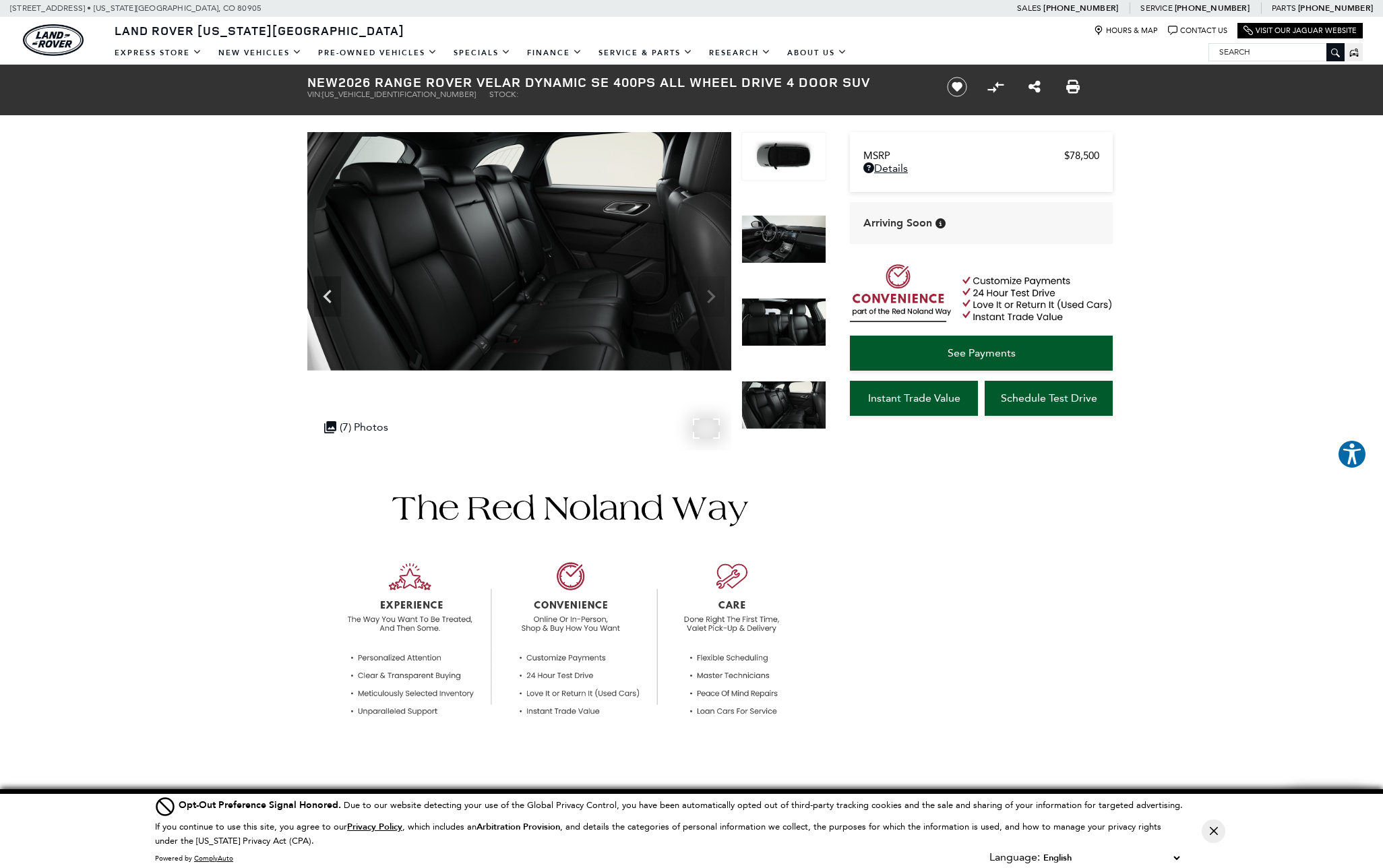
click at [711, 291] on img at bounding box center [519, 251] width 424 height 239
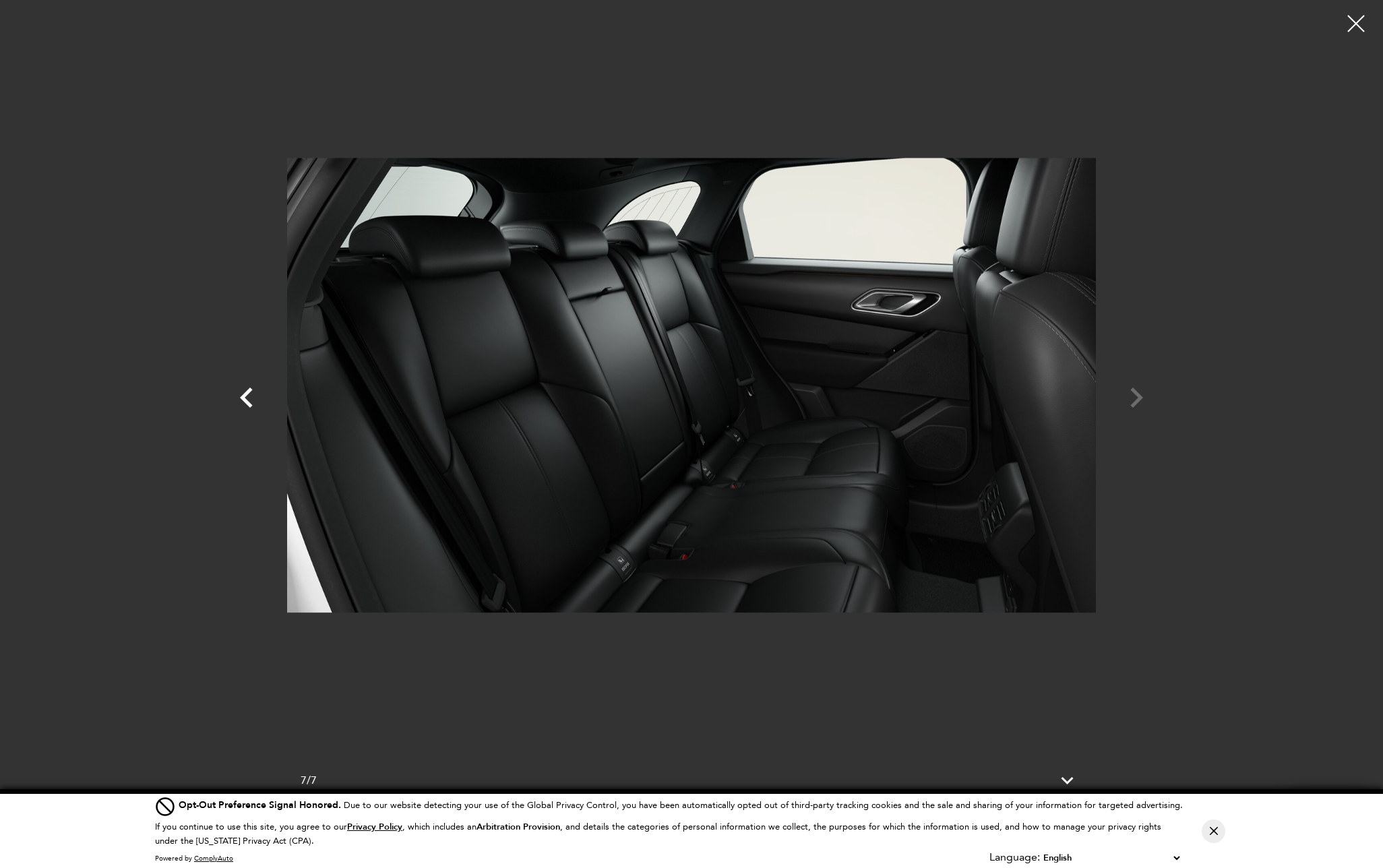
click at [250, 395] on icon "Previous" at bounding box center [246, 397] width 41 height 41
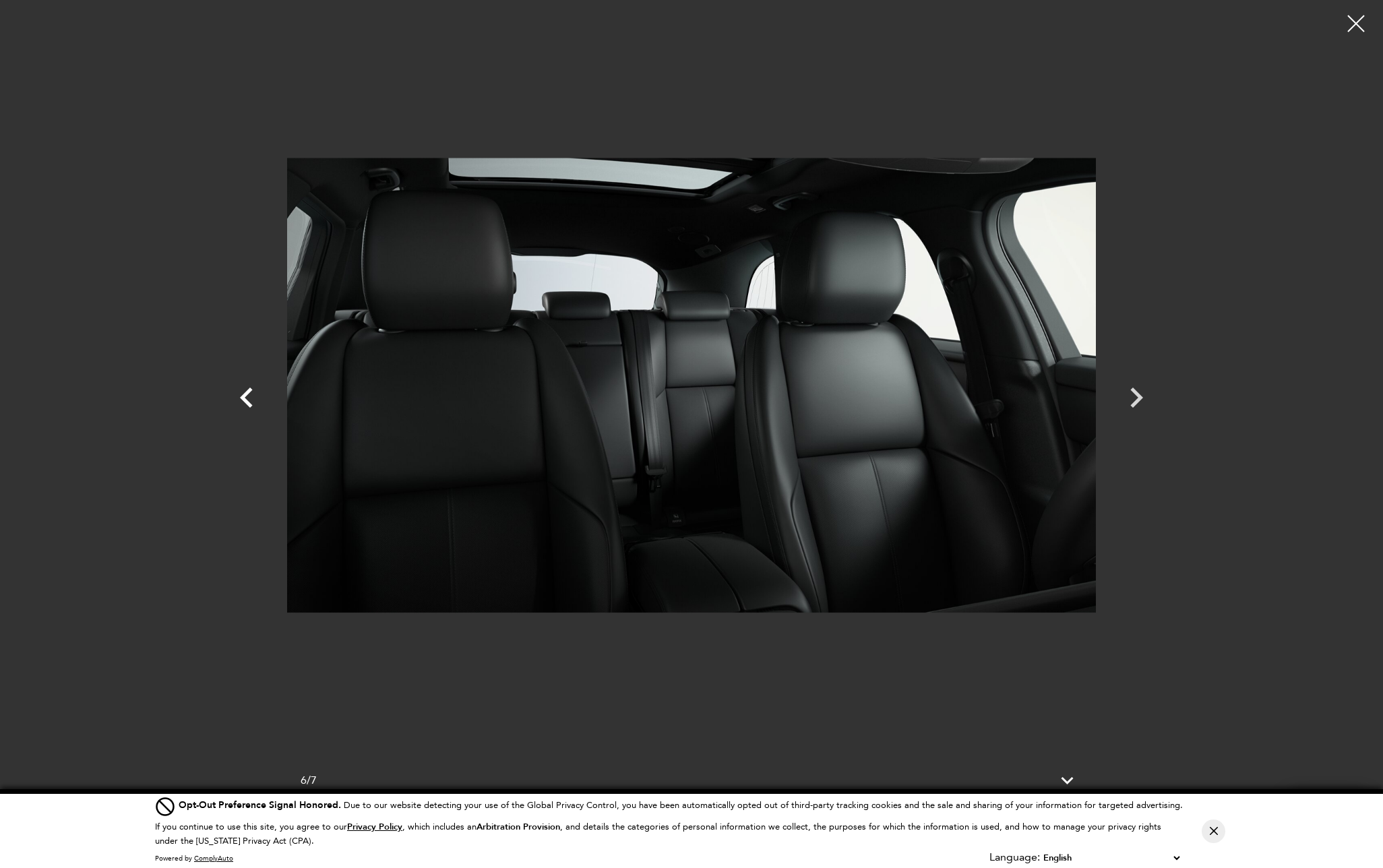
click at [250, 395] on icon "Previous" at bounding box center [246, 397] width 41 height 41
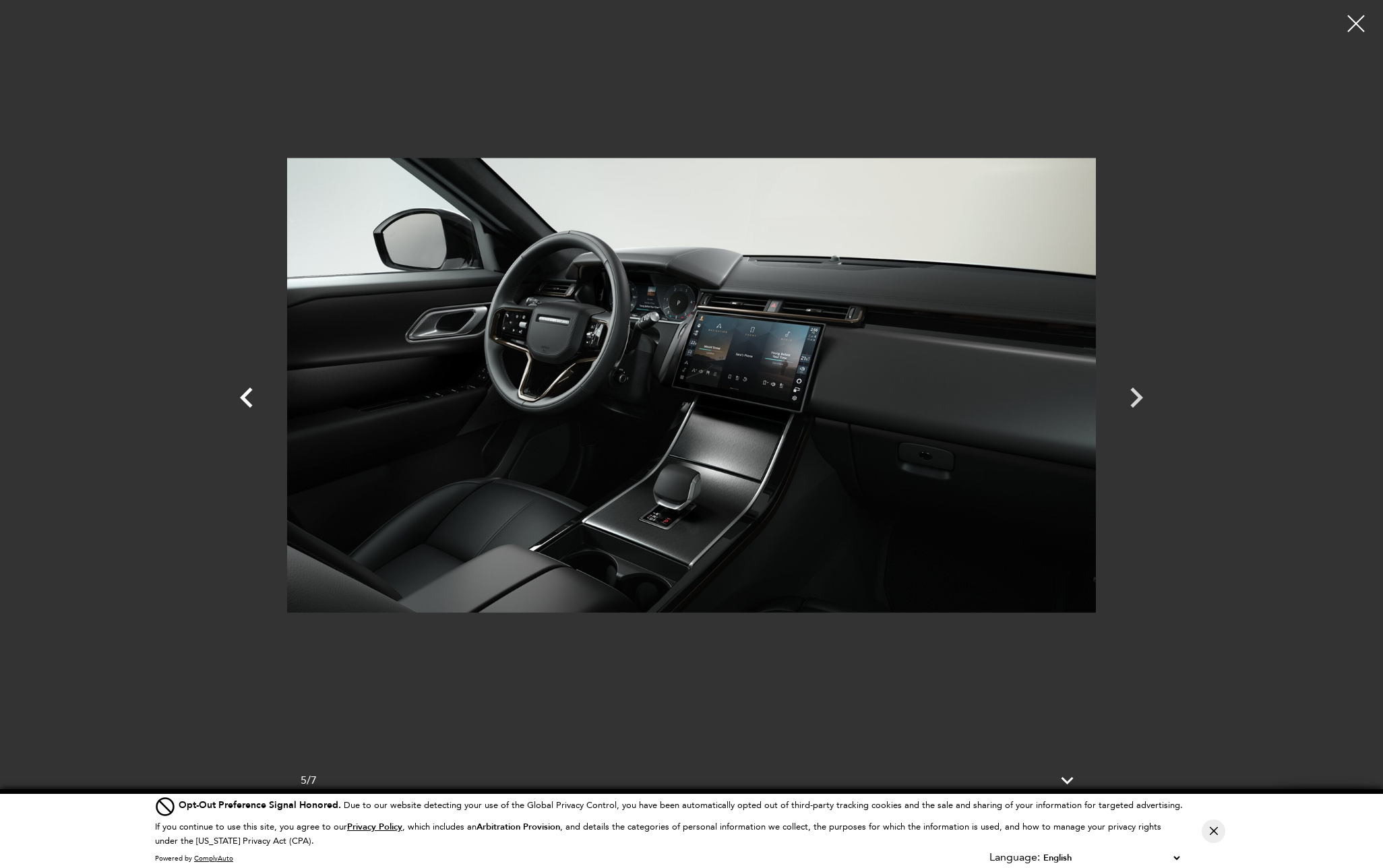
click at [250, 395] on icon "Previous" at bounding box center [246, 397] width 41 height 41
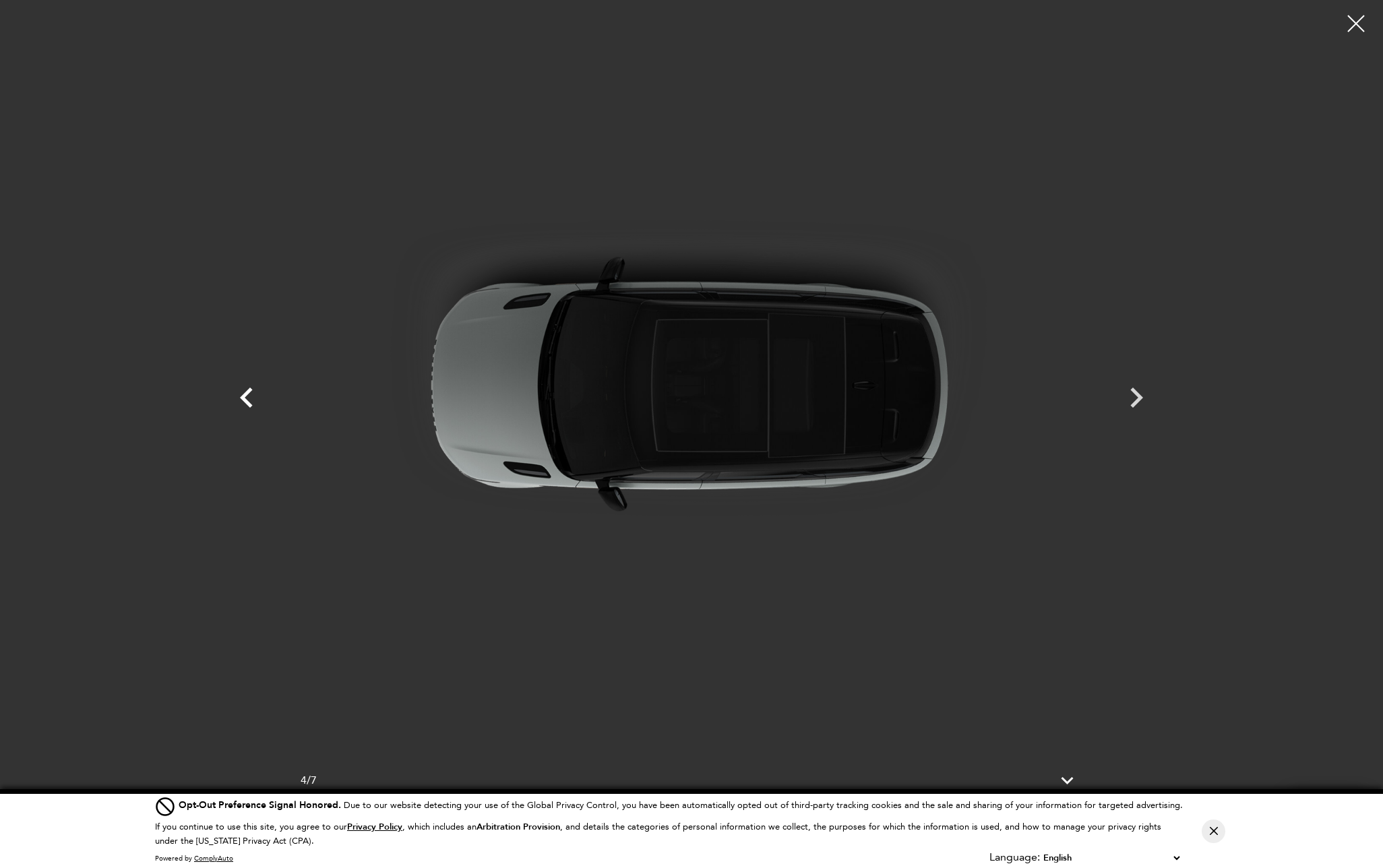
click at [250, 395] on icon "Previous" at bounding box center [246, 397] width 41 height 41
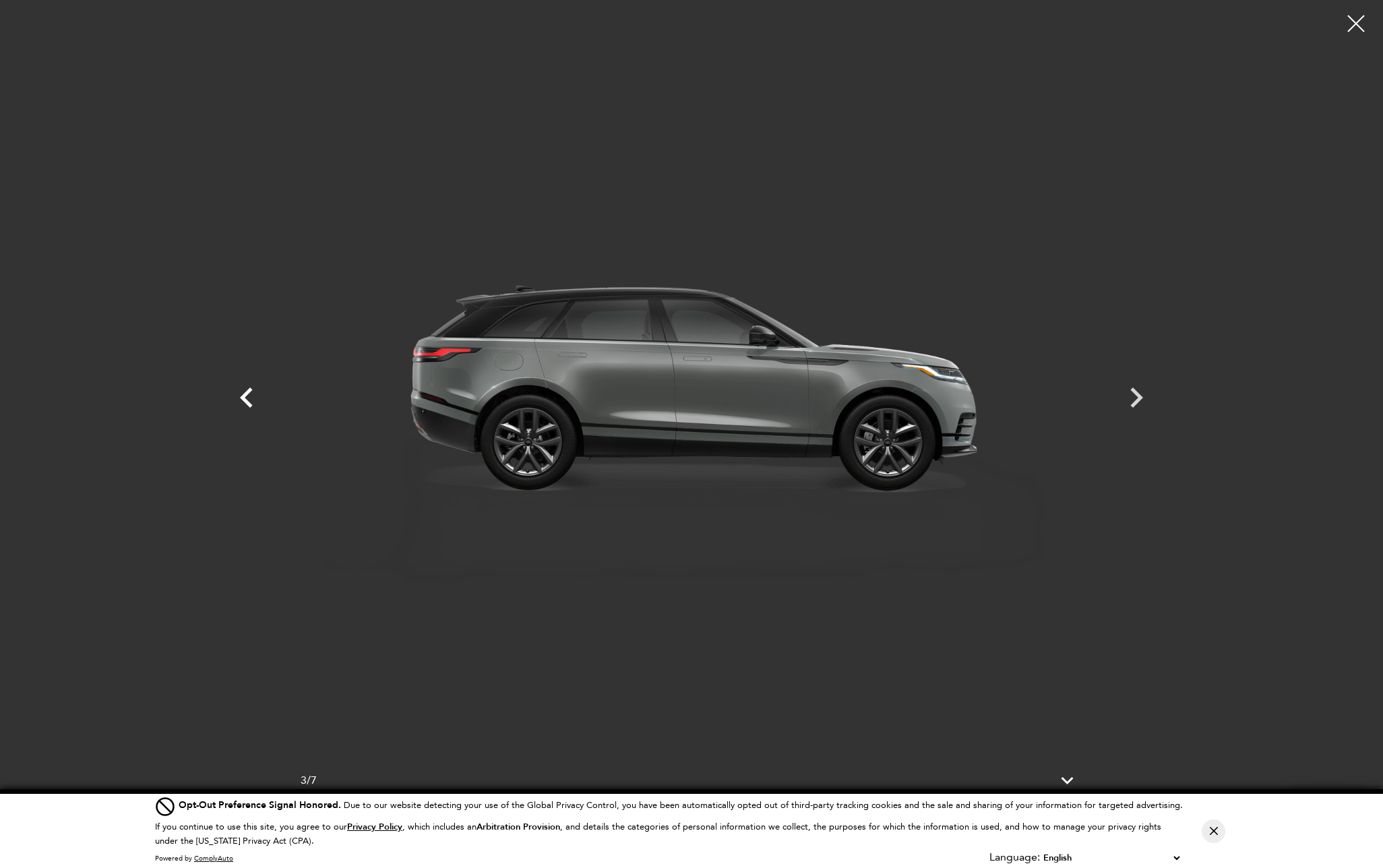
click at [250, 395] on icon "Previous" at bounding box center [246, 397] width 41 height 41
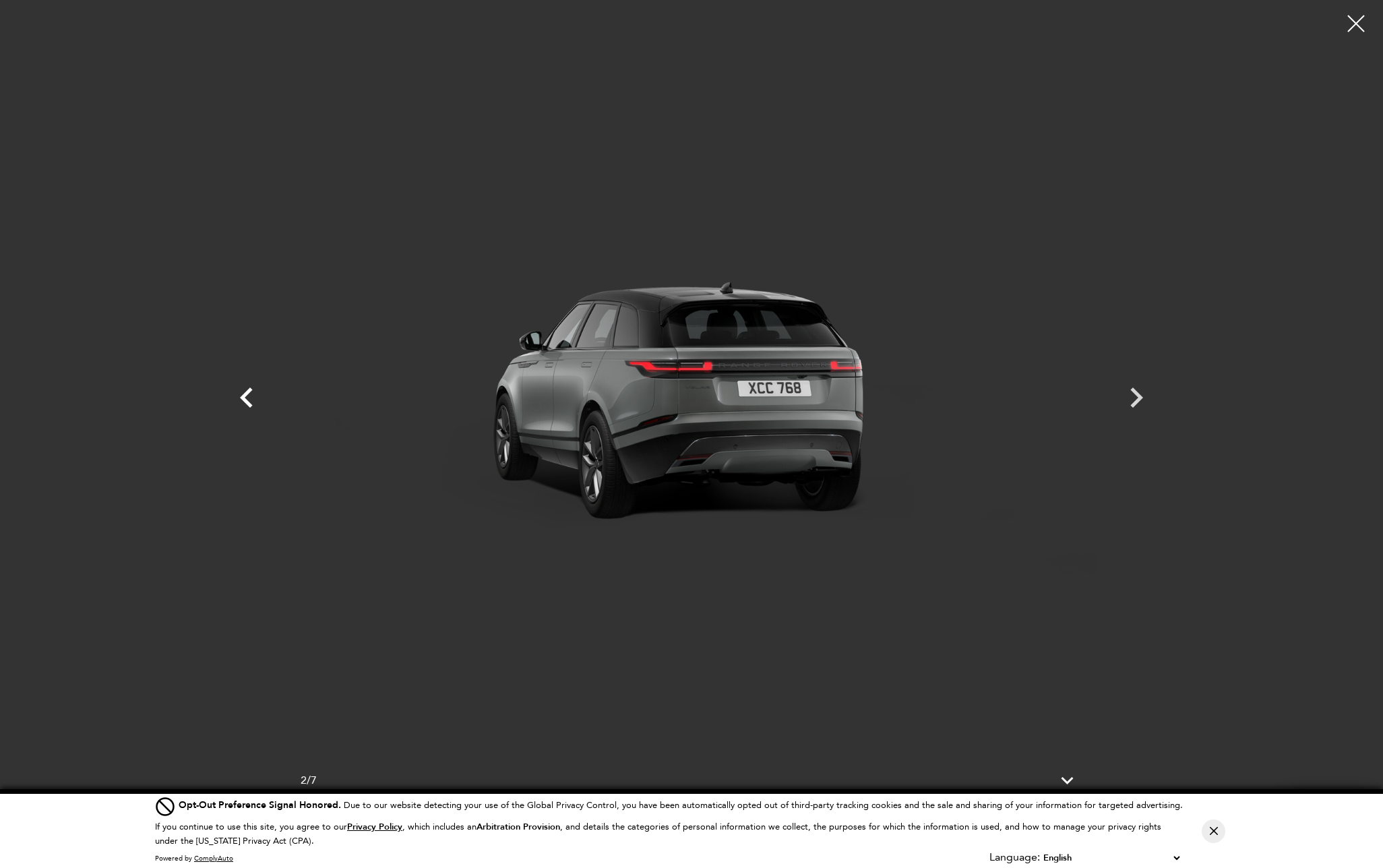
click at [250, 395] on icon "Previous" at bounding box center [246, 397] width 41 height 41
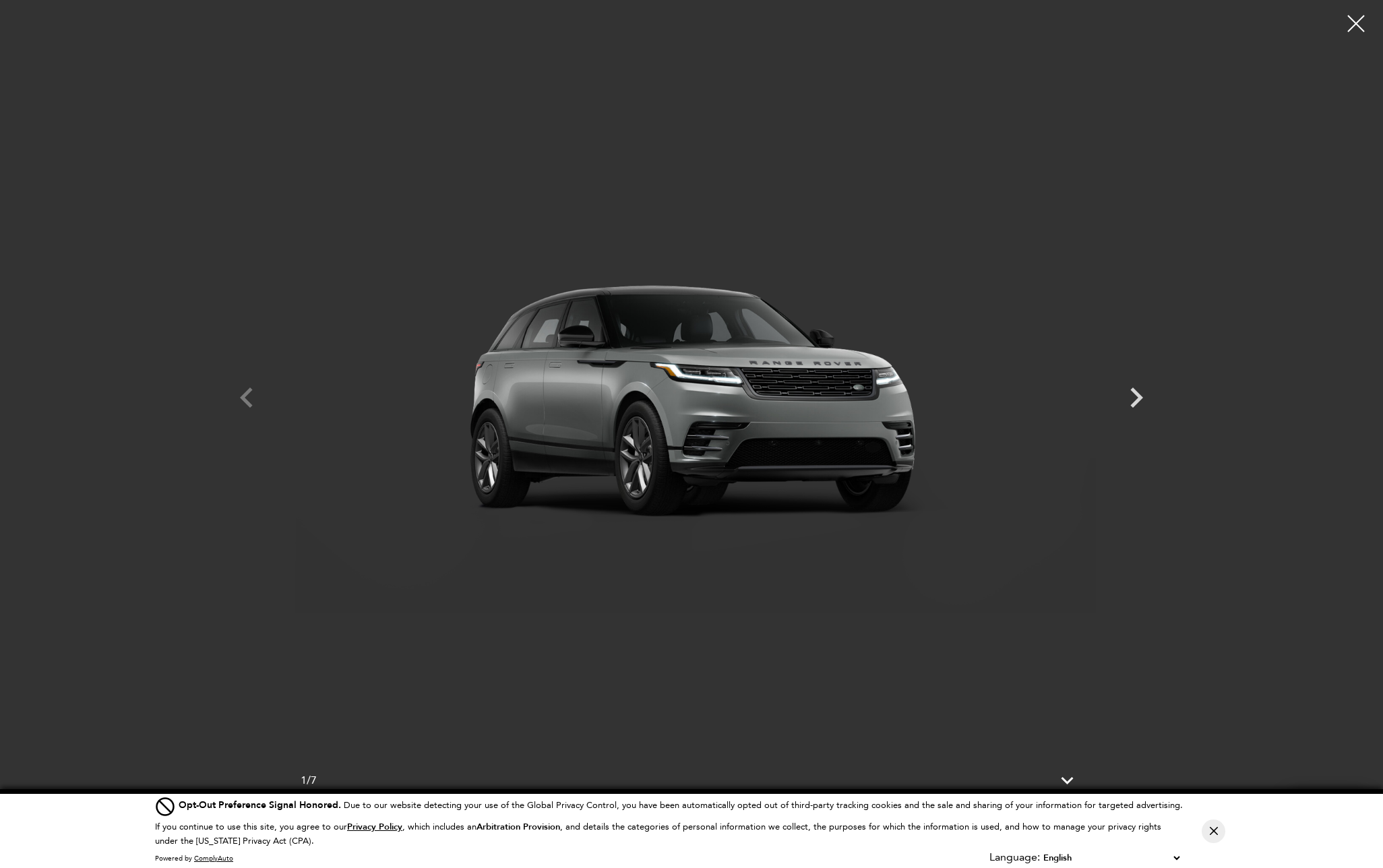
click at [250, 395] on div at bounding box center [692, 385] width 943 height 750
click at [1354, 22] on div at bounding box center [1357, 24] width 36 height 36
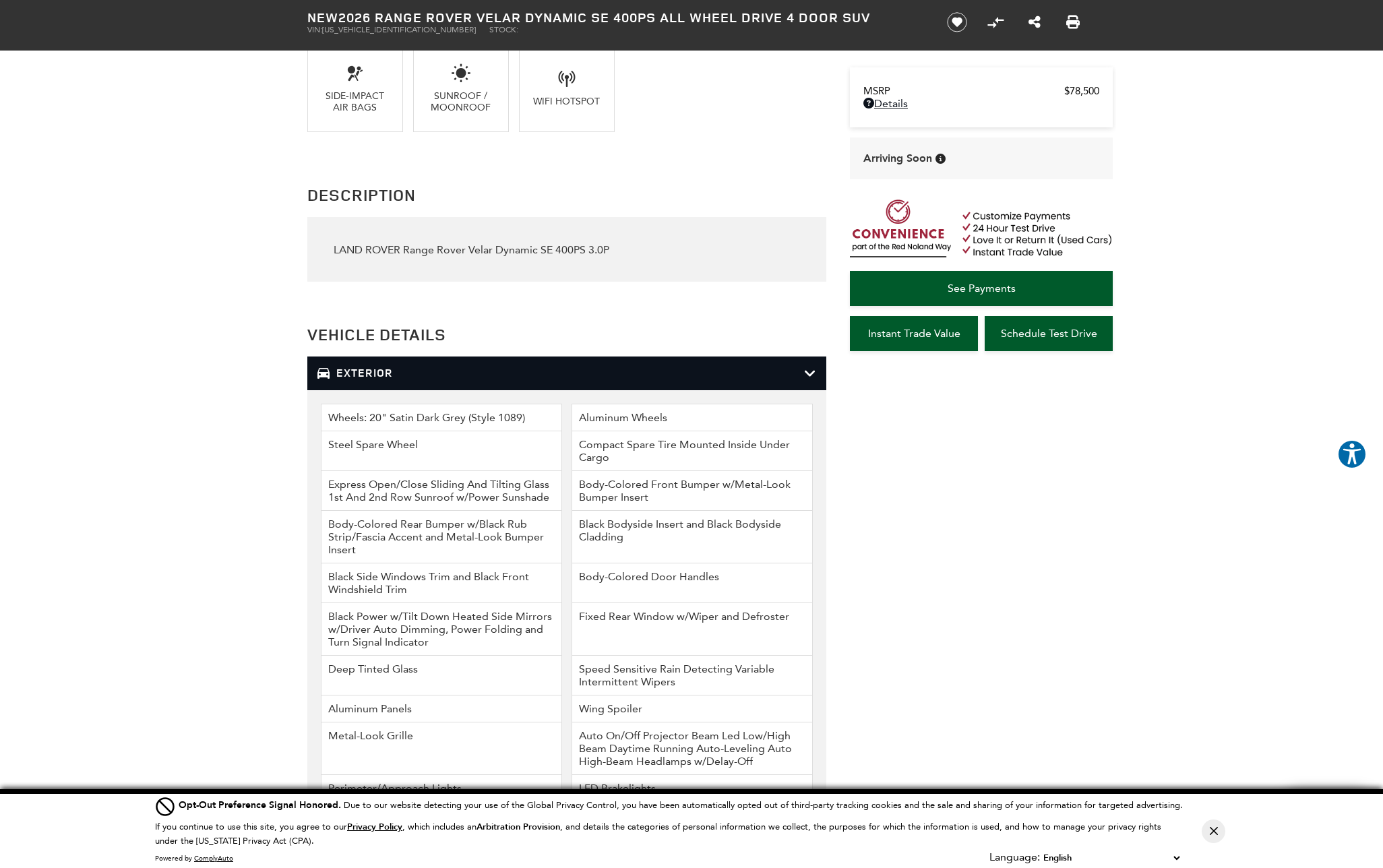
scroll to position [1290, 0]
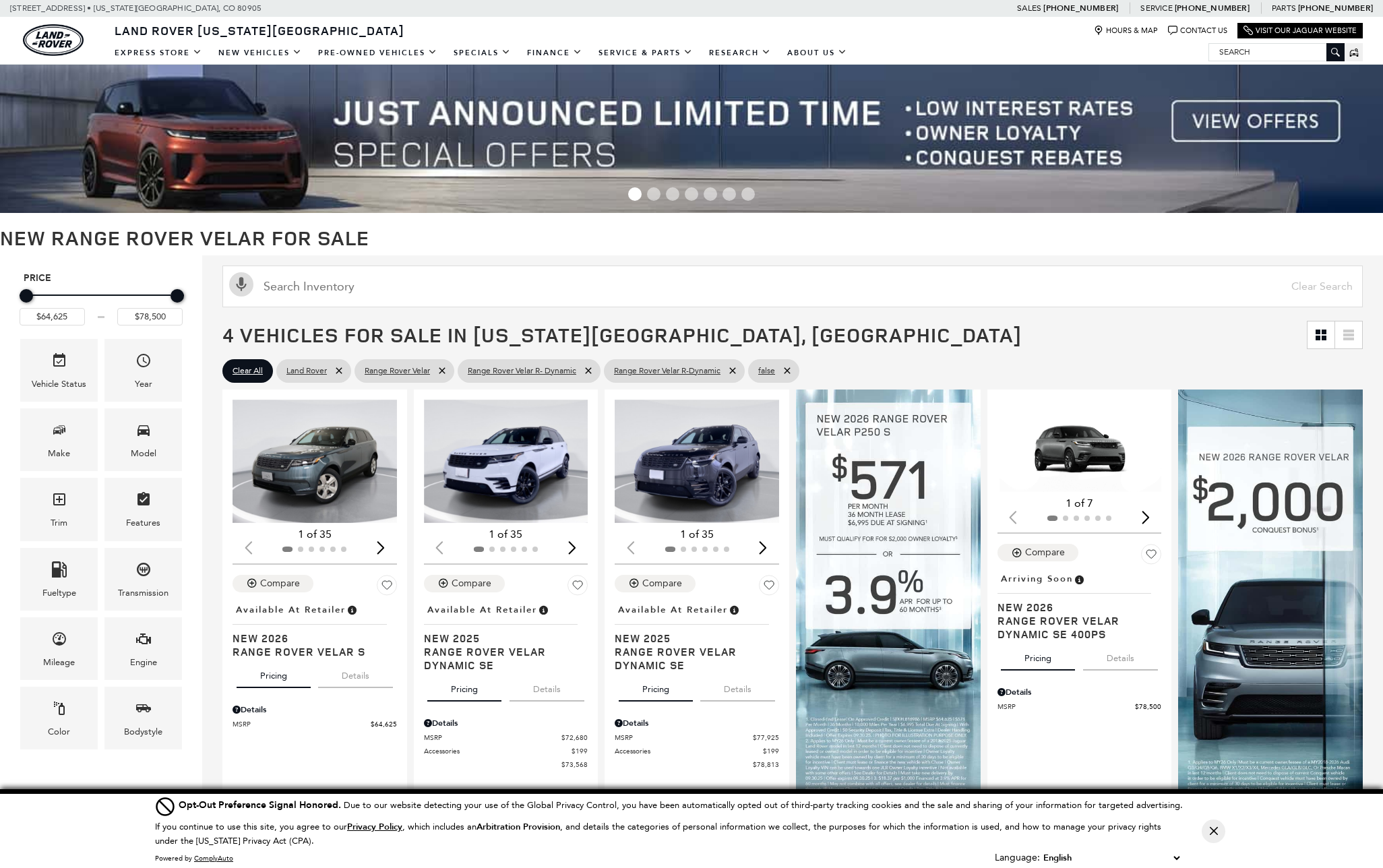
scroll to position [100, 0]
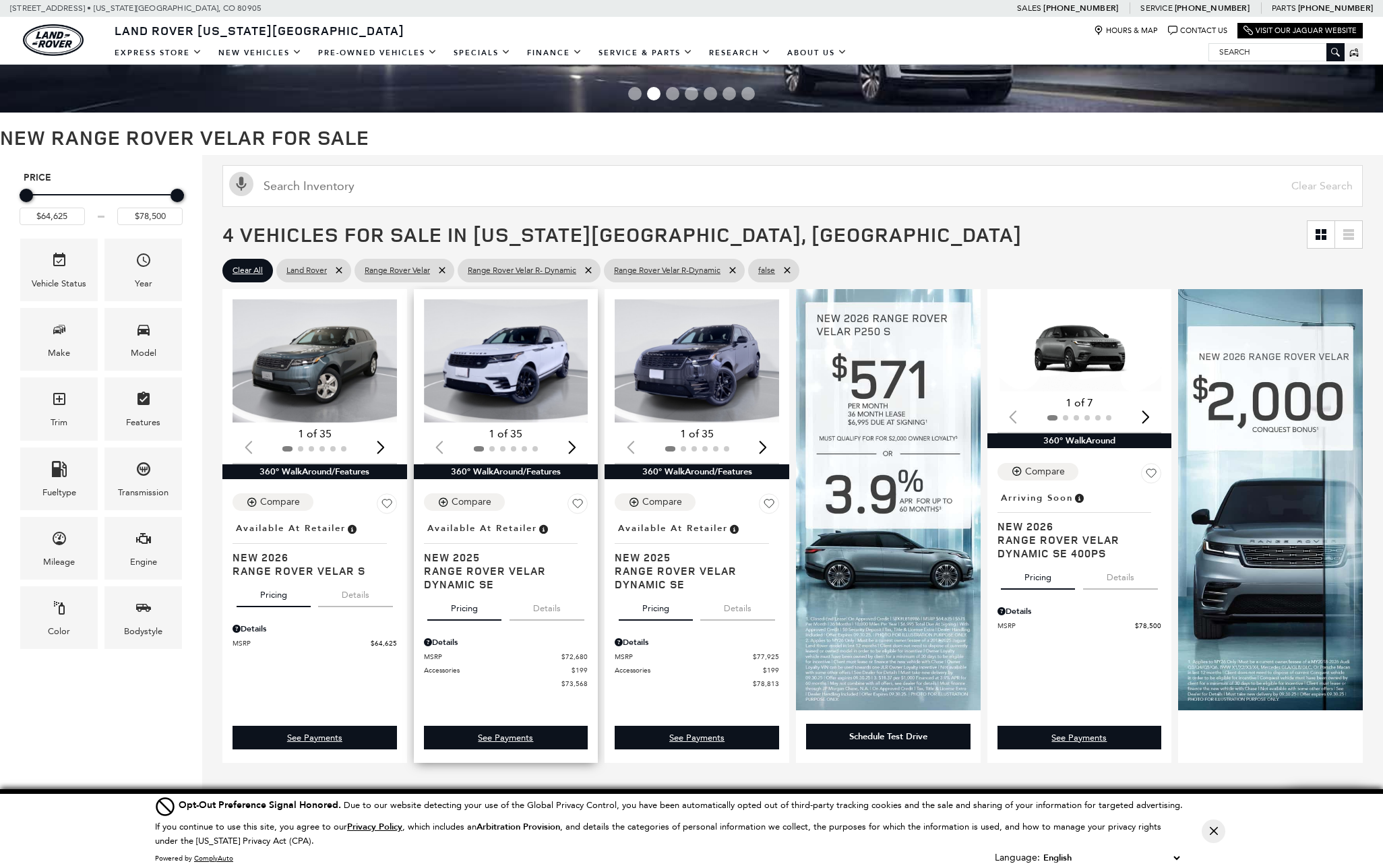
click at [506, 353] on img "1 / 2" at bounding box center [506, 360] width 164 height 124
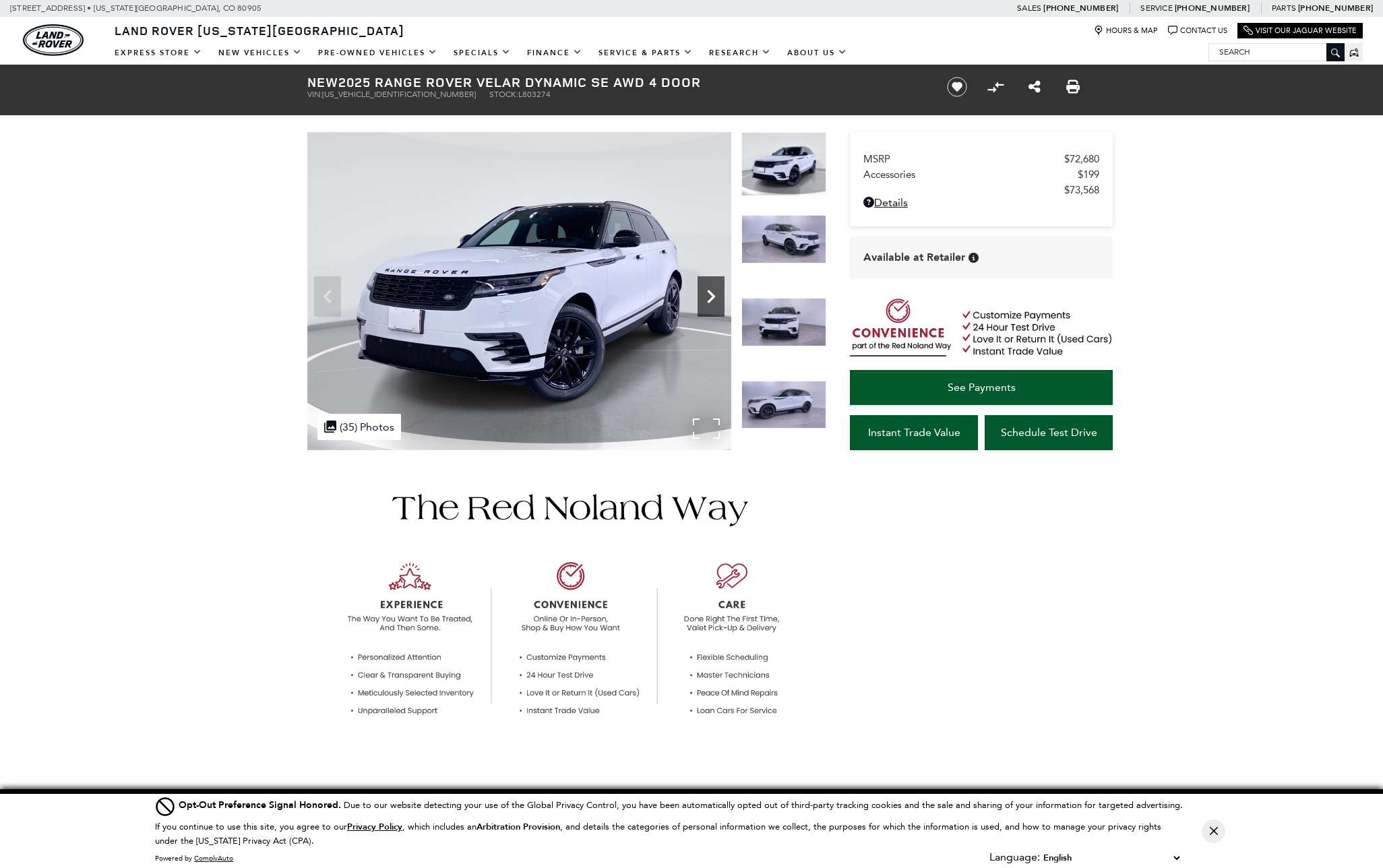
click at [713, 295] on icon "Next" at bounding box center [710, 296] width 8 height 13
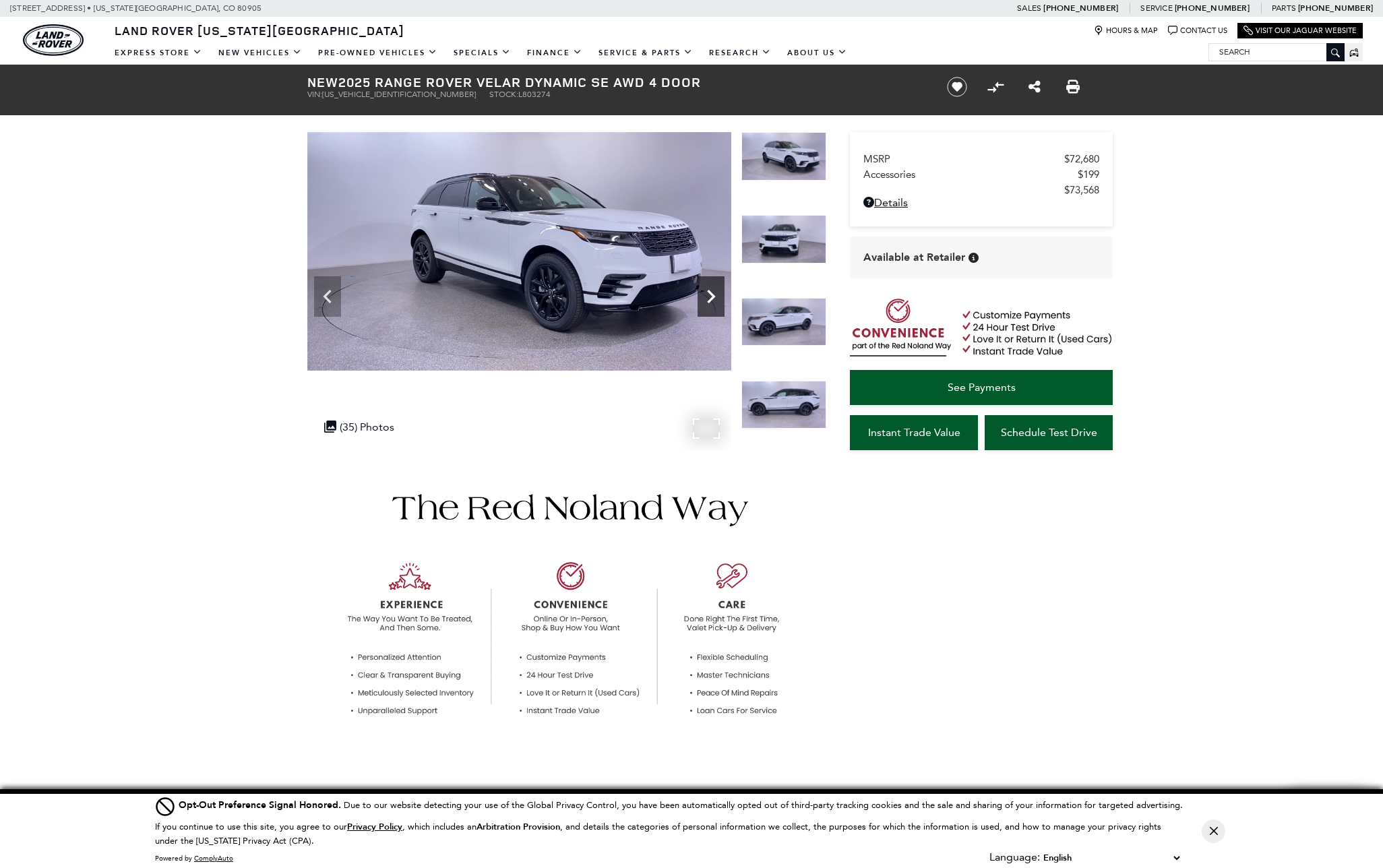
click at [713, 295] on icon "Next" at bounding box center [710, 296] width 8 height 13
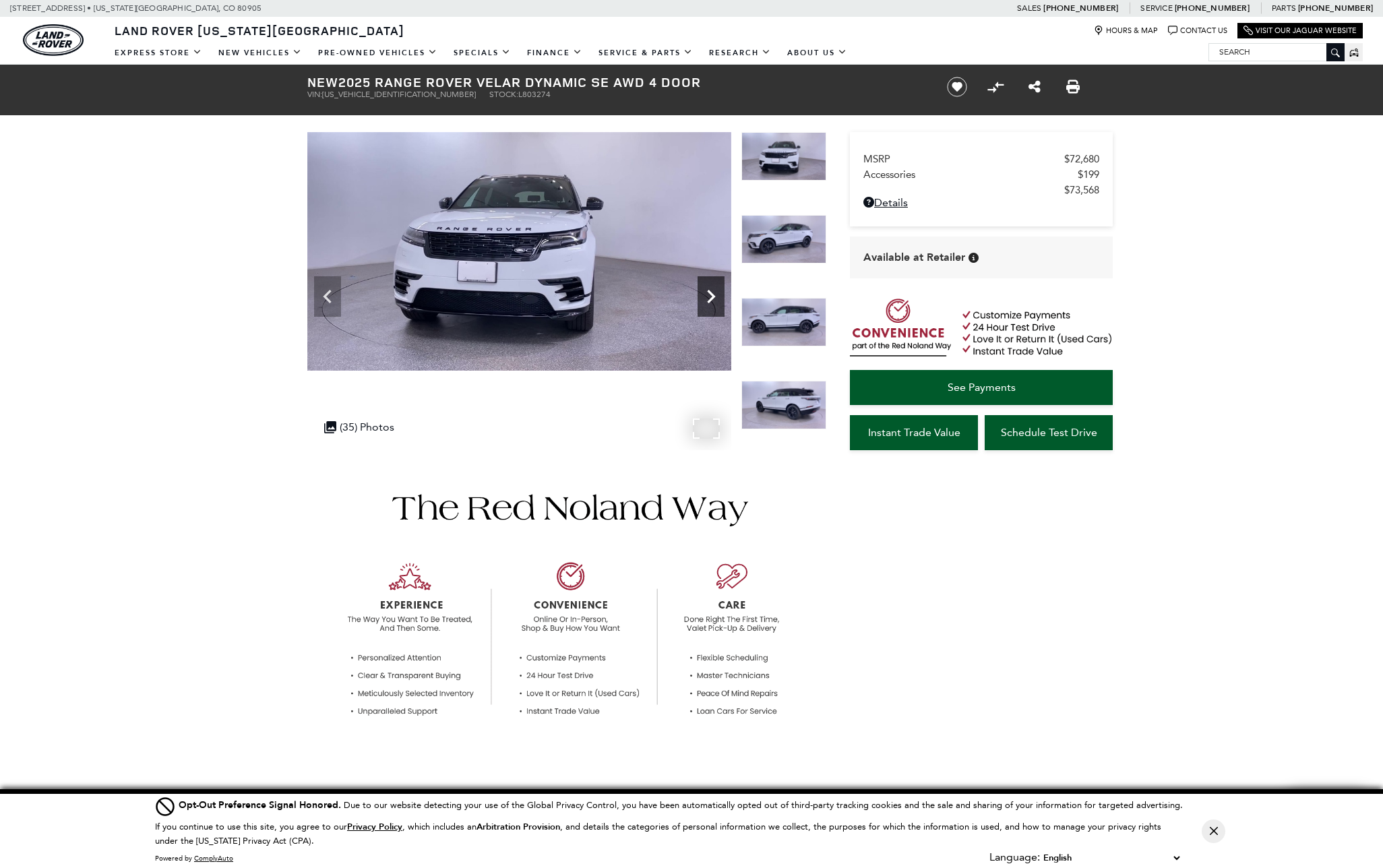
click at [713, 295] on icon "Next" at bounding box center [710, 296] width 8 height 13
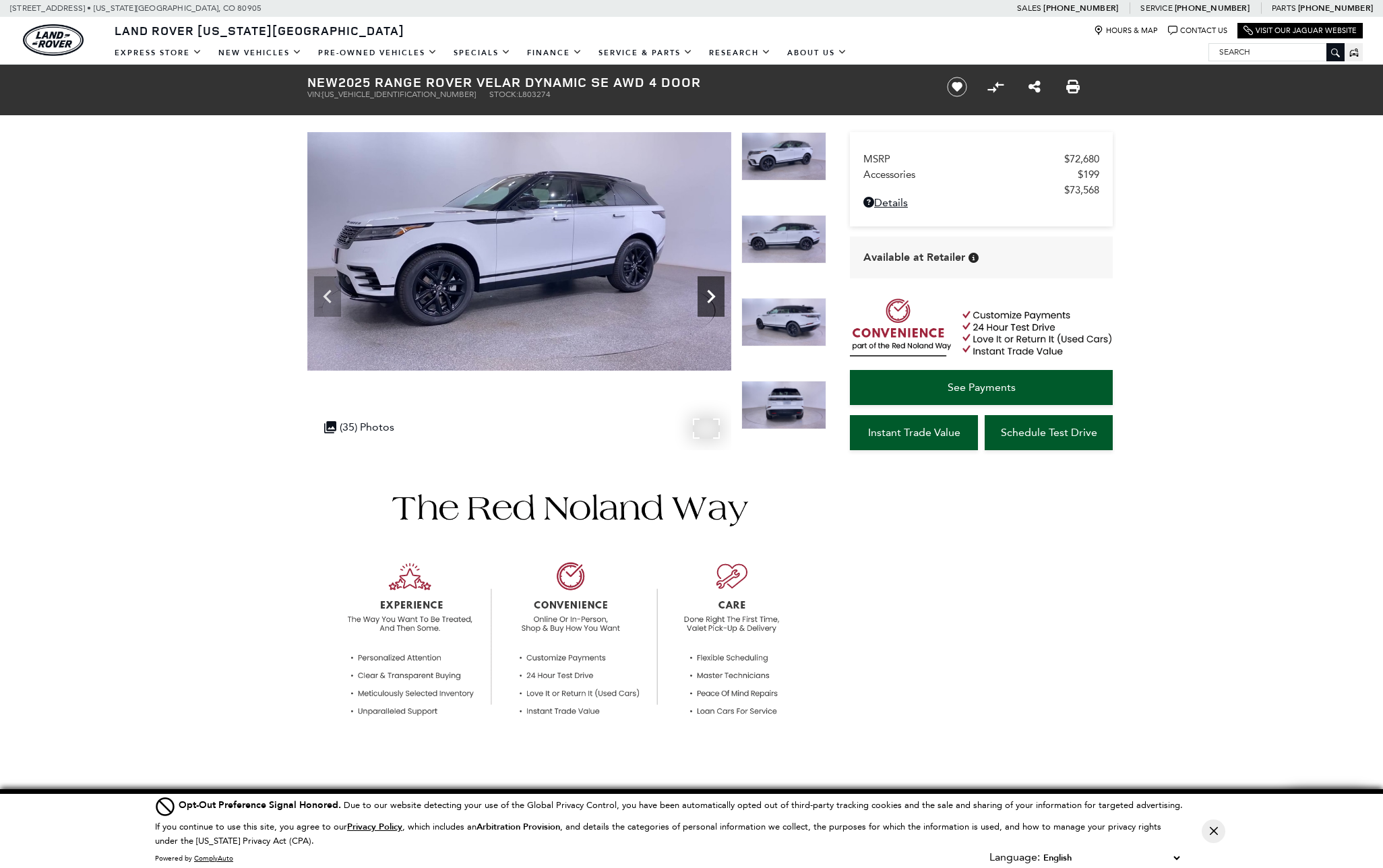
click at [713, 295] on icon "Next" at bounding box center [710, 296] width 8 height 13
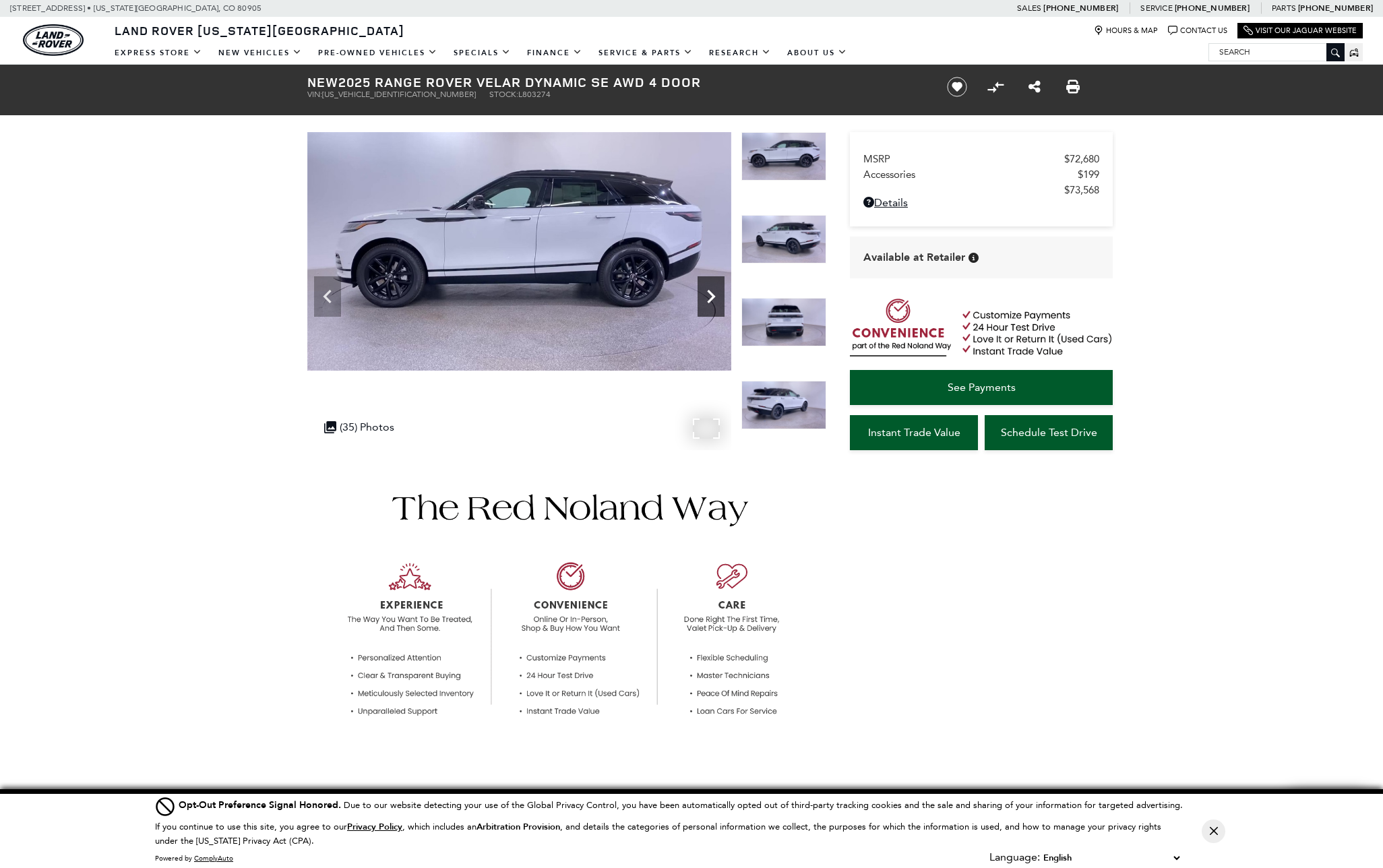
click at [713, 295] on icon "Next" at bounding box center [710, 296] width 8 height 13
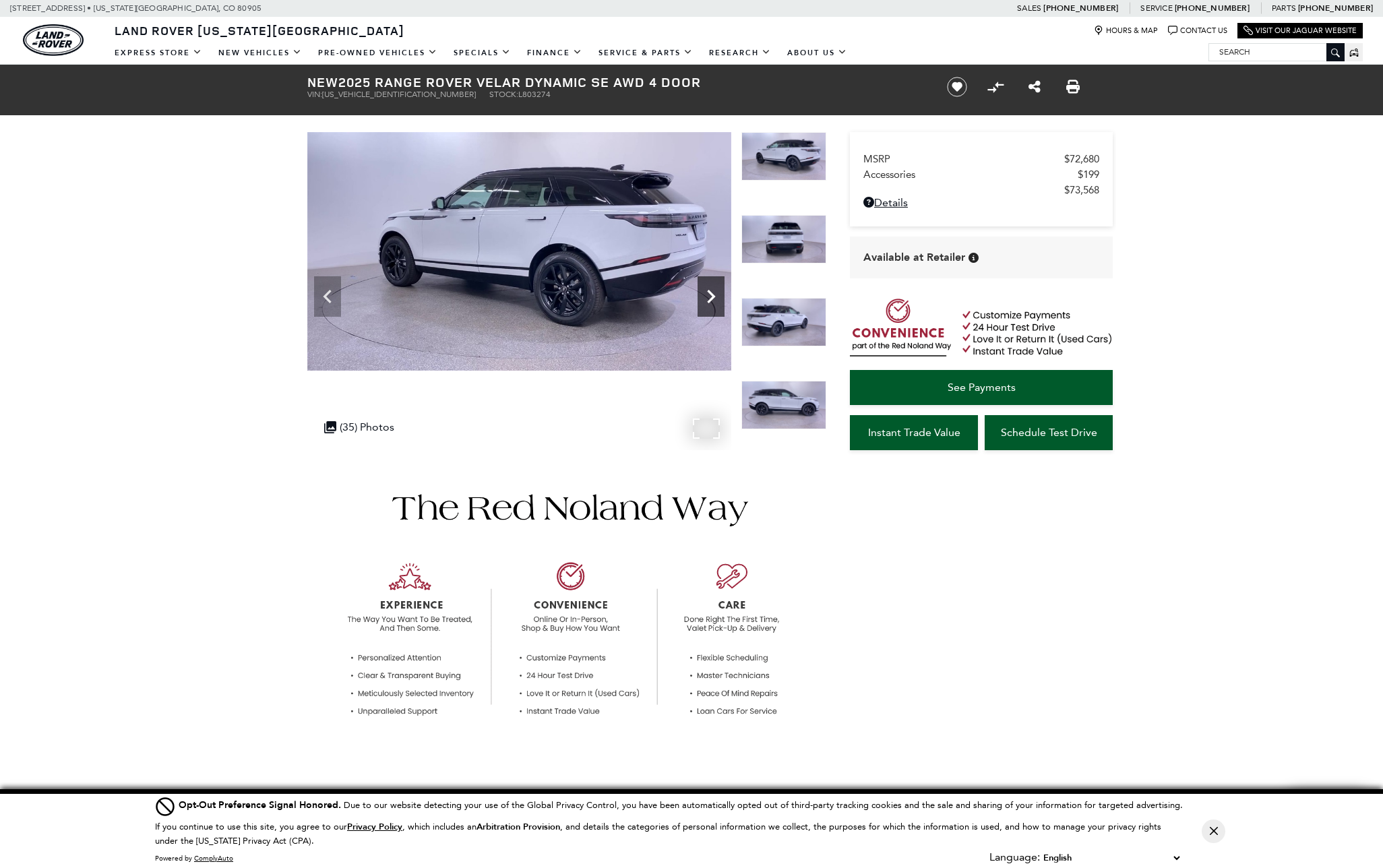
click at [713, 295] on icon "Next" at bounding box center [710, 296] width 8 height 13
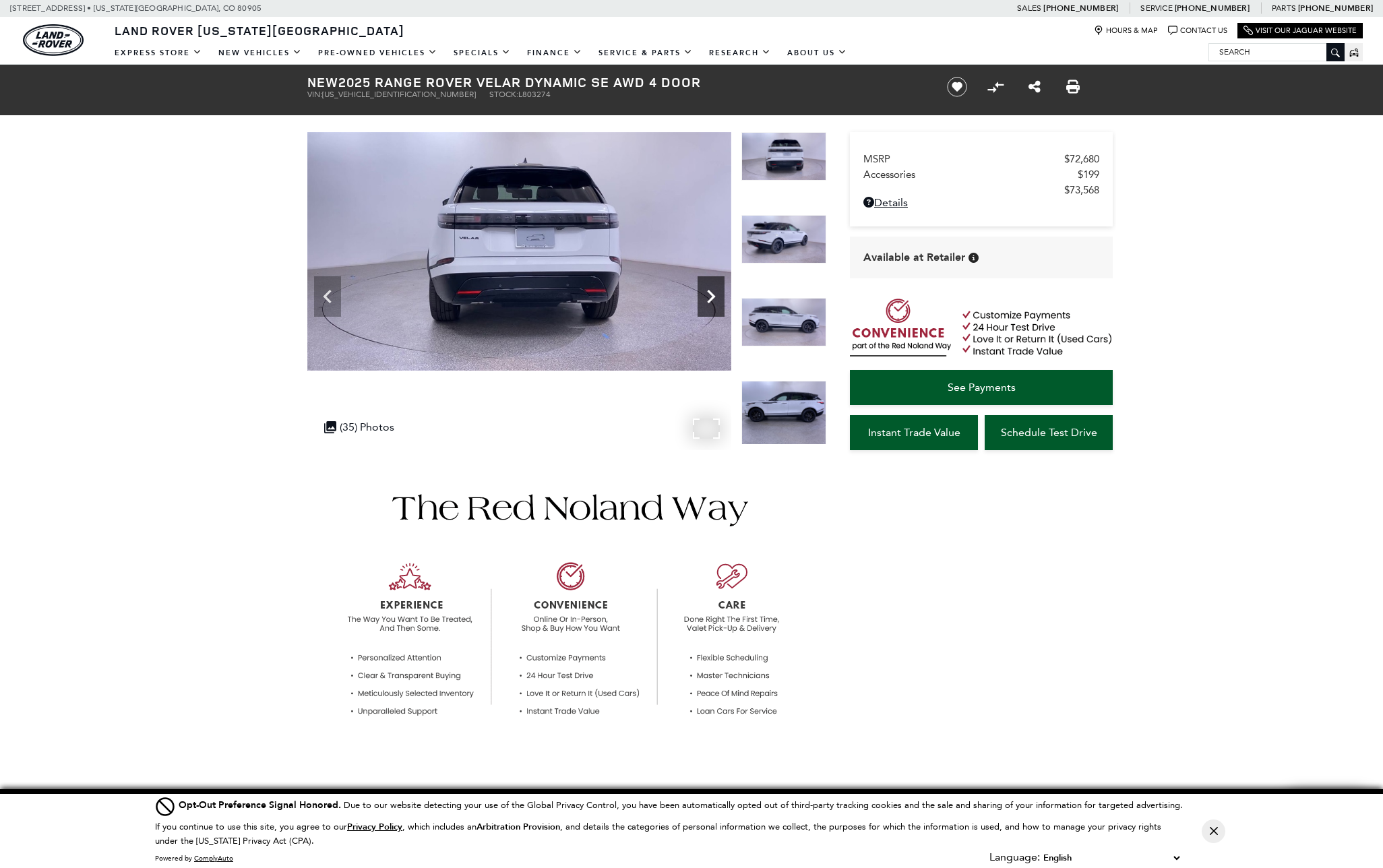
click at [710, 293] on icon "Next" at bounding box center [710, 296] width 8 height 13
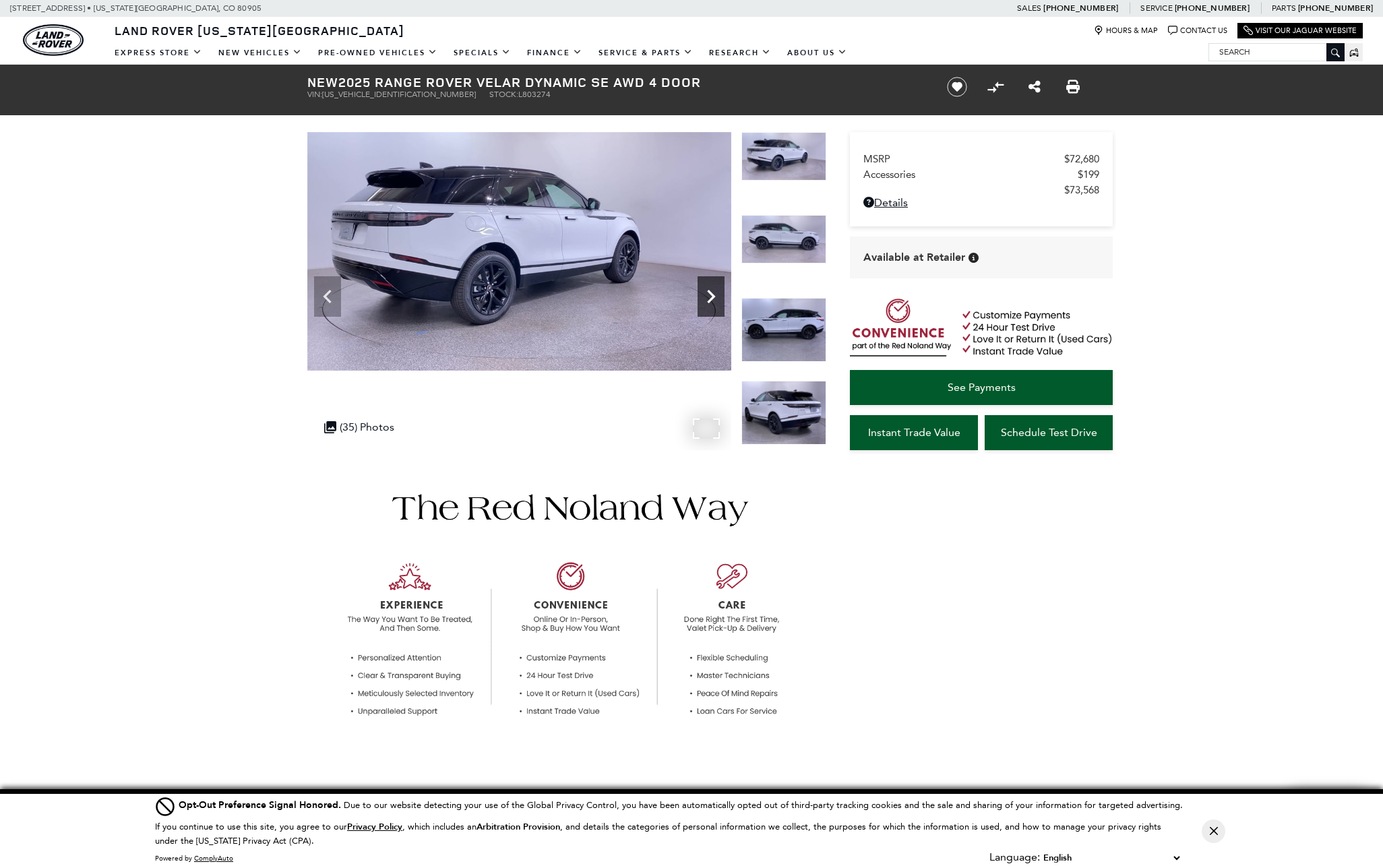
click at [710, 293] on icon "Next" at bounding box center [710, 296] width 8 height 13
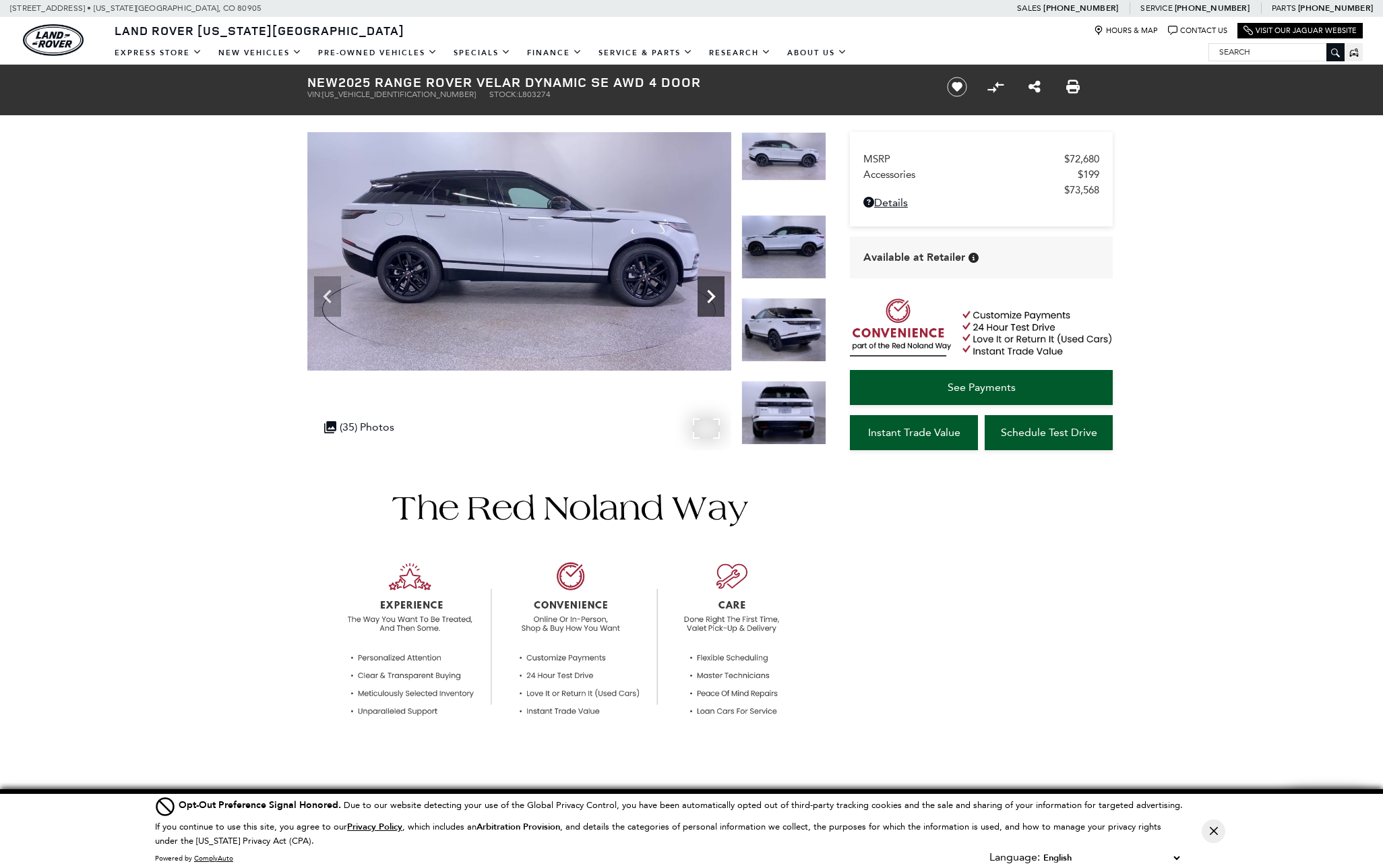
click at [710, 293] on icon "Next" at bounding box center [710, 296] width 8 height 13
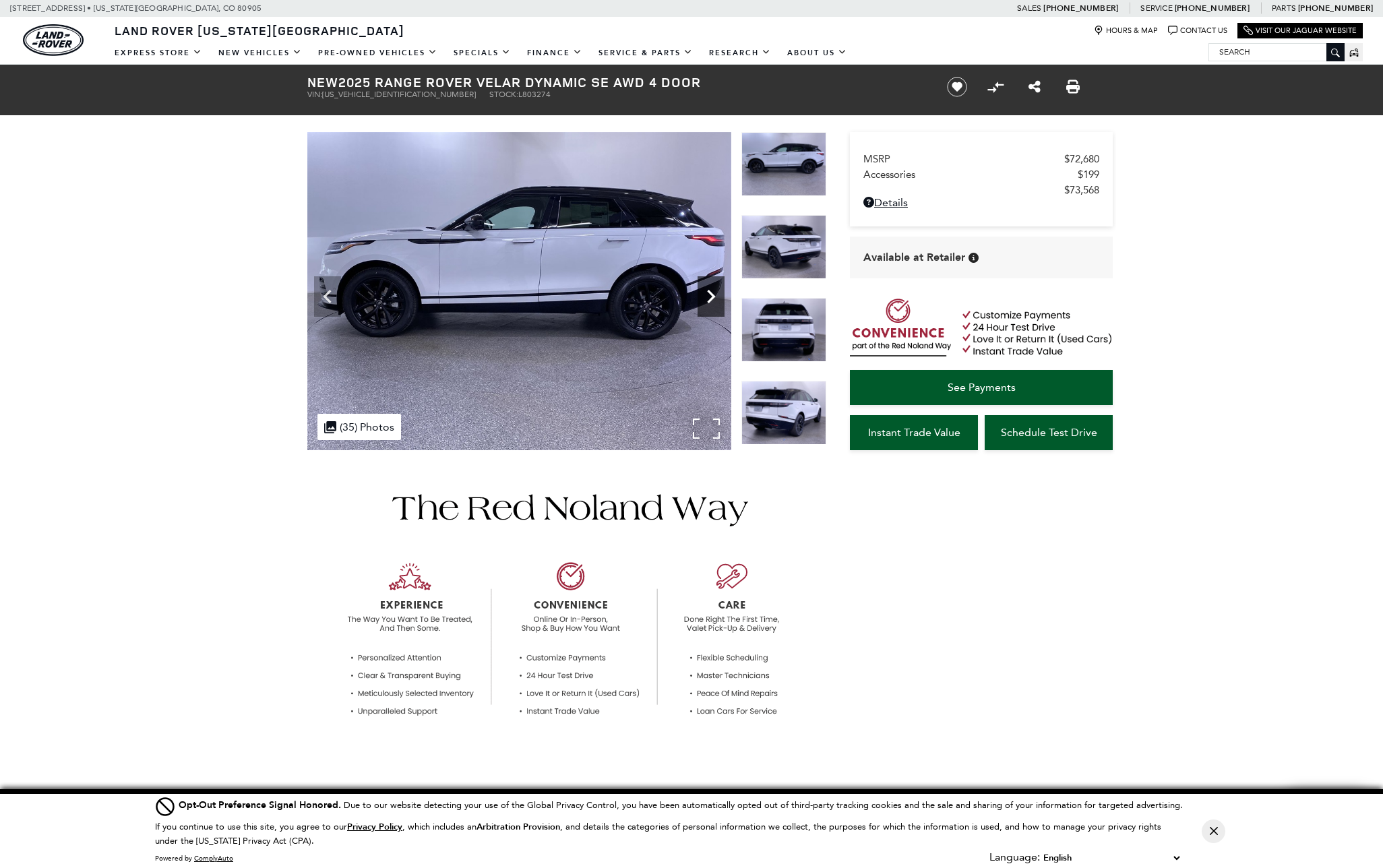
click at [710, 293] on icon "Next" at bounding box center [710, 296] width 8 height 13
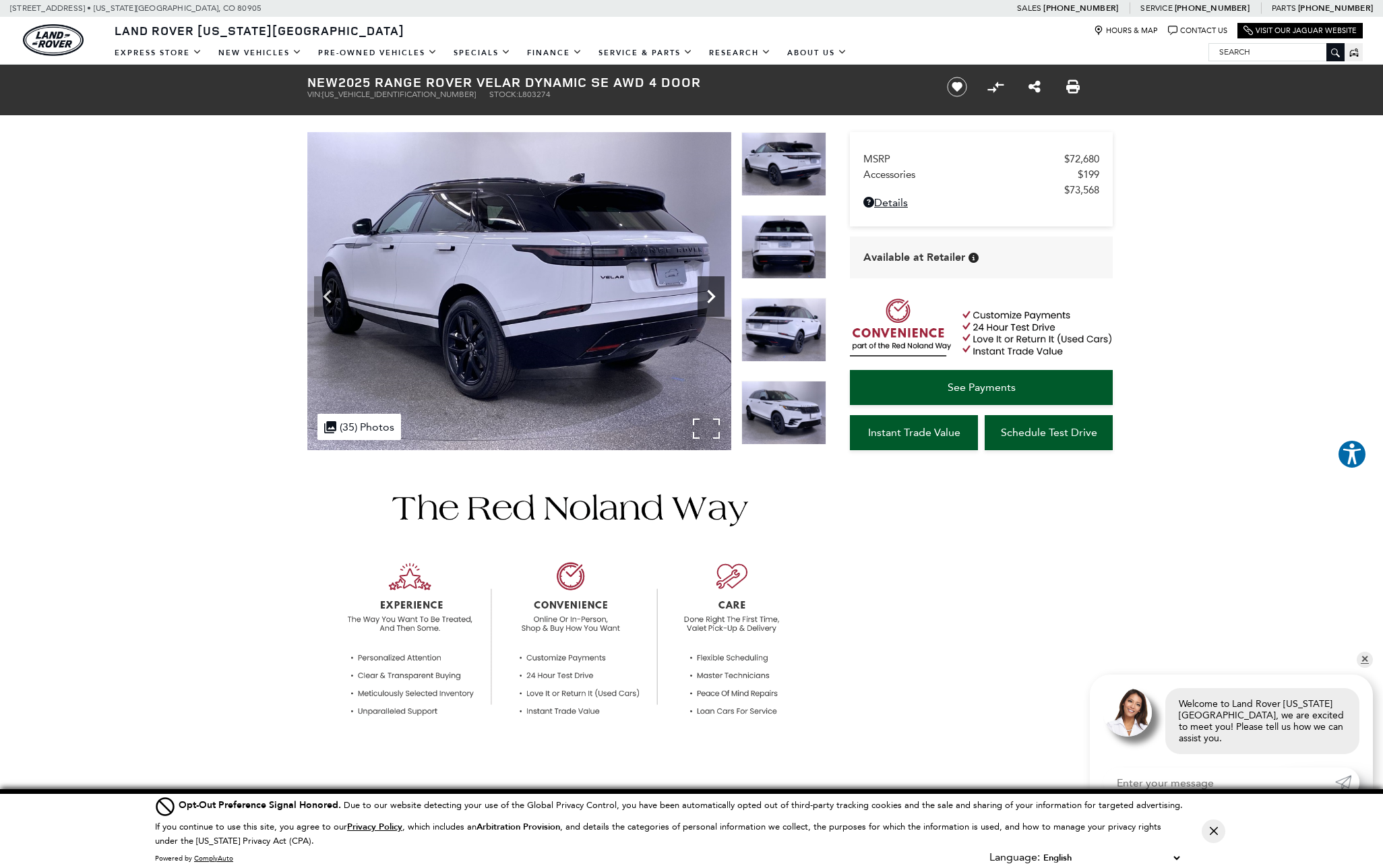
click at [710, 293] on icon "Next" at bounding box center [710, 296] width 8 height 13
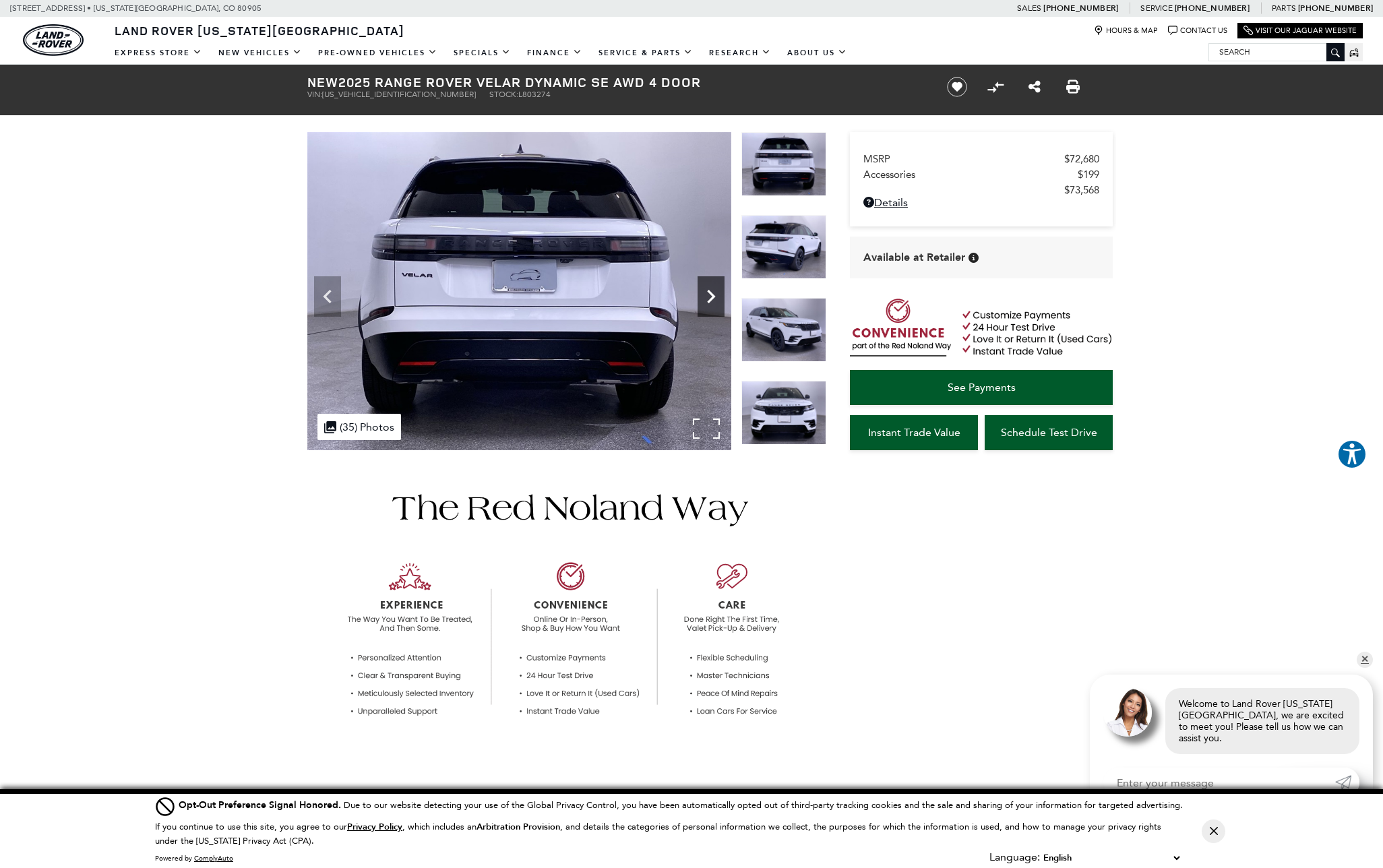
click at [710, 293] on icon "Next" at bounding box center [710, 296] width 8 height 13
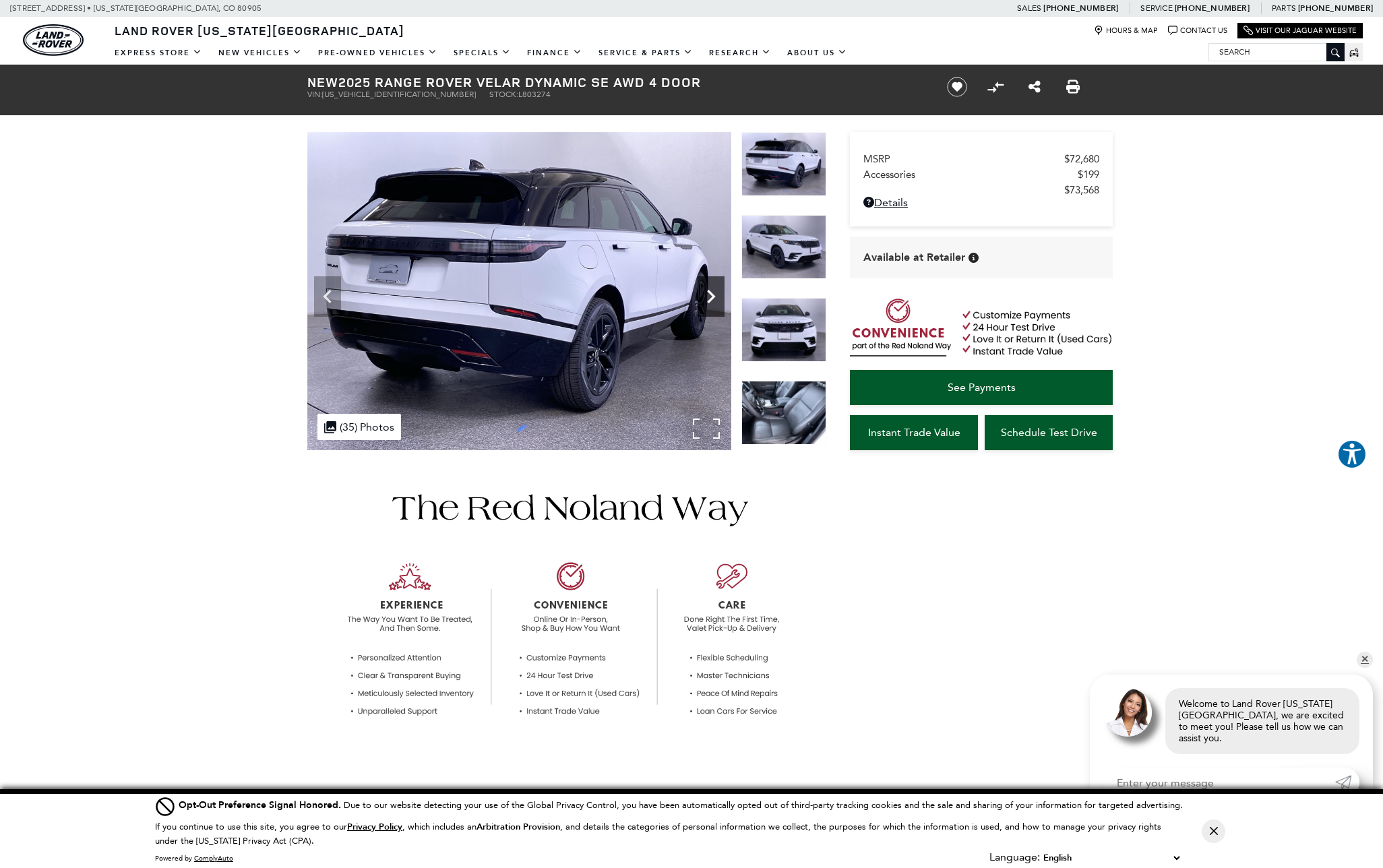
click at [710, 293] on icon "Next" at bounding box center [710, 296] width 8 height 13
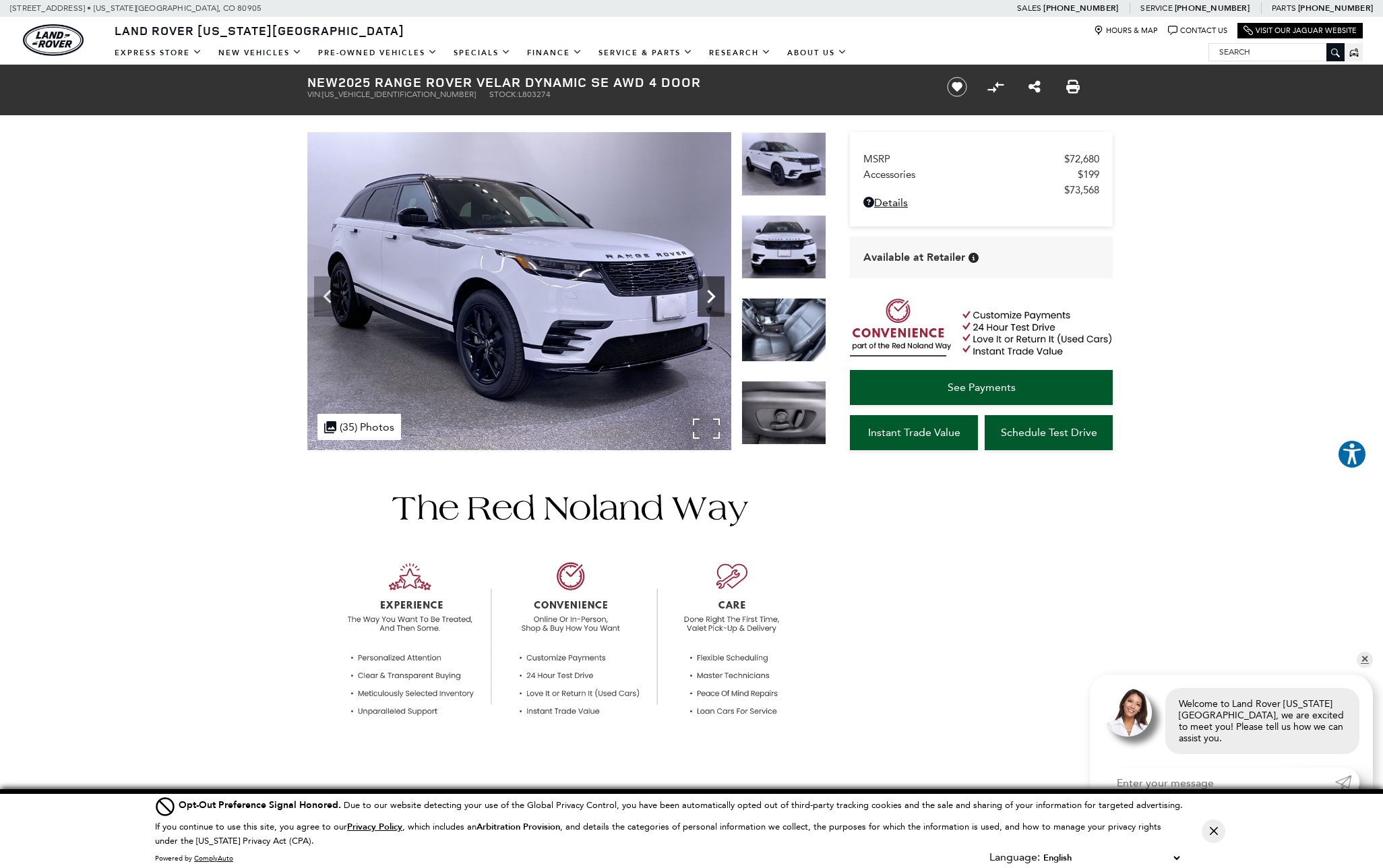
click at [710, 293] on icon "Next" at bounding box center [710, 296] width 8 height 13
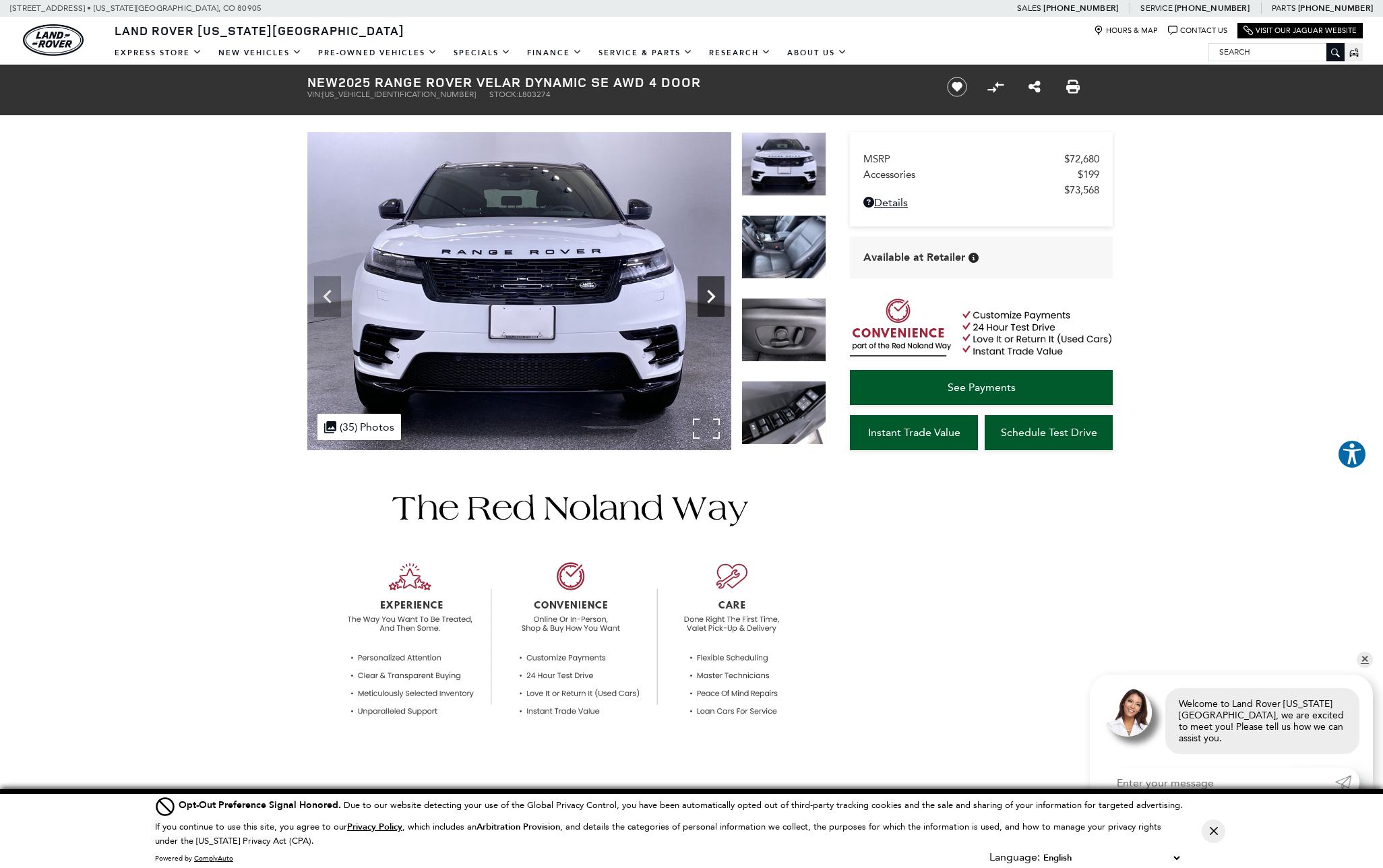
click at [710, 293] on icon "Next" at bounding box center [710, 296] width 8 height 13
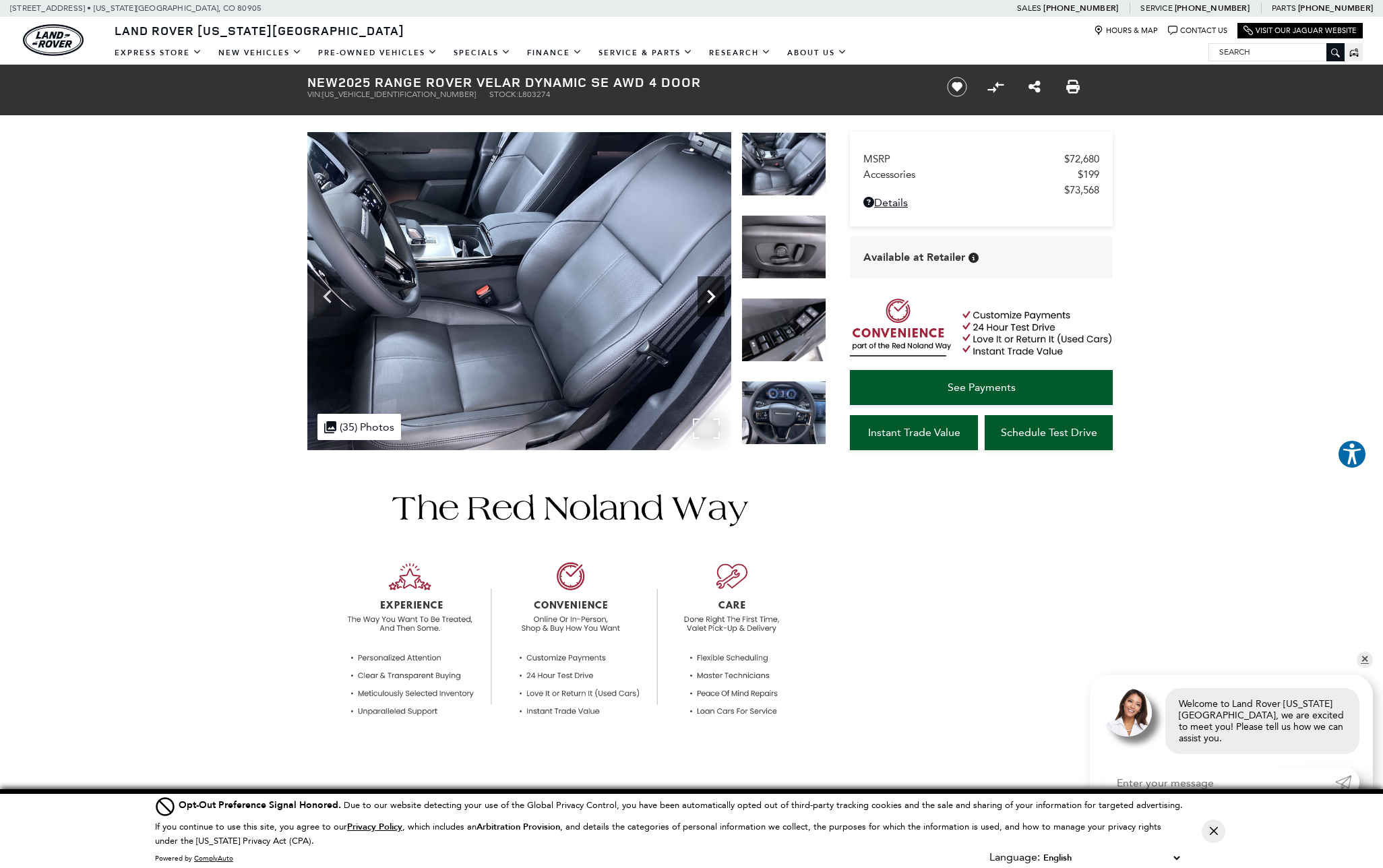
click at [710, 293] on icon "Next" at bounding box center [710, 296] width 8 height 13
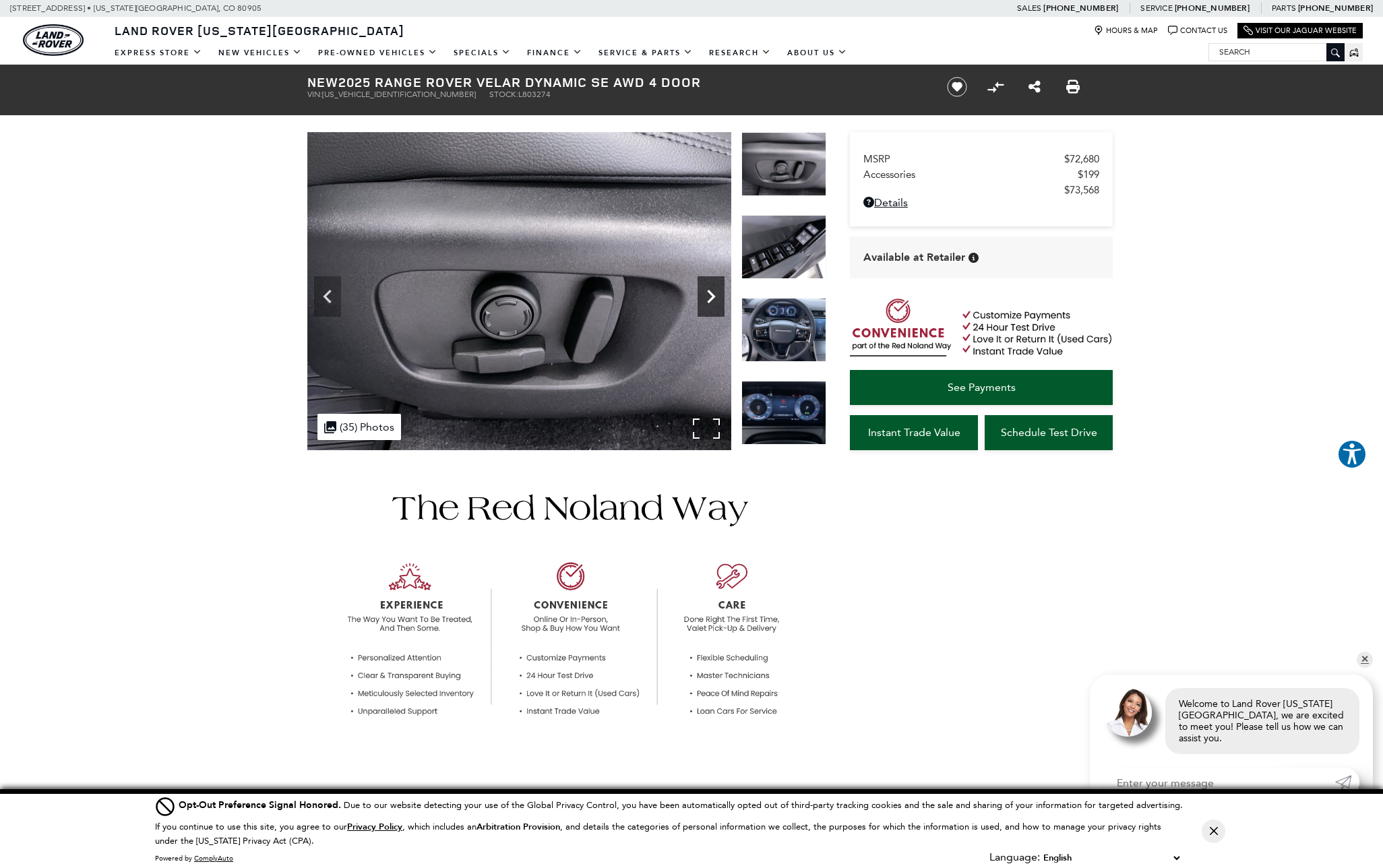
click at [710, 293] on icon "Next" at bounding box center [710, 296] width 8 height 13
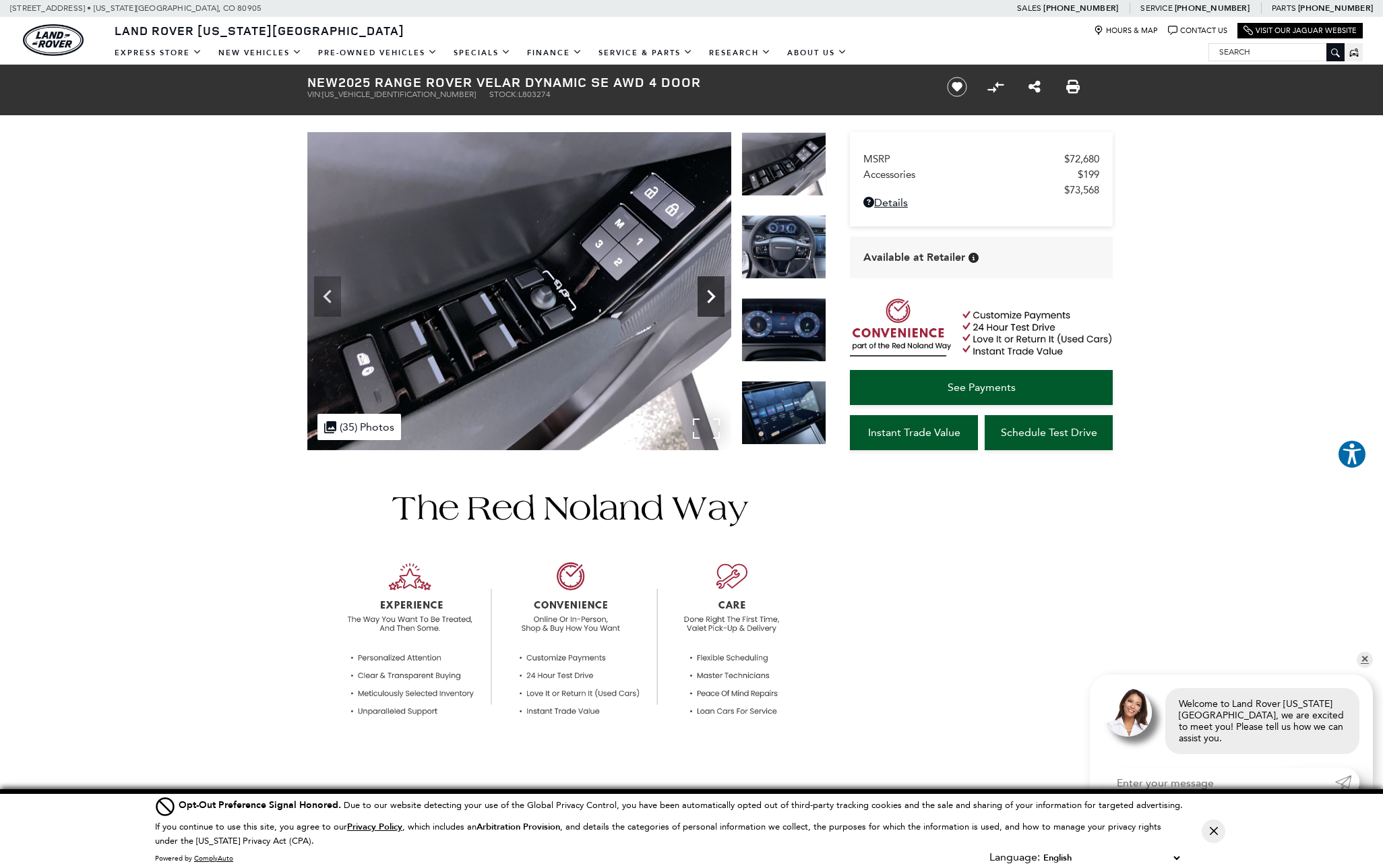
click at [710, 293] on icon "Next" at bounding box center [710, 296] width 8 height 13
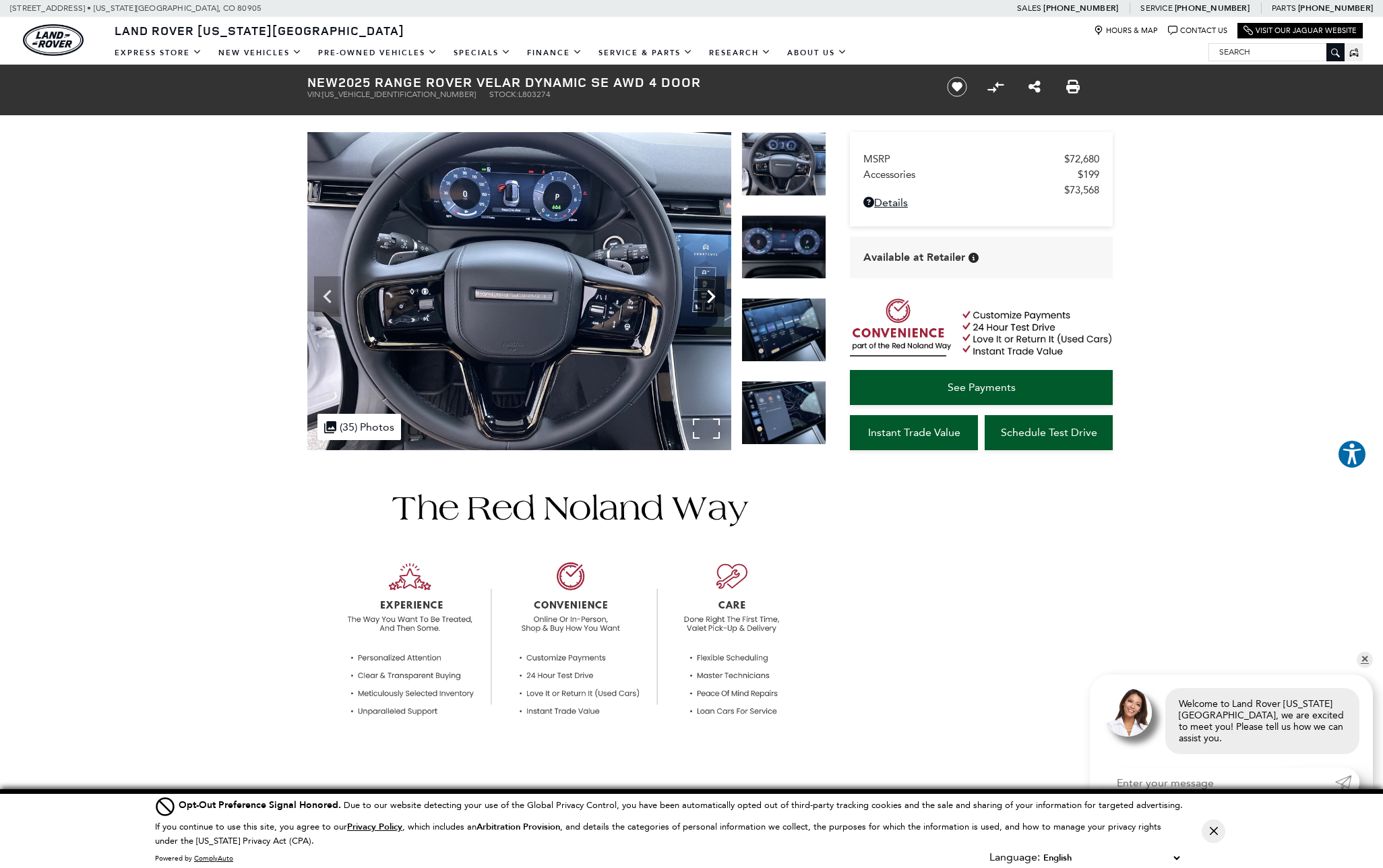
click at [710, 293] on icon "Next" at bounding box center [710, 296] width 8 height 13
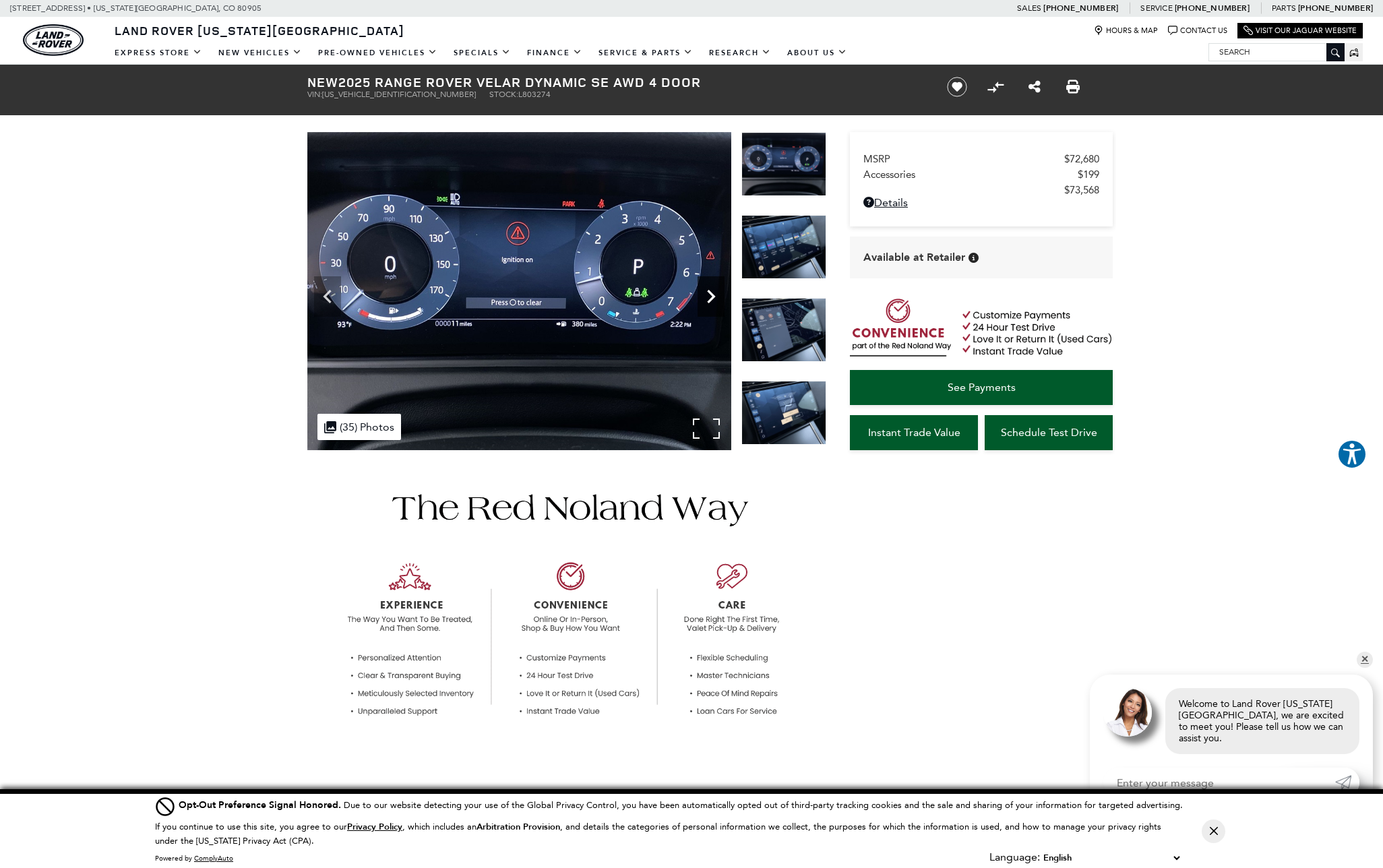
click at [710, 293] on icon "Next" at bounding box center [710, 296] width 8 height 13
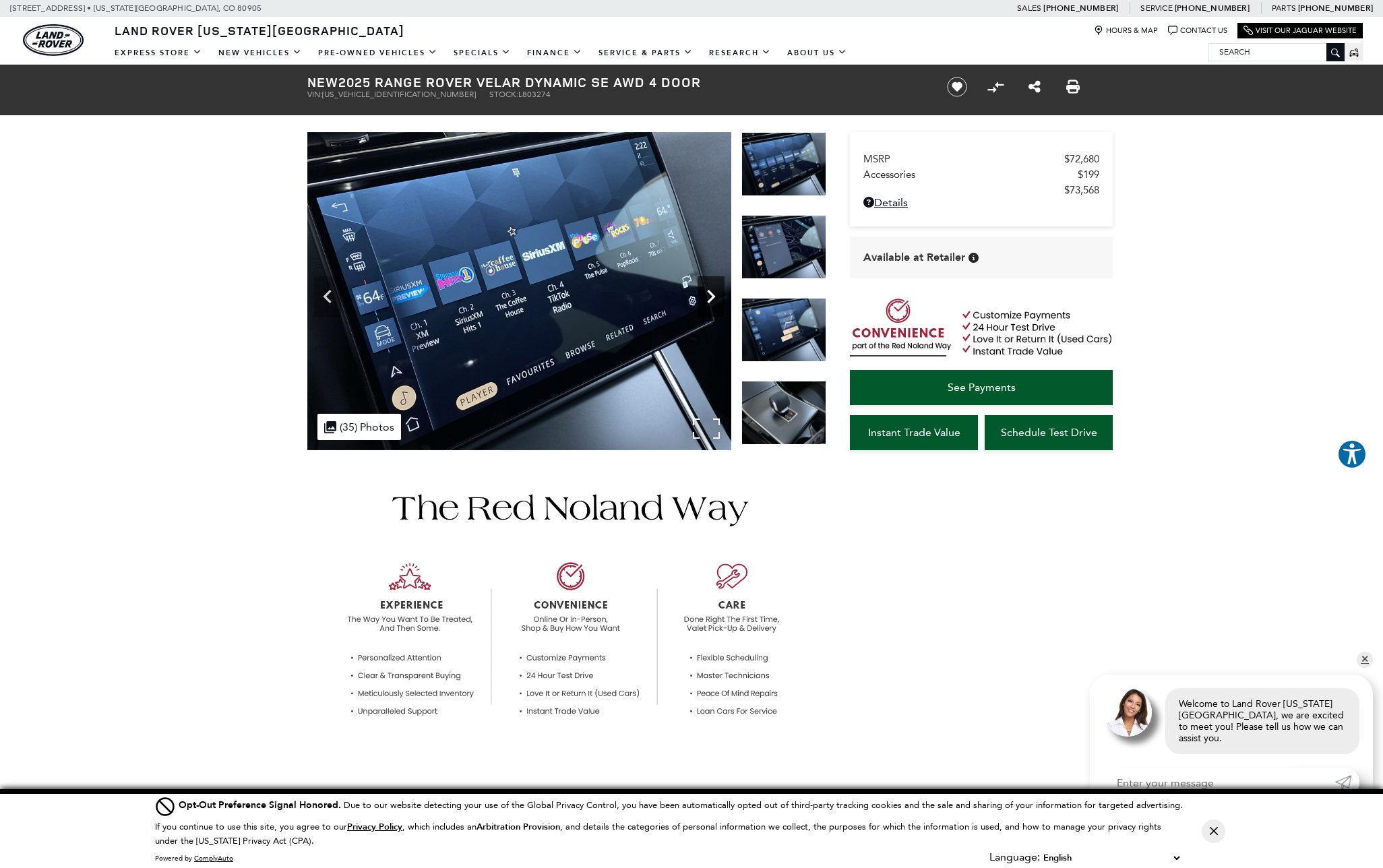
click at [710, 293] on icon "Next" at bounding box center [710, 296] width 8 height 13
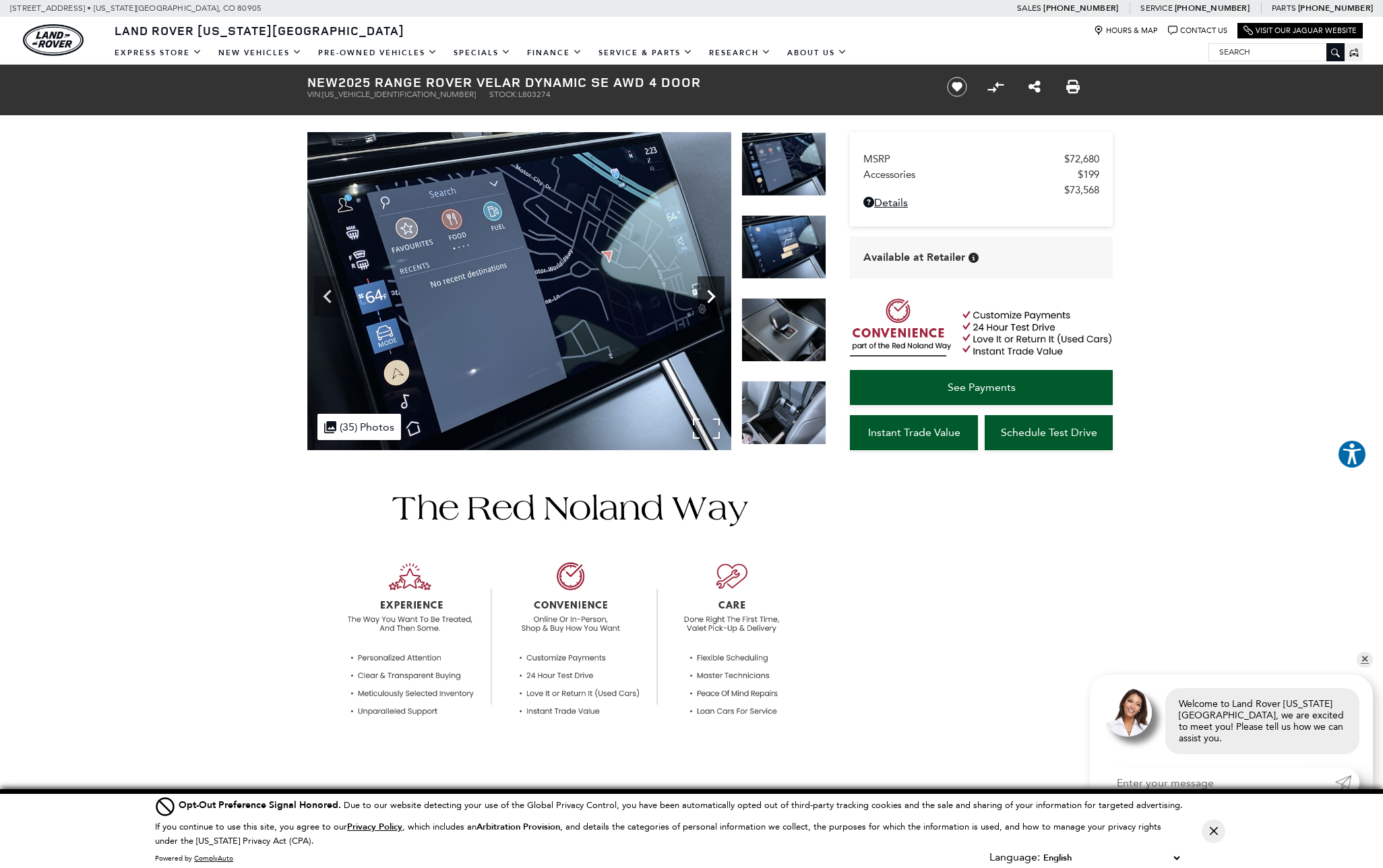
click at [710, 293] on icon "Next" at bounding box center [710, 296] width 8 height 13
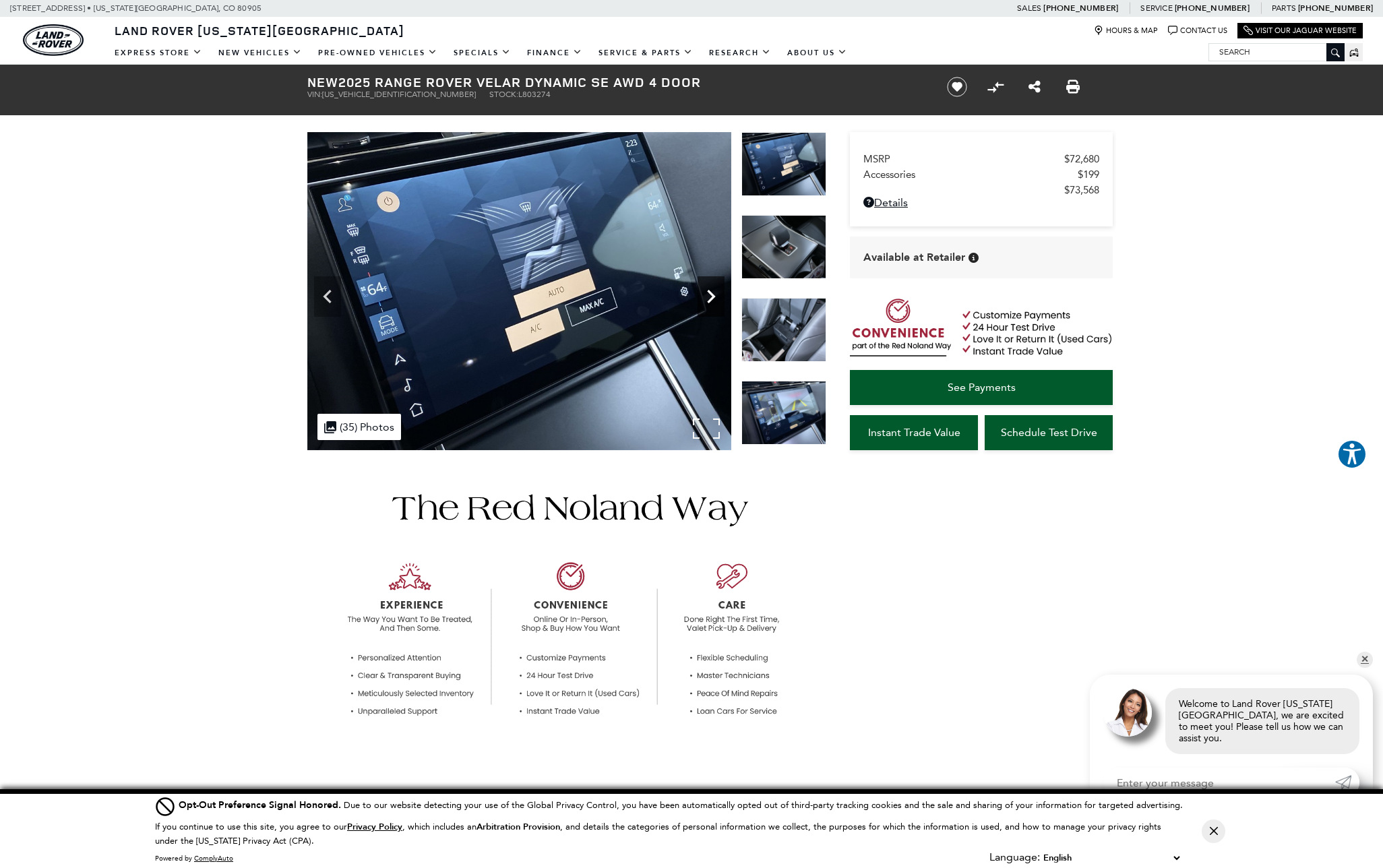
click at [710, 293] on icon "Next" at bounding box center [710, 296] width 8 height 13
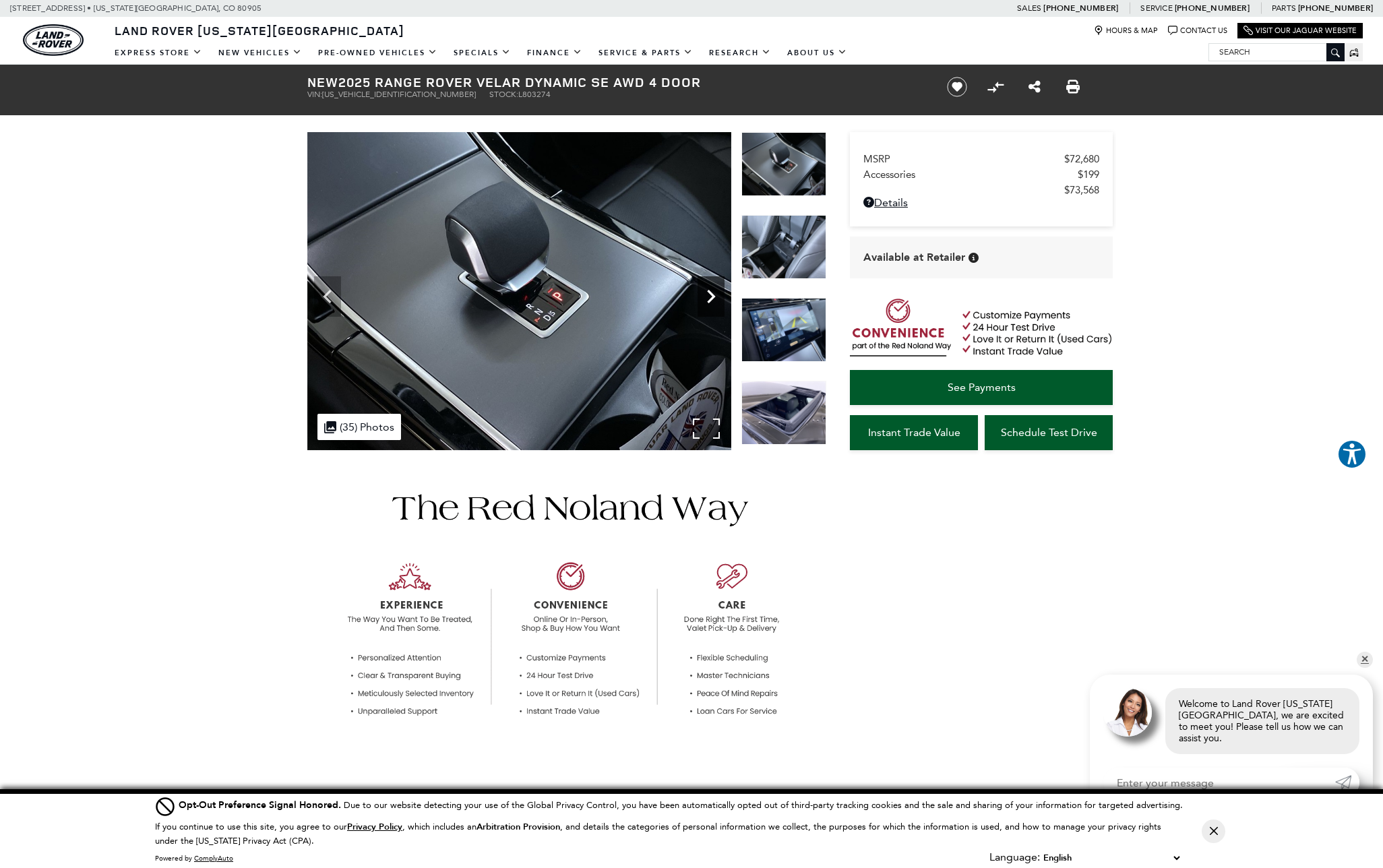
click at [710, 293] on icon "Next" at bounding box center [710, 296] width 8 height 13
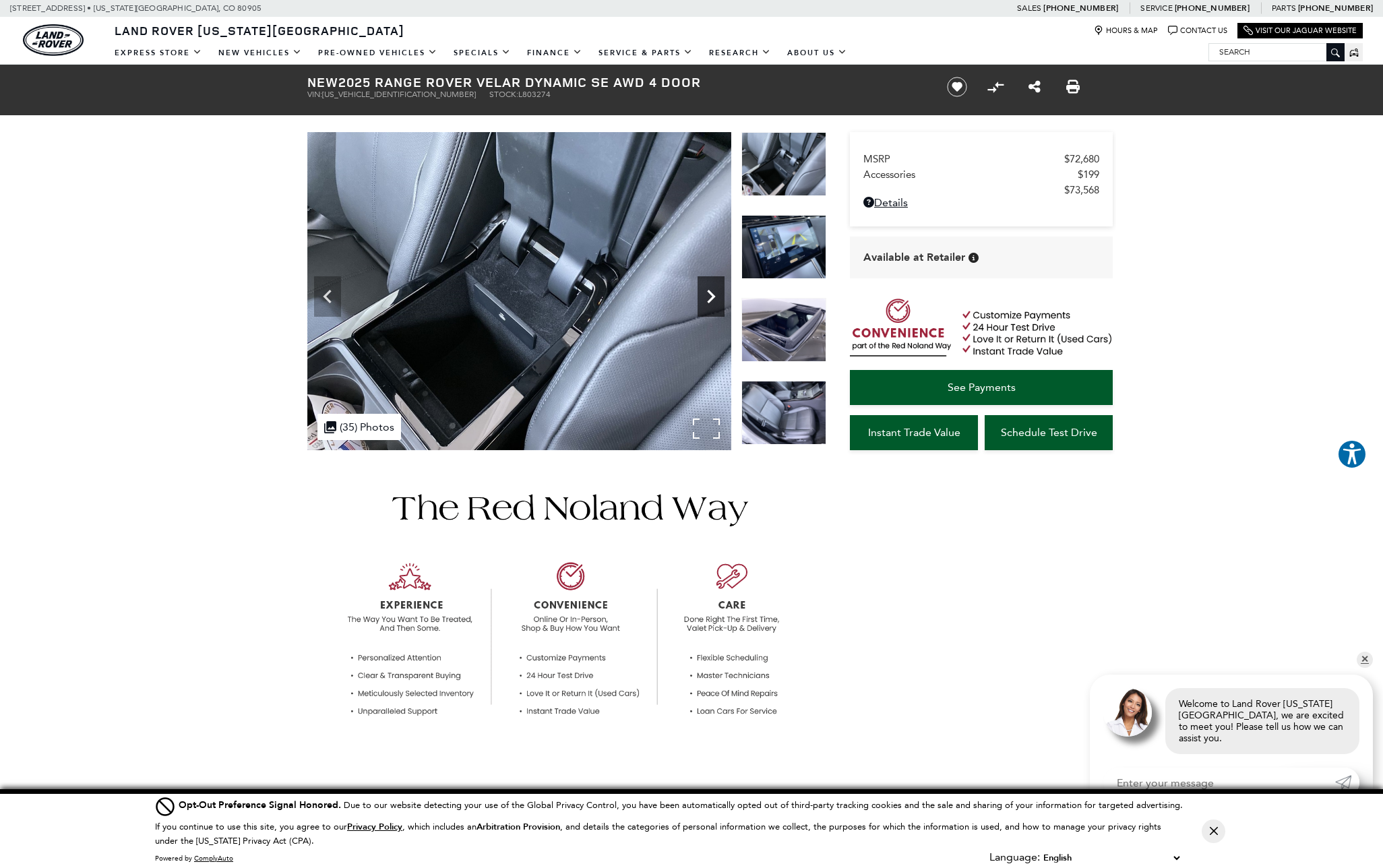
click at [710, 293] on icon "Next" at bounding box center [710, 296] width 8 height 13
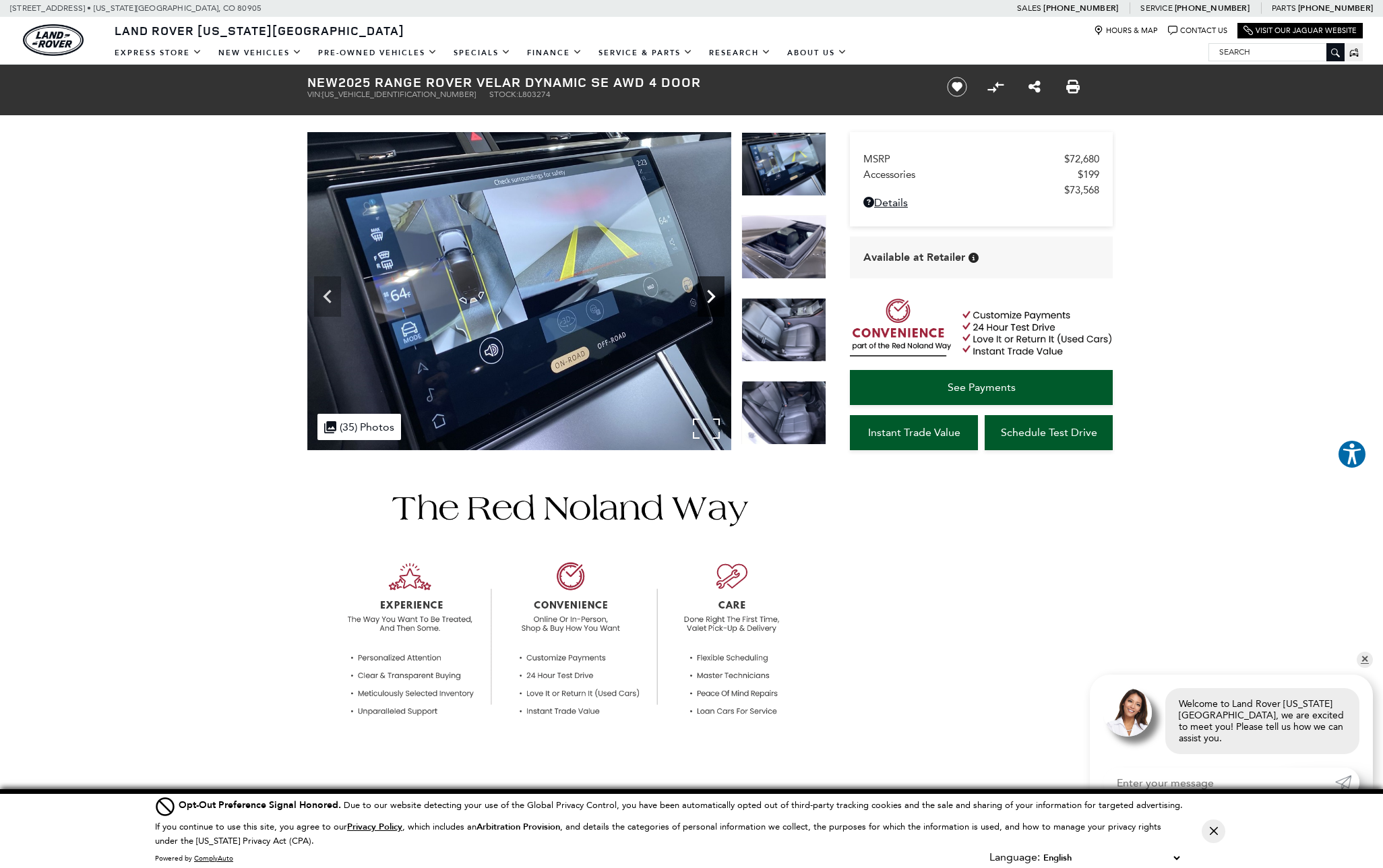
click at [710, 293] on icon "Next" at bounding box center [710, 296] width 8 height 13
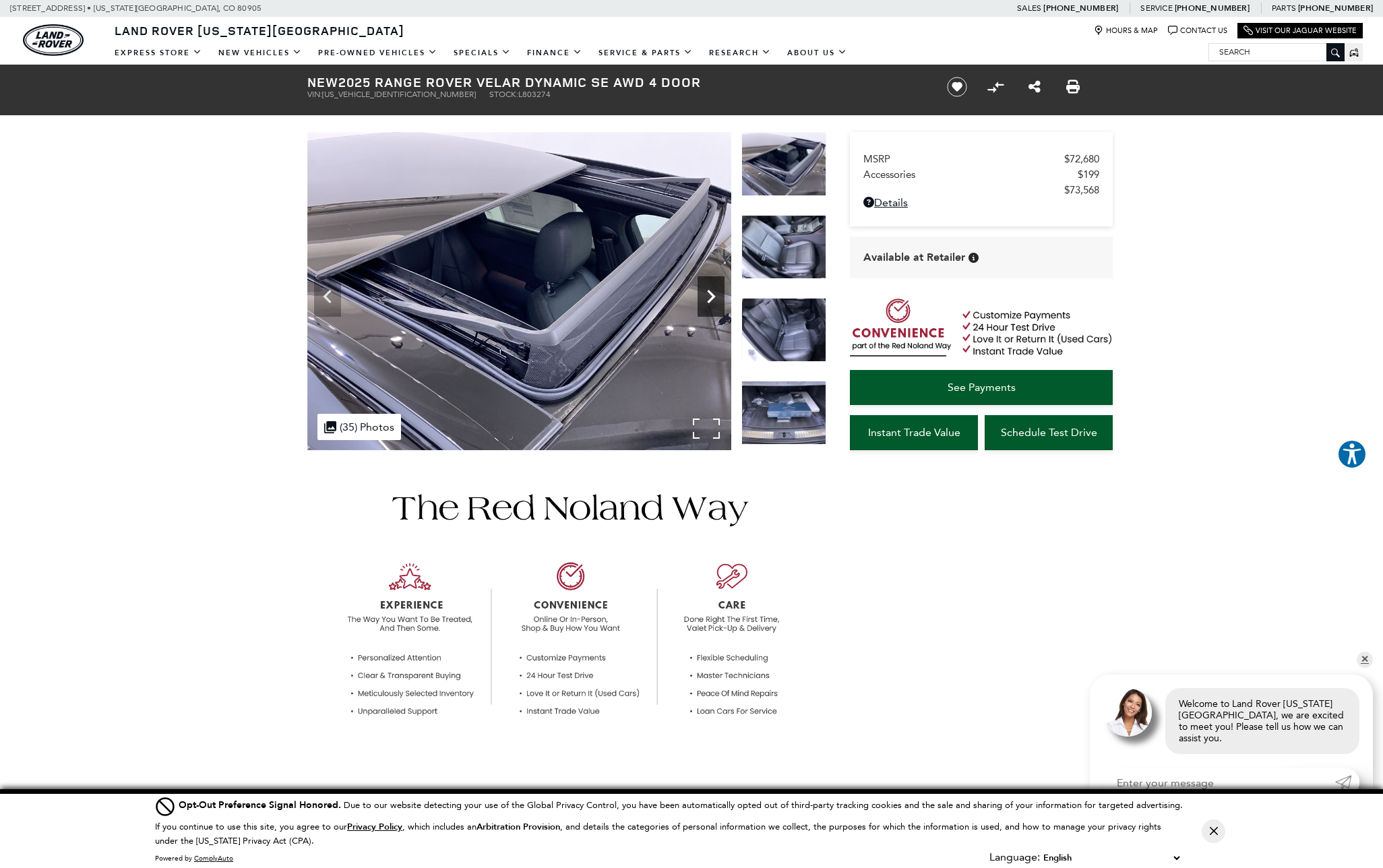
click at [710, 293] on icon "Next" at bounding box center [710, 296] width 8 height 13
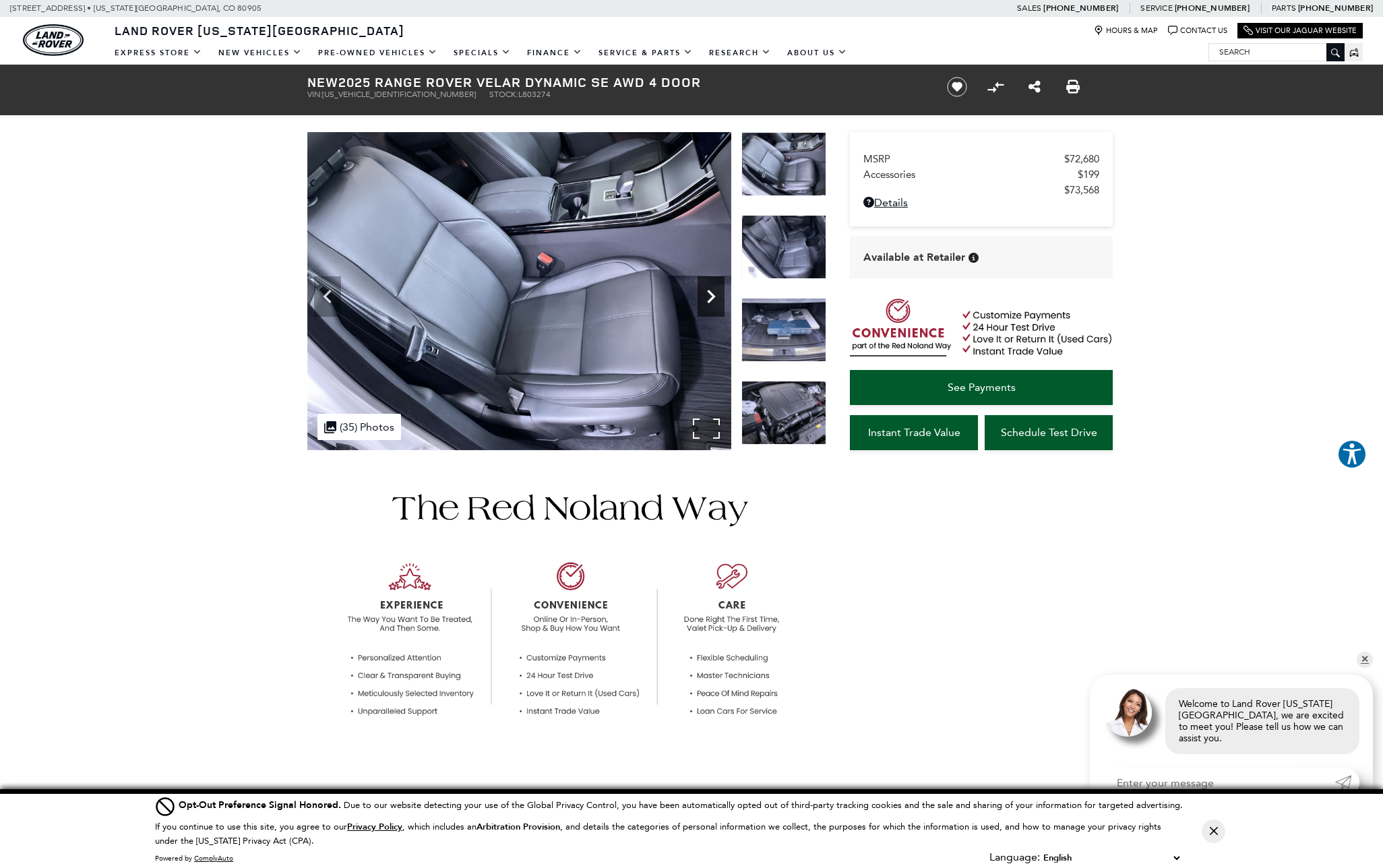
click at [710, 293] on icon "Next" at bounding box center [710, 296] width 8 height 13
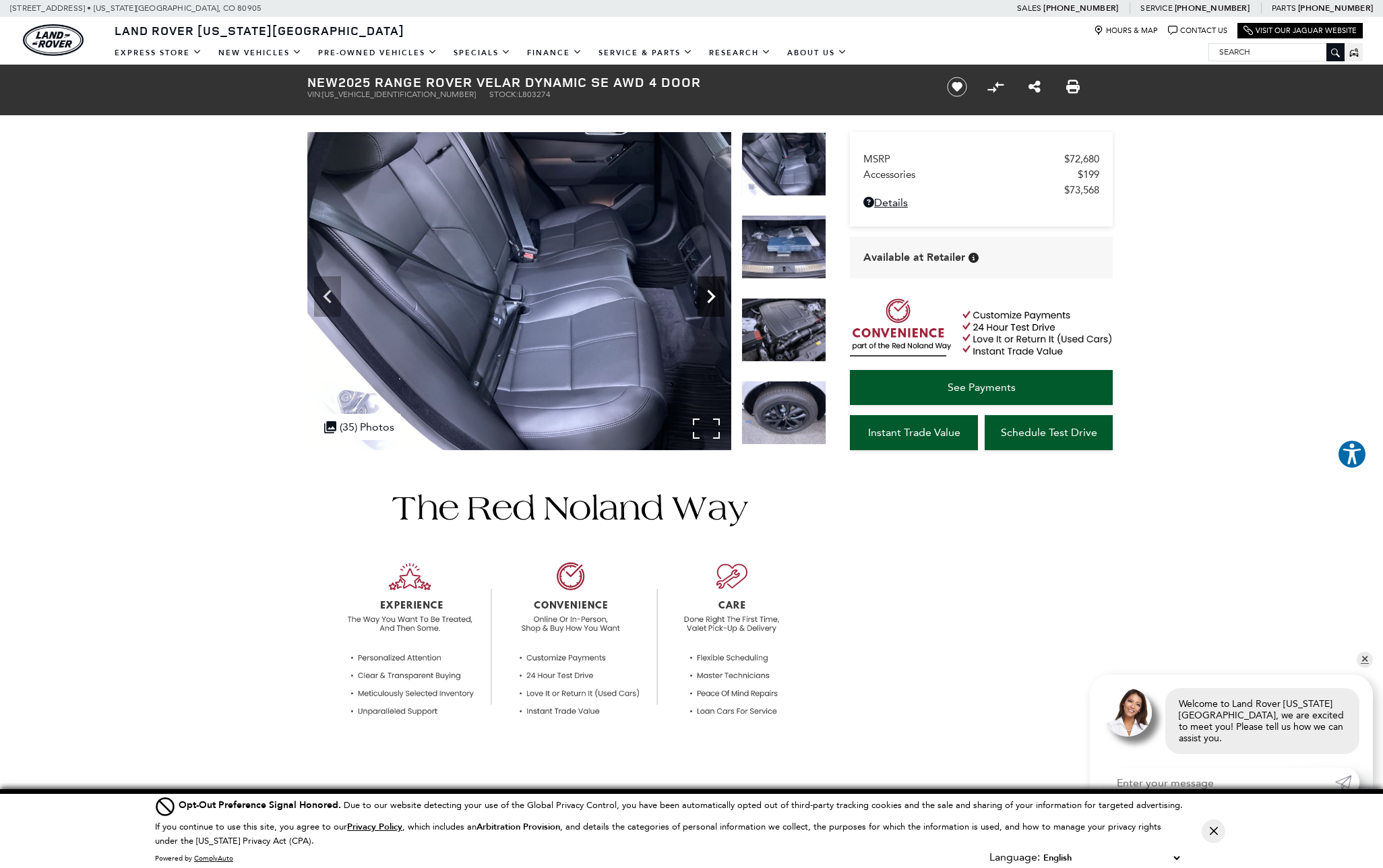
click at [710, 293] on icon "Next" at bounding box center [710, 296] width 8 height 13
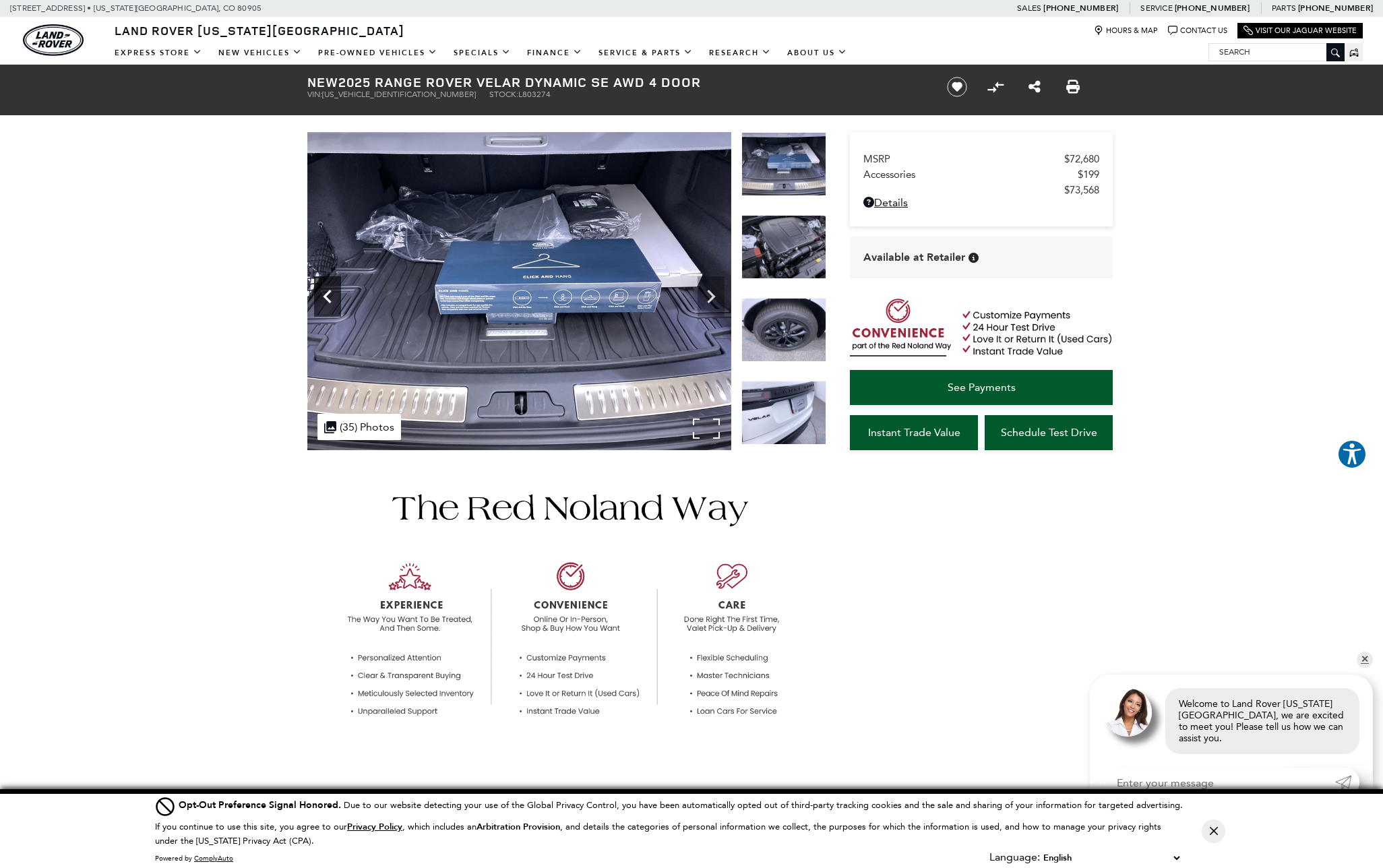
click at [331, 292] on icon "Previous" at bounding box center [327, 296] width 27 height 27
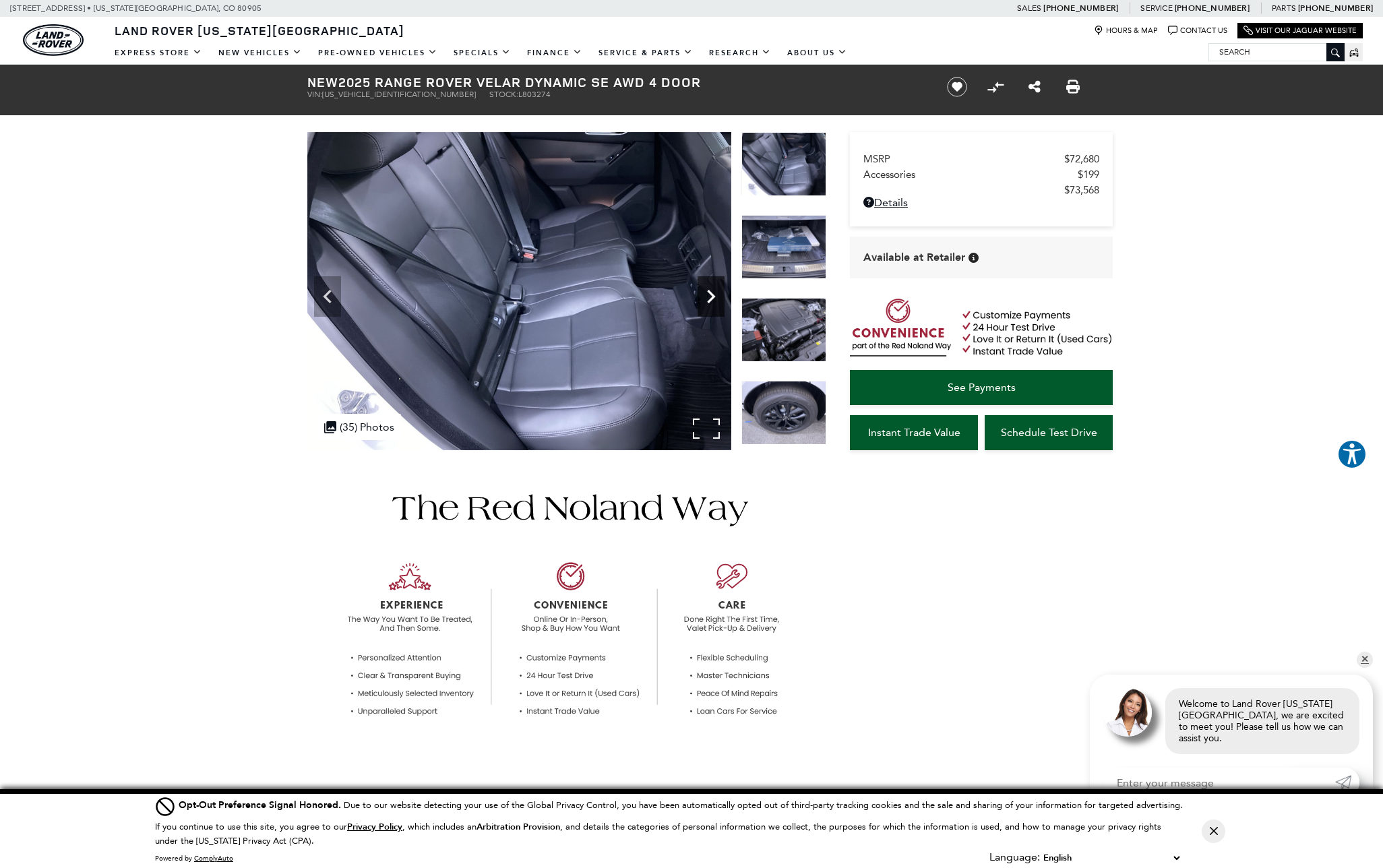
click at [709, 300] on icon "Next" at bounding box center [710, 296] width 8 height 13
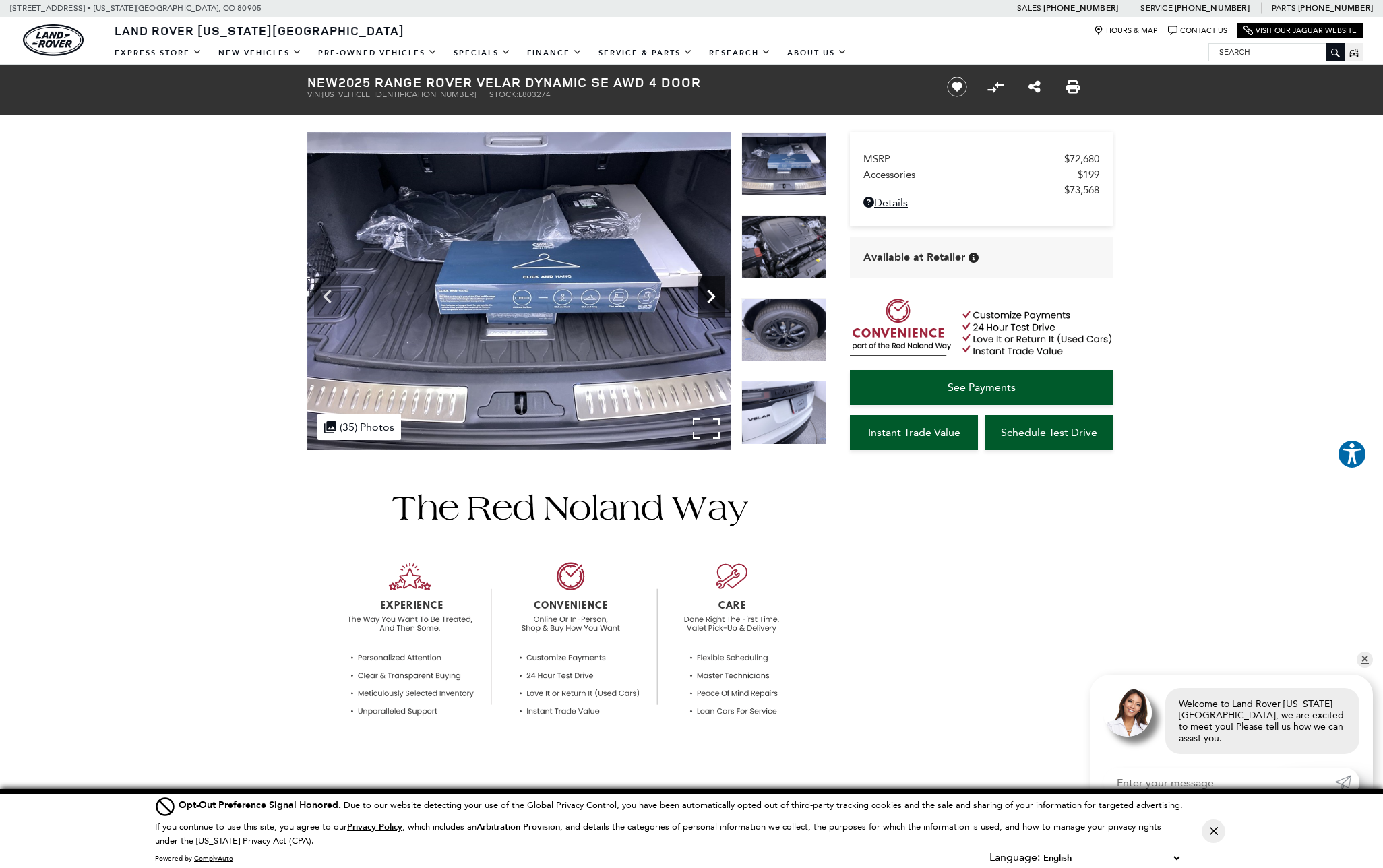
click at [709, 300] on icon "Next" at bounding box center [710, 296] width 8 height 13
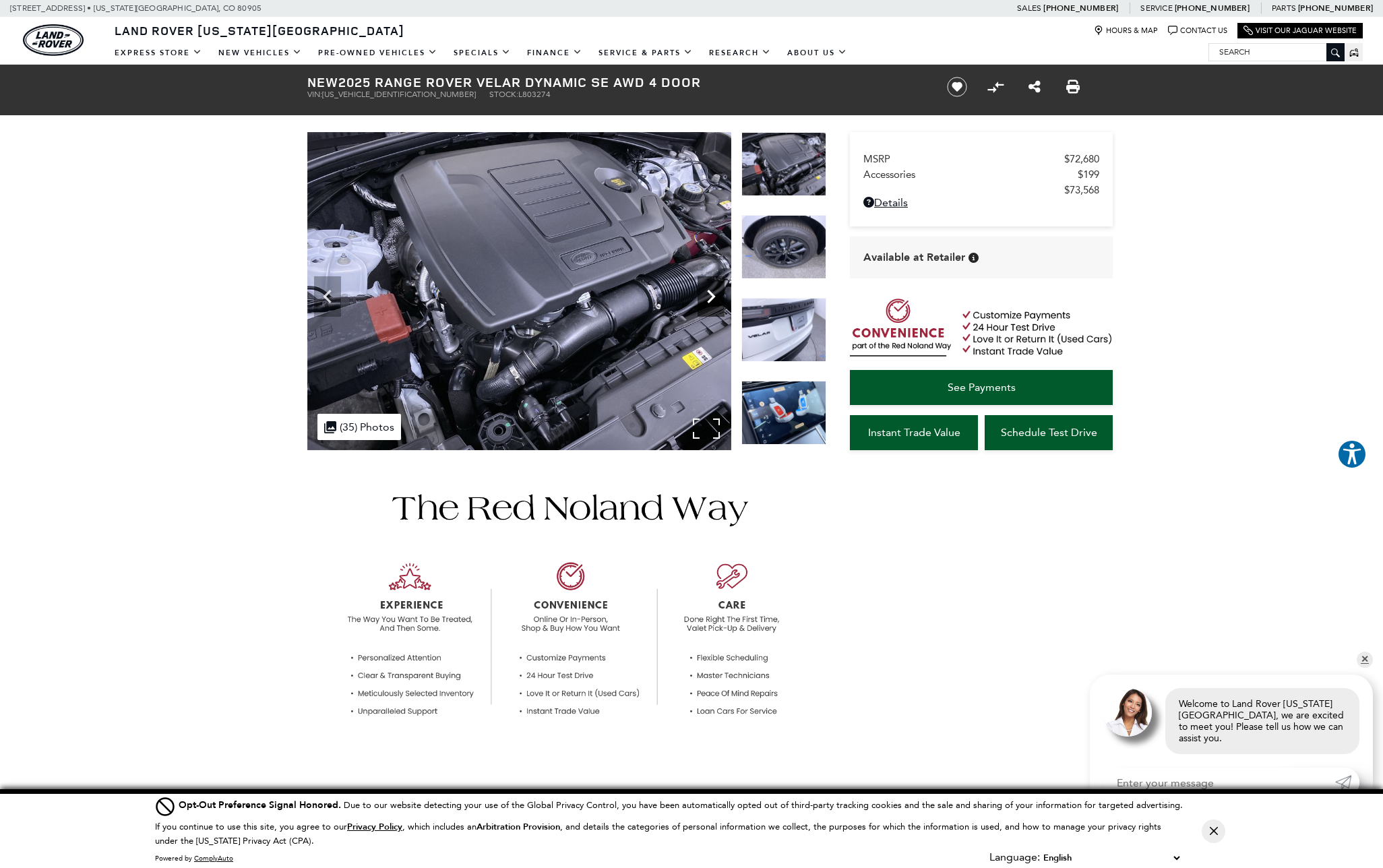
click at [709, 300] on icon "Next" at bounding box center [710, 296] width 8 height 13
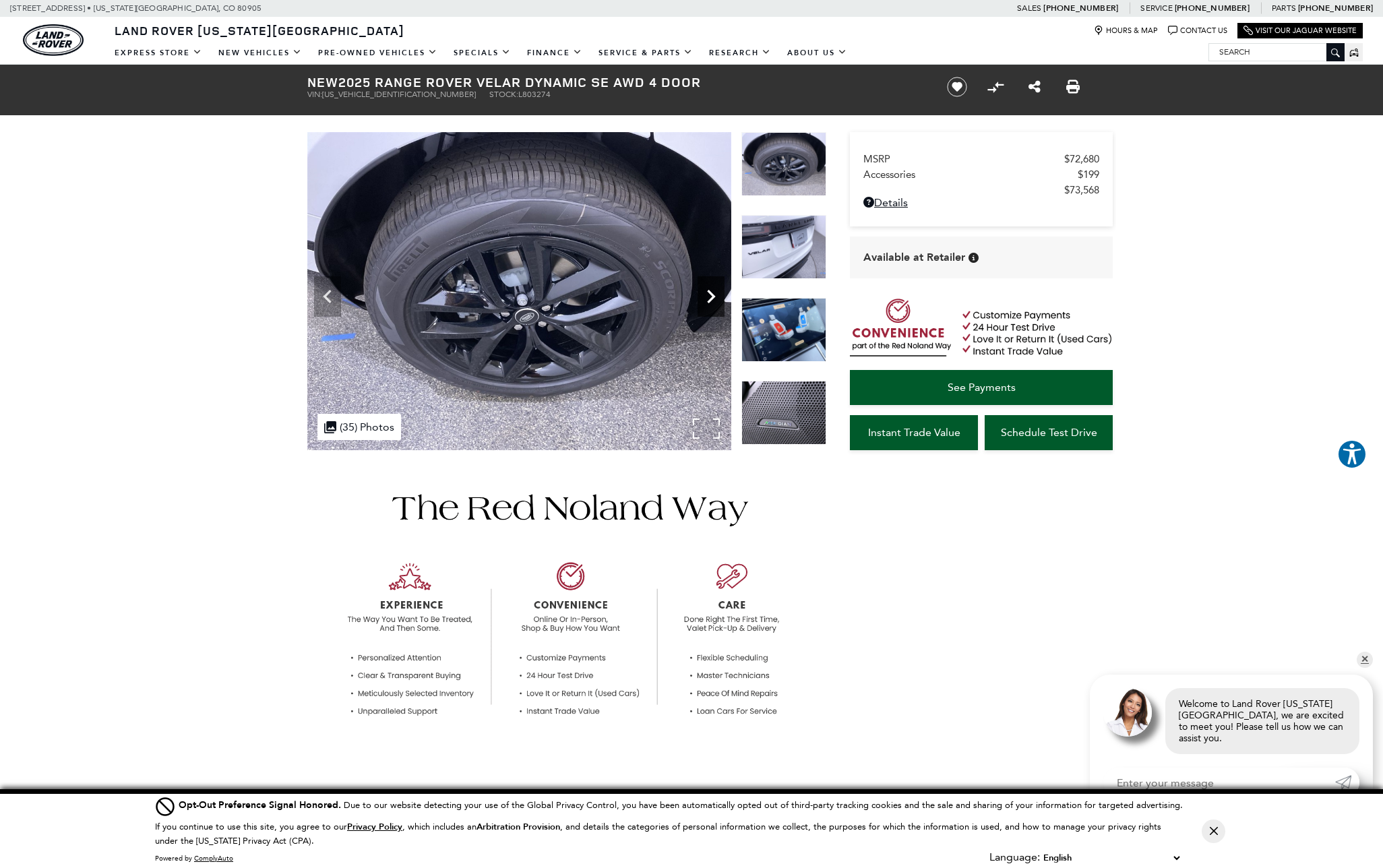
click at [709, 300] on icon "Next" at bounding box center [710, 296] width 8 height 13
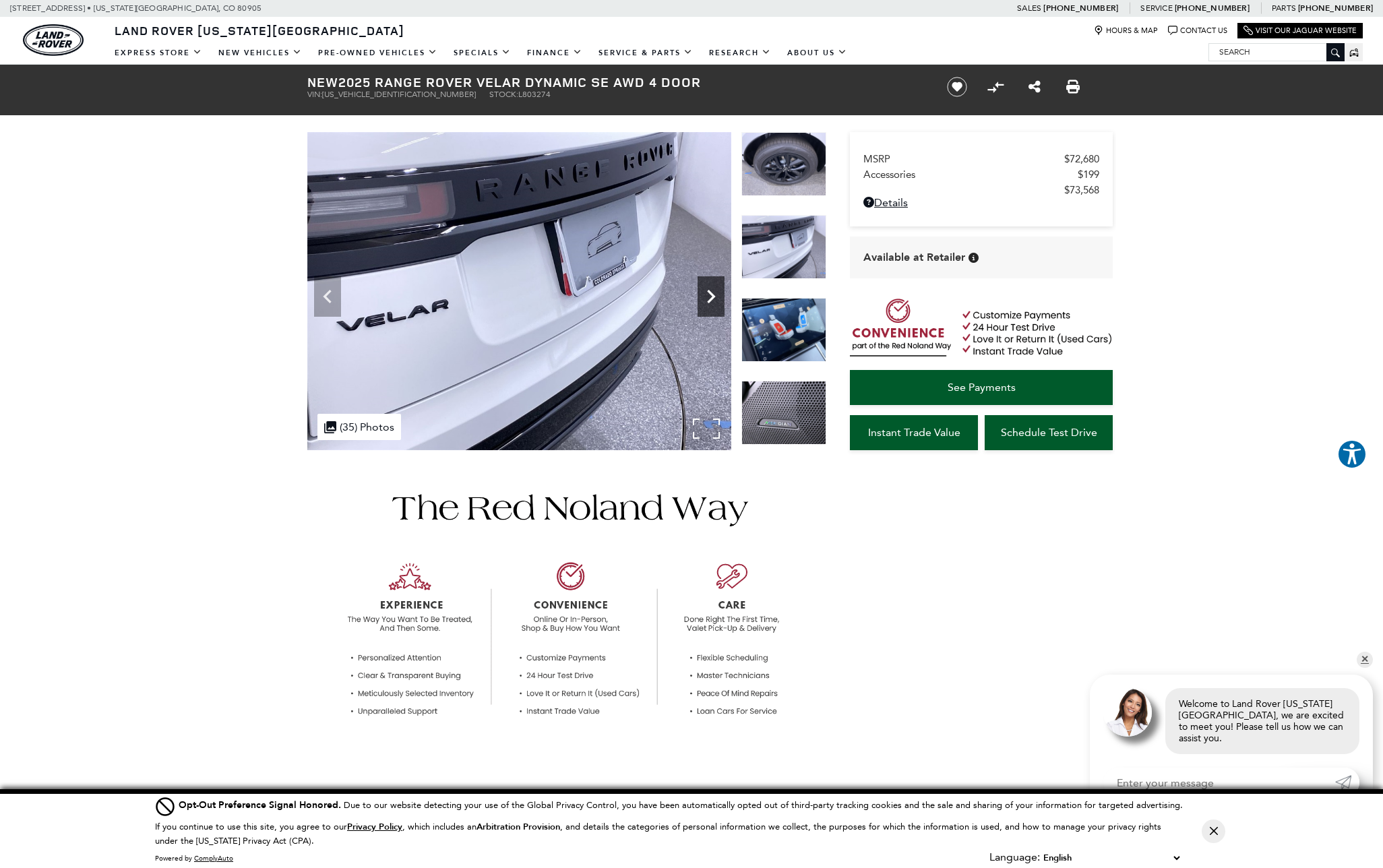
click at [709, 300] on icon "Next" at bounding box center [710, 296] width 8 height 13
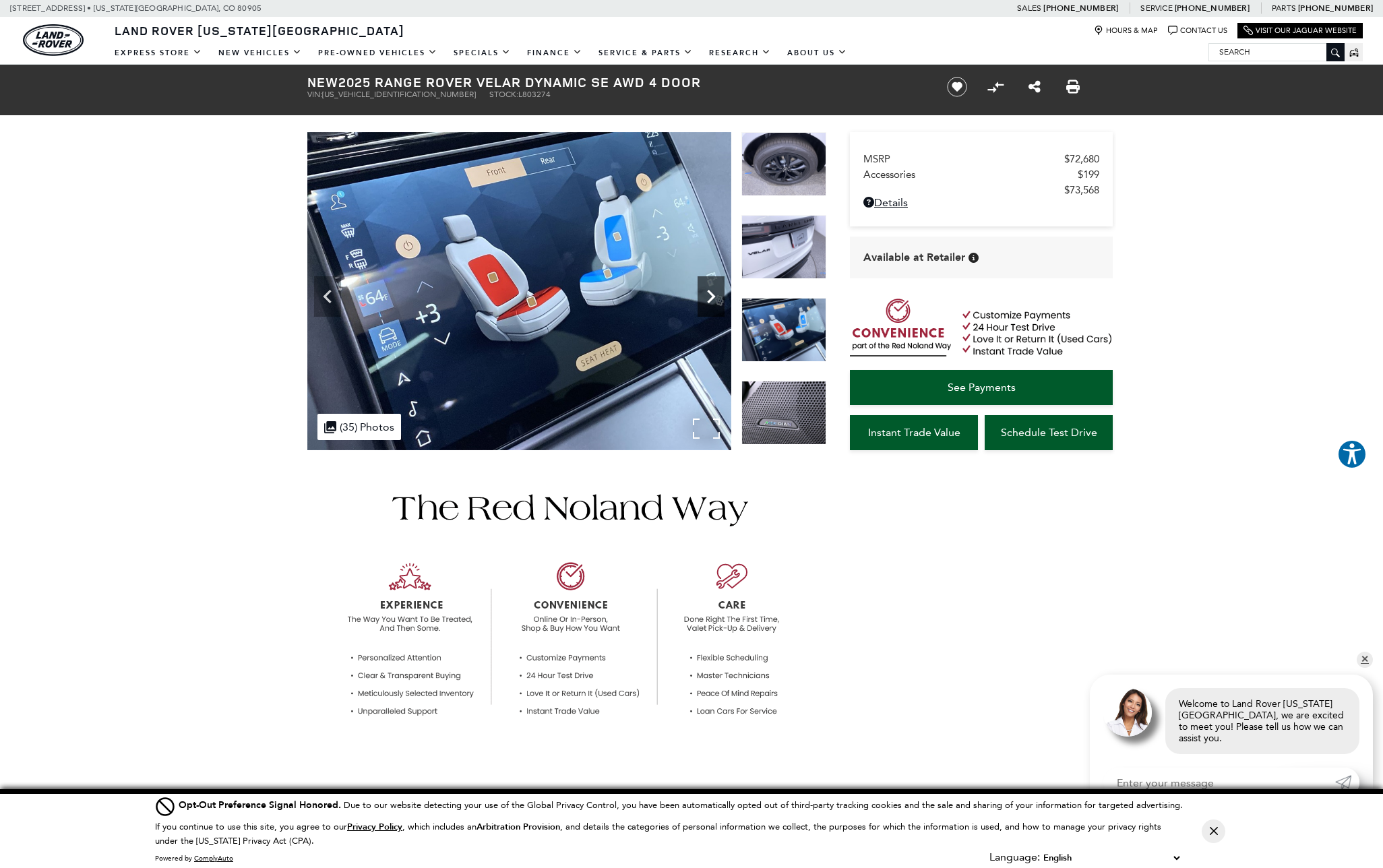
click at [709, 300] on icon "Next" at bounding box center [710, 296] width 8 height 13
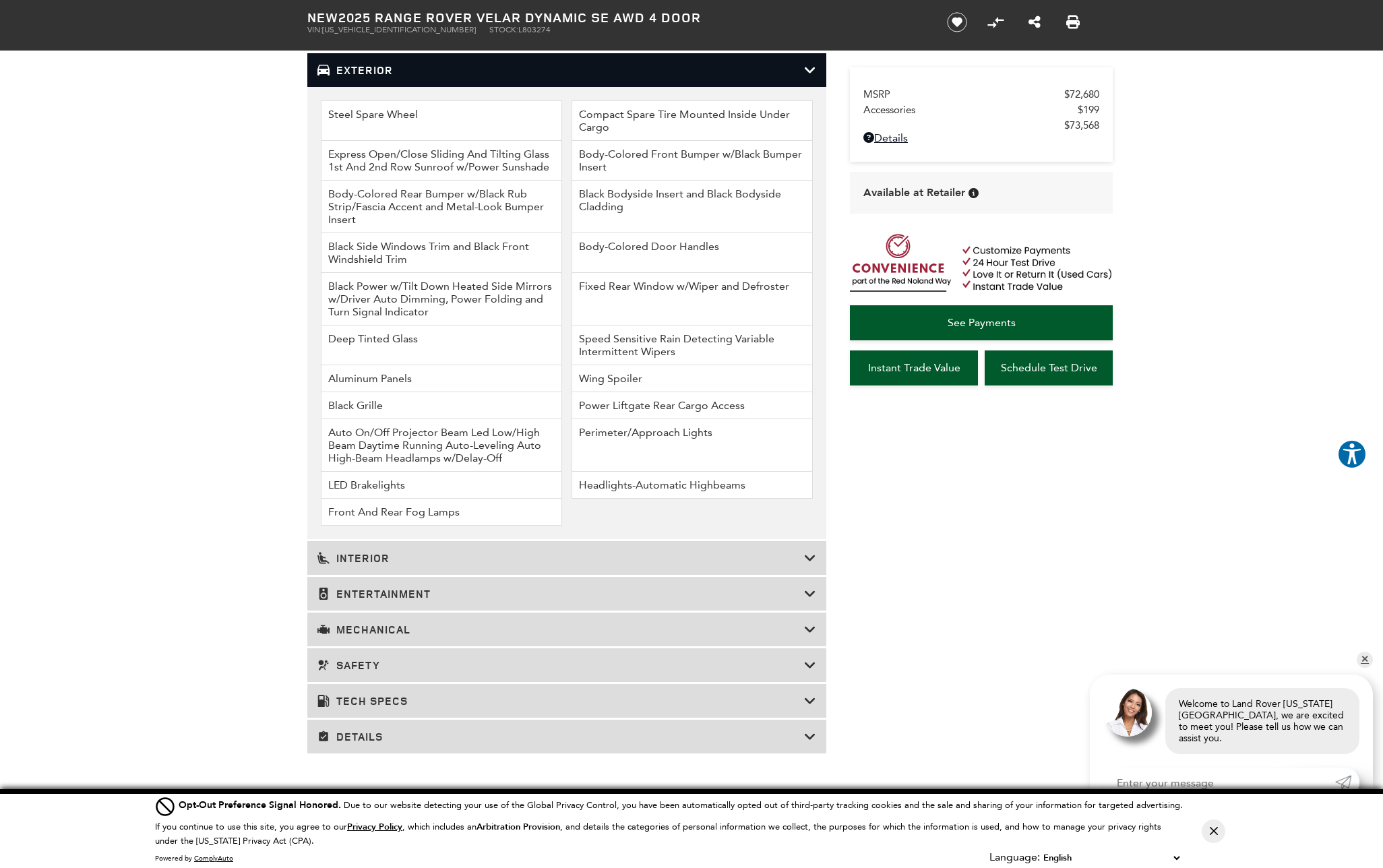
scroll to position [1860, 0]
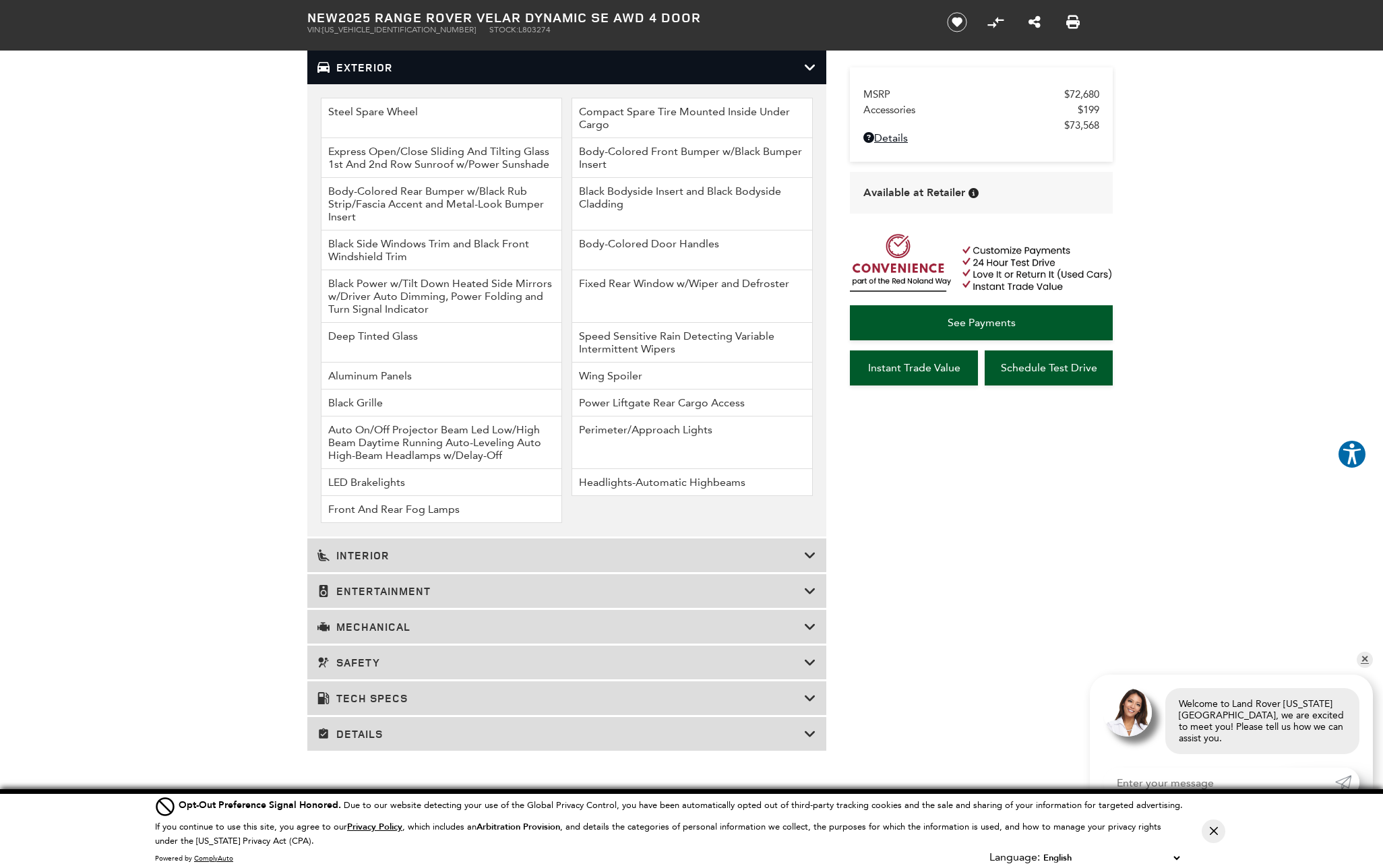
click at [360, 554] on h3 "Interior" at bounding box center [561, 556] width 487 height 13
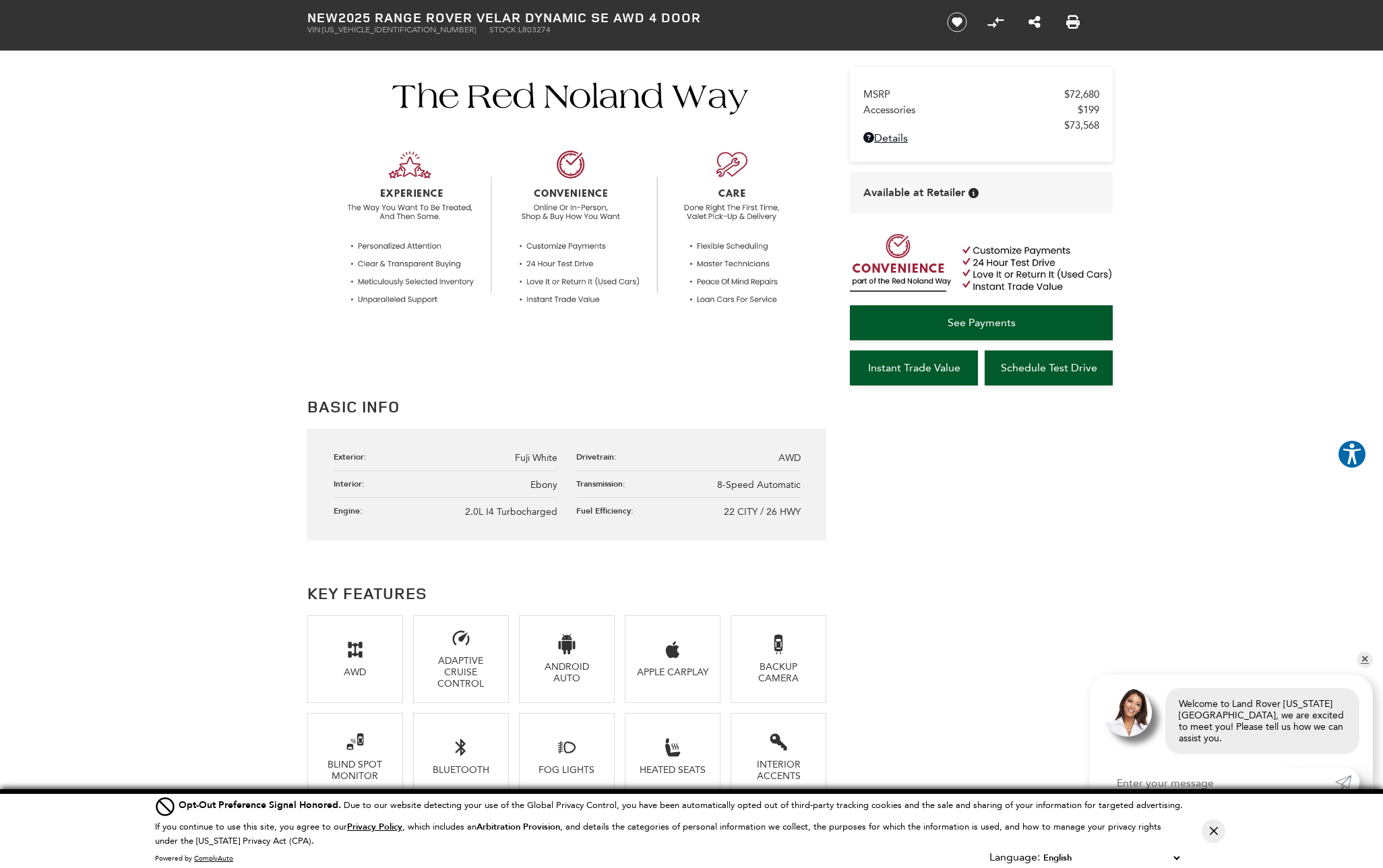
scroll to position [0, 0]
